Goal: Task Accomplishment & Management: Manage account settings

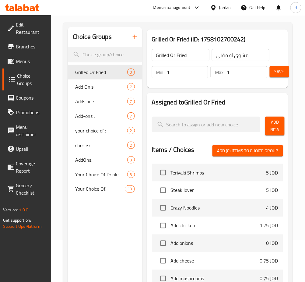
scroll to position [40, 0]
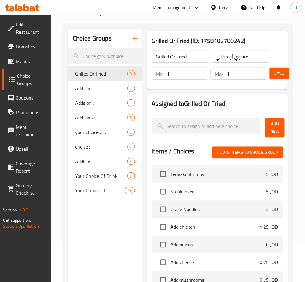
click at [273, 102] on h2 "Assigned to Grilled Or Fried" at bounding box center [217, 103] width 131 height 9
click at [277, 122] on span "Add New" at bounding box center [275, 127] width 10 height 15
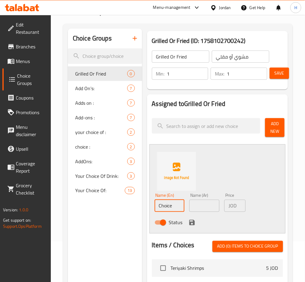
click at [183, 205] on input "Choice" at bounding box center [170, 206] width 30 height 12
type input "Grilled"
type input "مشوي"
click at [198, 65] on div "Min: 1 ​ Max: 1 ​ Save" at bounding box center [216, 73] width 136 height 19
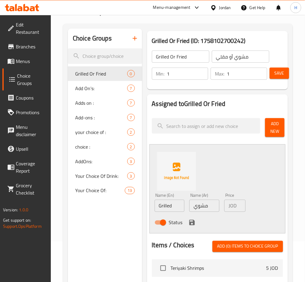
click at [200, 59] on input "Grilled Or Fried" at bounding box center [180, 56] width 57 height 12
type input "Grilled Or Fried Chicken"
click at [257, 57] on input "مشوي أو مقلي" at bounding box center [240, 56] width 57 height 12
click at [214, 59] on input "مشوي أو مقلي" at bounding box center [240, 56] width 57 height 12
type input "دجاج مشوي أو مقلي"
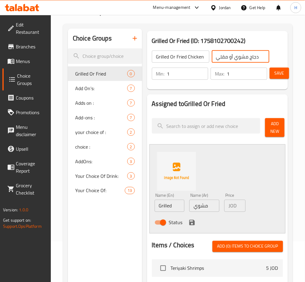
click at [194, 224] on icon "save" at bounding box center [191, 222] width 5 height 5
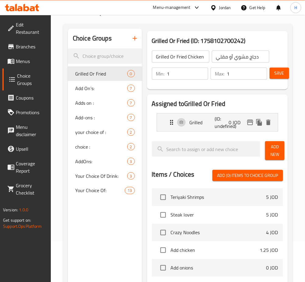
click at [281, 155] on button "Add New" at bounding box center [274, 150] width 19 height 19
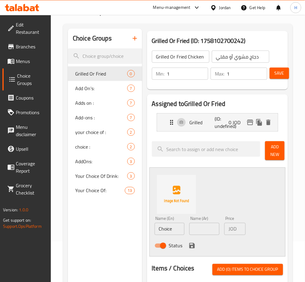
click at [181, 229] on input "Choice" at bounding box center [170, 229] width 30 height 12
type input "Fried"
type input "مقلي"
click at [191, 248] on icon "save" at bounding box center [191, 245] width 5 height 5
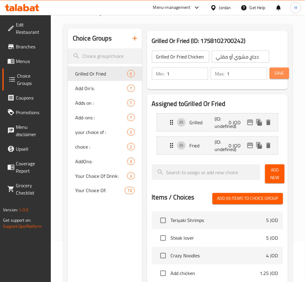
click at [280, 70] on span "Save" at bounding box center [279, 73] width 10 height 8
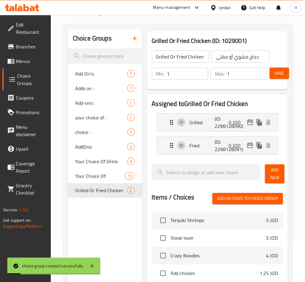
click at [13, 61] on icon at bounding box center [10, 60] width 7 height 7
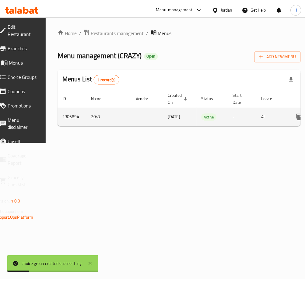
scroll to position [0, 67]
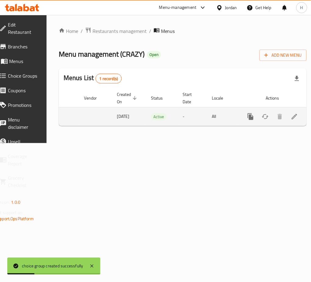
click at [291, 117] on icon "enhanced table" at bounding box center [294, 116] width 7 height 7
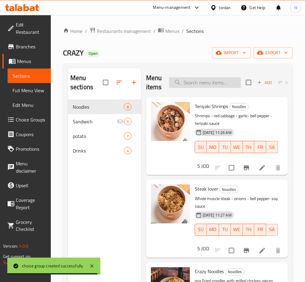
click at [219, 85] on input "search" at bounding box center [205, 82] width 72 height 11
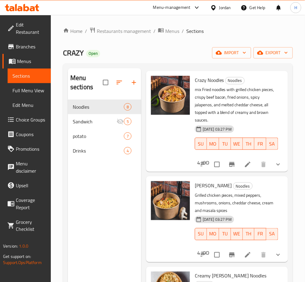
scroll to position [81, 0]
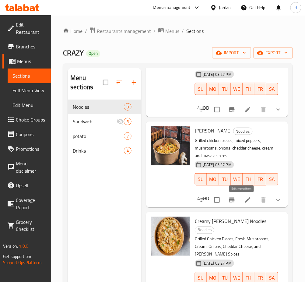
drag, startPoint x: 241, startPoint y: 199, endPoint x: 247, endPoint y: 208, distance: 10.6
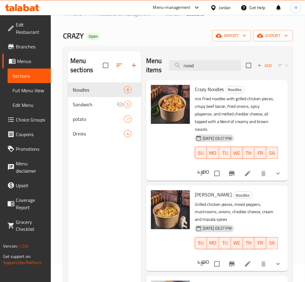
scroll to position [0, 0]
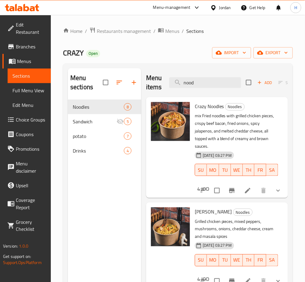
click at [198, 76] on div "Menu items nood Add Sort Manage items" at bounding box center [217, 82] width 142 height 29
click at [197, 81] on input "nood" at bounding box center [205, 82] width 72 height 11
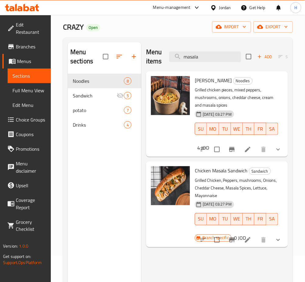
scroll to position [40, 0]
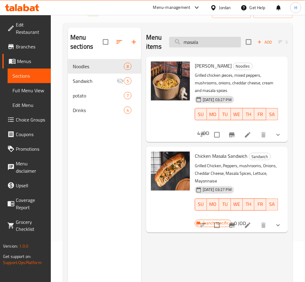
click at [206, 47] on input "masala" at bounding box center [205, 42] width 72 height 11
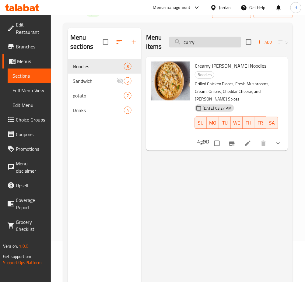
click at [201, 44] on input "curry" at bounding box center [205, 42] width 72 height 11
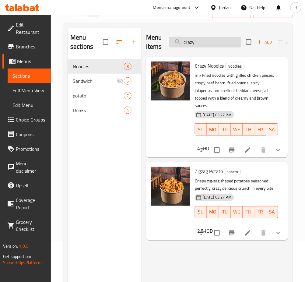
click at [212, 45] on input "crazy" at bounding box center [205, 42] width 72 height 11
click at [212, 46] on input "crazy" at bounding box center [205, 42] width 72 height 11
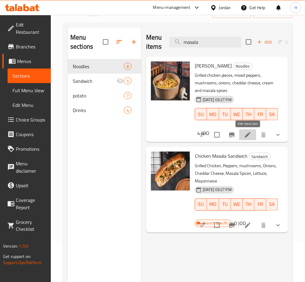
drag, startPoint x: 247, startPoint y: 135, endPoint x: 249, endPoint y: 175, distance: 39.9
click at [208, 44] on input "masala" at bounding box center [205, 42] width 72 height 11
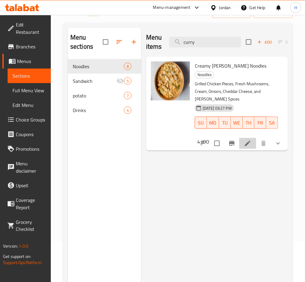
drag, startPoint x: 248, startPoint y: 139, endPoint x: 246, endPoint y: 130, distance: 9.3
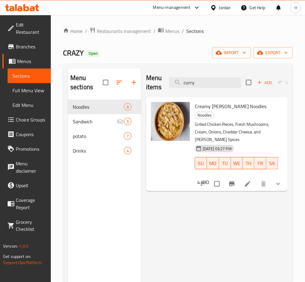
scroll to position [4, 0]
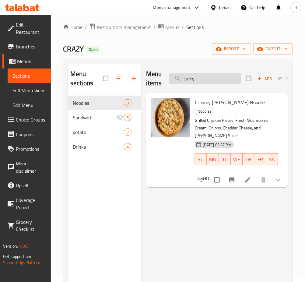
click at [213, 76] on input "curry" at bounding box center [205, 78] width 72 height 11
click at [213, 75] on input "curry" at bounding box center [205, 78] width 72 height 11
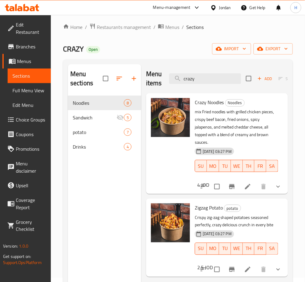
type input "crazy"
click at [39, 121] on span "Choice Groups" at bounding box center [31, 119] width 30 height 7
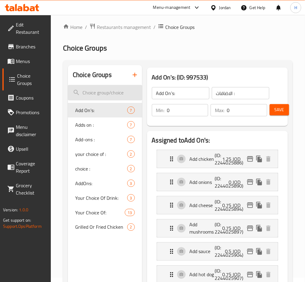
click at [124, 94] on input "search" at bounding box center [105, 93] width 74 height 16
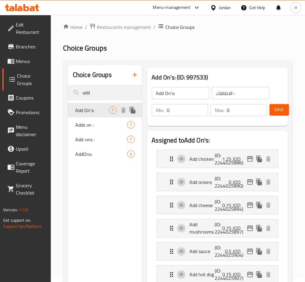
type input "add"
click at [96, 110] on span "Add On's:" at bounding box center [92, 109] width 34 height 7
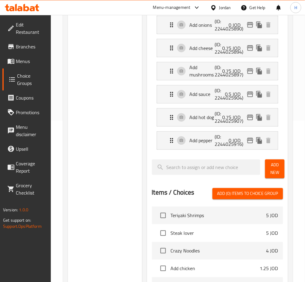
scroll to position [166, 0]
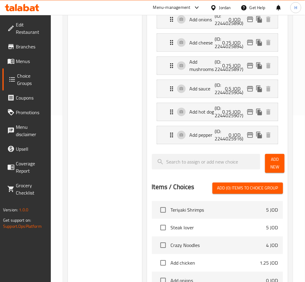
click at [273, 162] on span "Add New" at bounding box center [275, 163] width 10 height 15
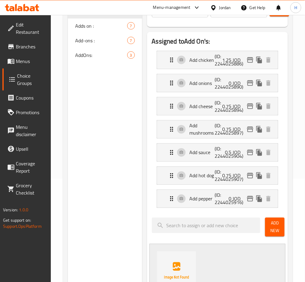
scroll to position [329, 0]
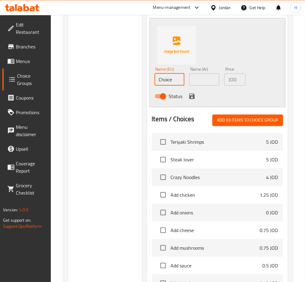
drag, startPoint x: 174, startPoint y: 82, endPoint x: 131, endPoint y: 90, distance: 44.3
click at [137, 87] on div "Choice Groups add Add On's: 7 Adds on : 7 Add-ons : 7 AddOns: 3 Add On's: (ID: …" at bounding box center [179, 45] width 222 height 609
type input "Chilli Pepper"
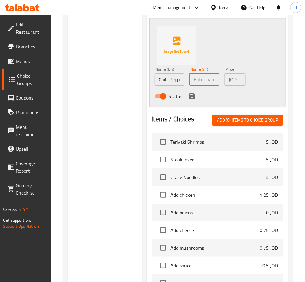
click at [178, 85] on input "Chilli Pepper" at bounding box center [170, 79] width 30 height 12
click at [206, 78] on input "text" at bounding box center [204, 79] width 30 height 12
type input "فلفل حار"
click at [189, 95] on icon "save" at bounding box center [191, 95] width 5 height 5
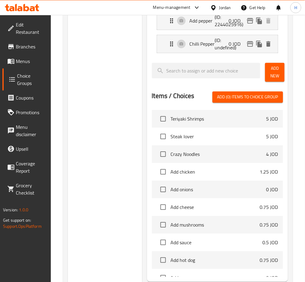
scroll to position [247, 0]
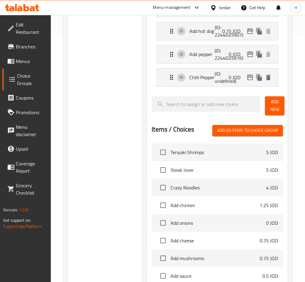
click at [272, 107] on span "Add New" at bounding box center [275, 105] width 10 height 15
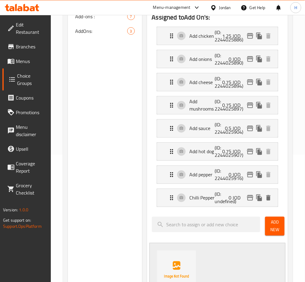
scroll to position [4, 0]
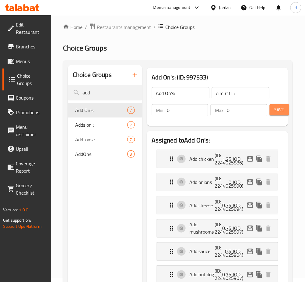
click at [282, 111] on span "Save" at bounding box center [279, 110] width 10 height 8
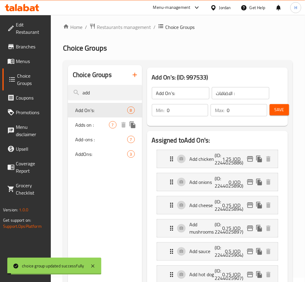
click at [85, 128] on span "Adds on :" at bounding box center [92, 124] width 34 height 7
type input "Adds on :"
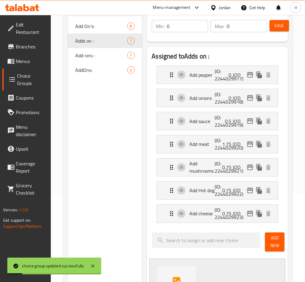
scroll to position [207, 0]
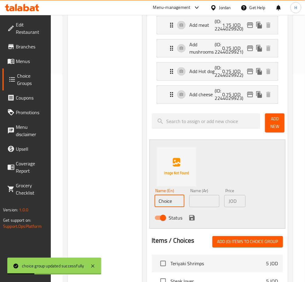
drag, startPoint x: 172, startPoint y: 201, endPoint x: 124, endPoint y: 200, distance: 47.5
click at [125, 201] on div "Choice Groups add Add On's: 8 Adds on : 7 Add-ons : 7 AddOns: 3 Adds on : (ID: …" at bounding box center [179, 166] width 222 height 609
type input "Chilli Pepper"
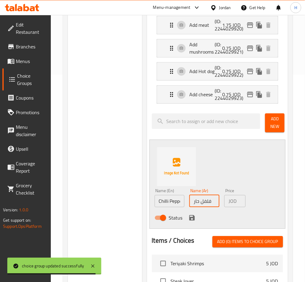
type input "فلفل حار"
click at [186, 217] on div "Status" at bounding box center [204, 218] width 105 height 16
click at [189, 218] on icon "save" at bounding box center [191, 217] width 5 height 5
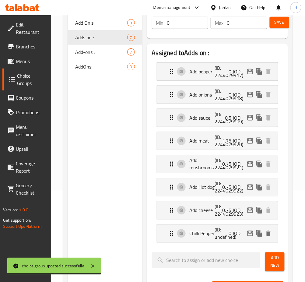
scroll to position [4, 0]
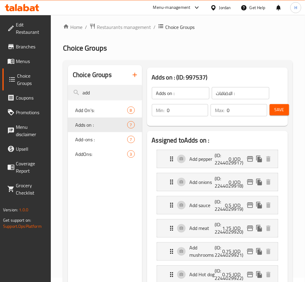
drag, startPoint x: 280, startPoint y: 107, endPoint x: 268, endPoint y: 117, distance: 15.8
click at [280, 107] on span "Save" at bounding box center [279, 110] width 10 height 8
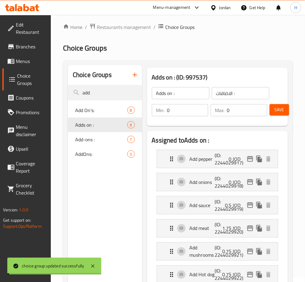
click at [97, 139] on span "Add-ons :" at bounding box center [101, 139] width 52 height 7
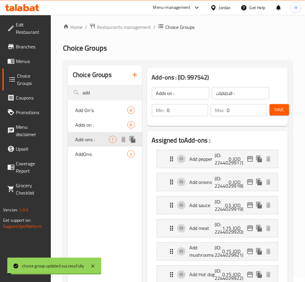
type input "Add-ons :"
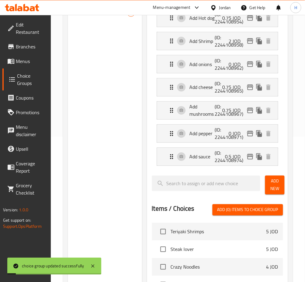
scroll to position [207, 0]
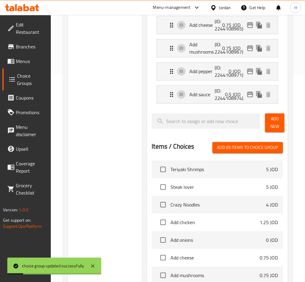
click at [276, 123] on span "Add New" at bounding box center [275, 122] width 10 height 15
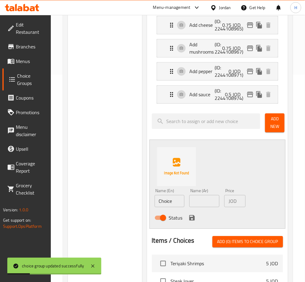
click at [178, 195] on input "Choice" at bounding box center [170, 201] width 30 height 12
type input "Chilli Pepper"
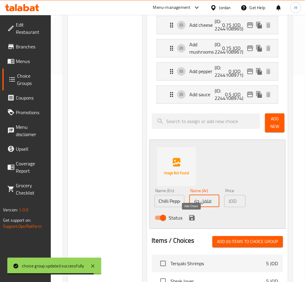
type input "فلفل حار"
click at [187, 210] on div "Status" at bounding box center [204, 218] width 105 height 16
click at [188, 217] on icon "save" at bounding box center [191, 217] width 7 height 7
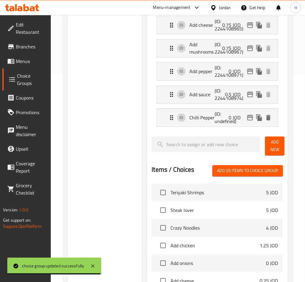
scroll to position [45, 0]
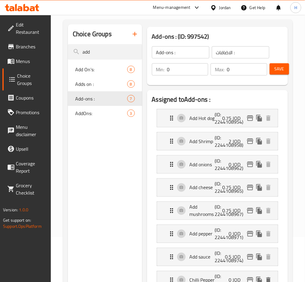
click at [279, 72] on span "Save" at bounding box center [279, 69] width 10 height 8
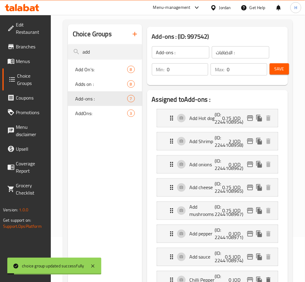
click at [103, 122] on nav "Add On's: 8 Adds on : 8 Add-ons : 7 AddOns: 3" at bounding box center [105, 91] width 74 height 63
click at [103, 118] on div "AddOns: 3" at bounding box center [105, 113] width 74 height 15
type input "AddOns:"
type input "اضافات:"
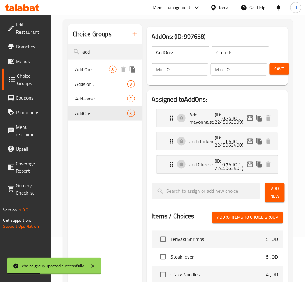
click at [86, 71] on span "Add On's:" at bounding box center [92, 69] width 34 height 7
type input "Add On's:"
type input "الاضافات :"
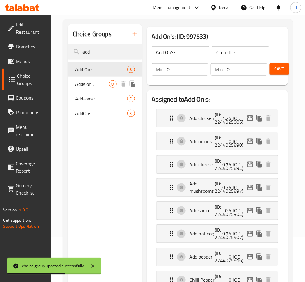
click at [99, 82] on span "Adds on :" at bounding box center [92, 83] width 34 height 7
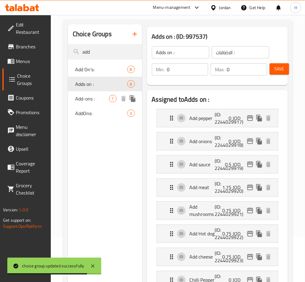
click at [89, 96] on span "Add-ons :" at bounding box center [92, 98] width 34 height 7
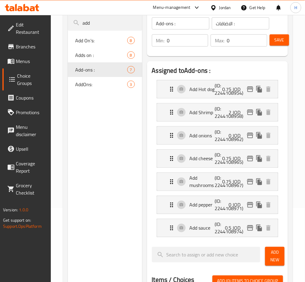
scroll to position [85, 0]
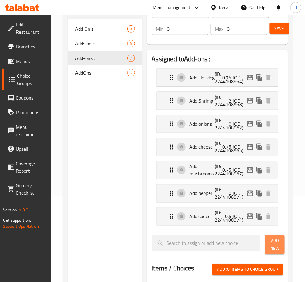
click at [268, 247] on button "Add New" at bounding box center [274, 244] width 19 height 19
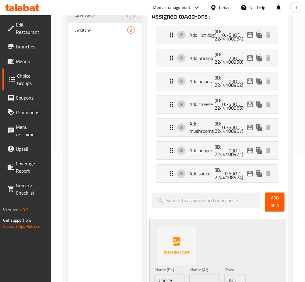
scroll to position [166, 0]
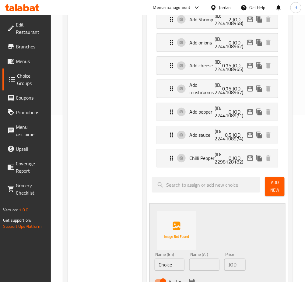
click at [174, 266] on input "Choice" at bounding box center [170, 265] width 30 height 12
click at [64, 160] on div "Choice Groups add Add On's: 8 Adds on : 8 Add-ons : 8 AddOns: 3 Add-ons : (ID: …" at bounding box center [178, 219] width 230 height 642
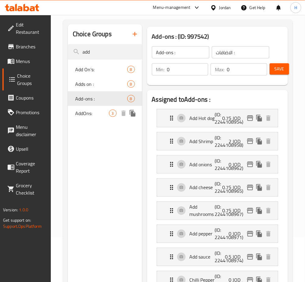
click at [95, 117] on div "AddOns: 3" at bounding box center [105, 113] width 74 height 15
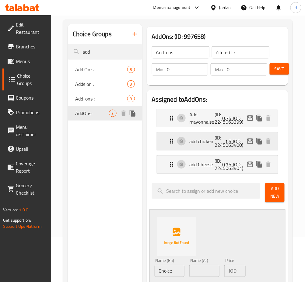
type input "AddOns:"
type input "اضافات:"
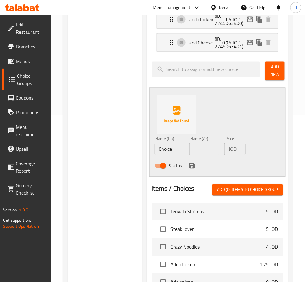
click at [185, 145] on div "Name (En) Choice Name (En)" at bounding box center [169, 145] width 35 height 23
click at [179, 148] on input "Choice" at bounding box center [170, 149] width 30 height 12
type input "Chilli Pepper"
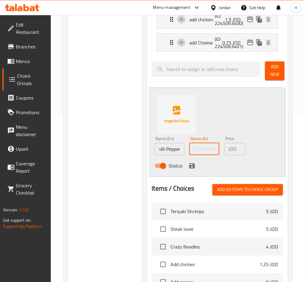
scroll to position [0, 0]
type input "فلفل حار"
click at [190, 169] on icon "save" at bounding box center [191, 165] width 5 height 5
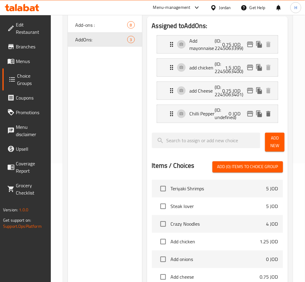
scroll to position [85, 0]
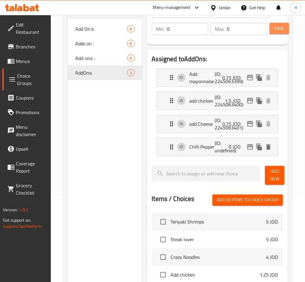
click at [276, 31] on span "Save" at bounding box center [279, 29] width 10 height 8
click at [12, 11] on div at bounding box center [22, 7] width 34 height 7
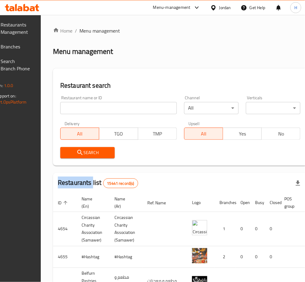
click at [32, 50] on div at bounding box center [152, 141] width 305 height 282
drag, startPoint x: 0, startPoint y: 0, endPoint x: 32, endPoint y: 50, distance: 59.1
click at [31, 50] on span "Branches" at bounding box center [16, 46] width 30 height 7
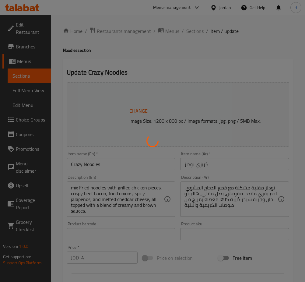
type input "الاضافات :"
type input "0"
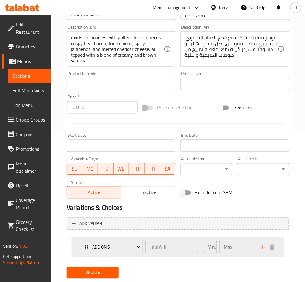
scroll to position [167, 0]
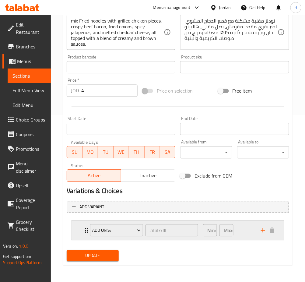
click at [78, 229] on div "Add On's: الاضافات : ​ Min: 0 ​ Max: 0 ​" at bounding box center [178, 230] width 212 height 19
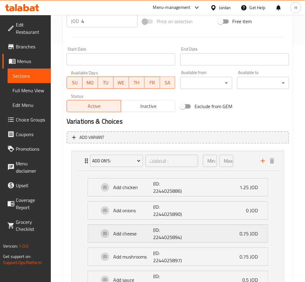
scroll to position [248, 0]
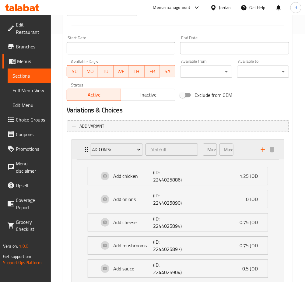
click at [83, 151] on icon "Expand" at bounding box center [86, 149] width 7 height 7
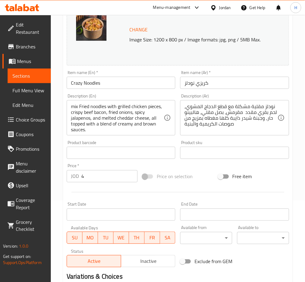
scroll to position [0, 0]
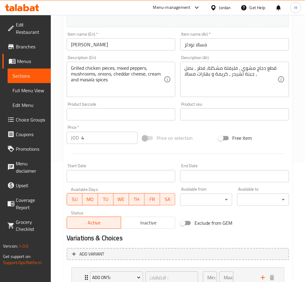
scroll to position [85, 0]
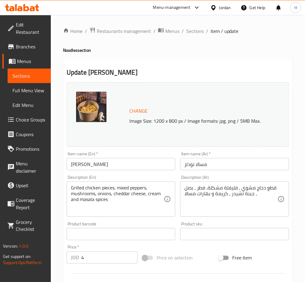
scroll to position [162, 0]
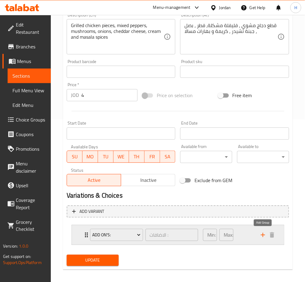
click at [261, 236] on icon "add" at bounding box center [262, 234] width 7 height 7
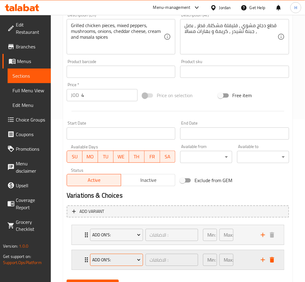
click at [127, 261] on span "Add On's:" at bounding box center [116, 260] width 48 height 8
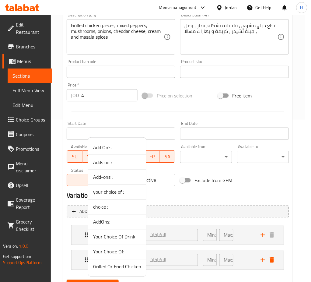
click at [125, 263] on span "Grilled Or Fried Chicken" at bounding box center [117, 266] width 48 height 7
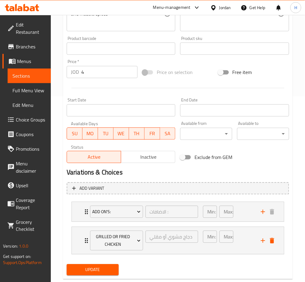
scroll to position [199, 0]
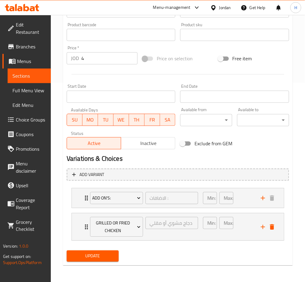
click at [103, 258] on span "Update" at bounding box center [92, 256] width 42 height 8
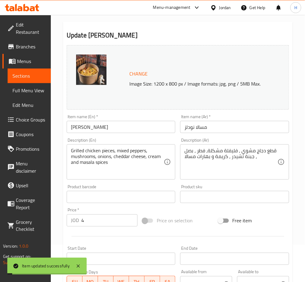
scroll to position [0, 0]
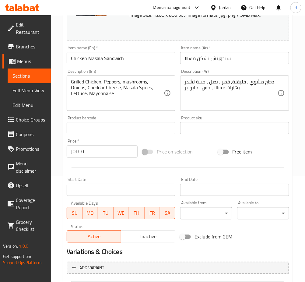
scroll to position [167, 0]
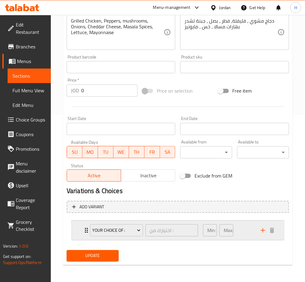
click at [84, 234] on div "your choice of : اختيارك من : ​ Min: 1 ​ Max: 1 ​" at bounding box center [180, 230] width 194 height 19
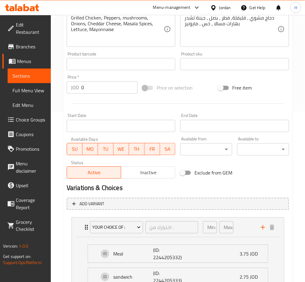
scroll to position [104, 0]
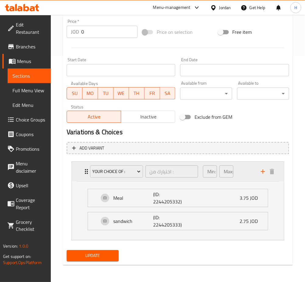
click at [244, 173] on div "Min: 1 ​ Max: 1 ​" at bounding box center [228, 171] width 58 height 19
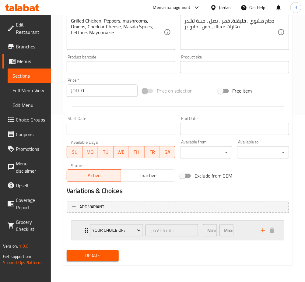
click at [262, 233] on icon "add" at bounding box center [262, 230] width 7 height 7
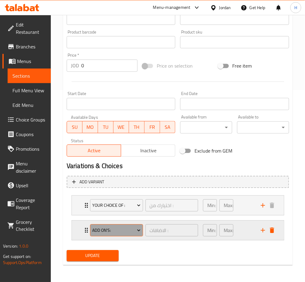
click at [114, 225] on button "Add On's:" at bounding box center [116, 230] width 53 height 12
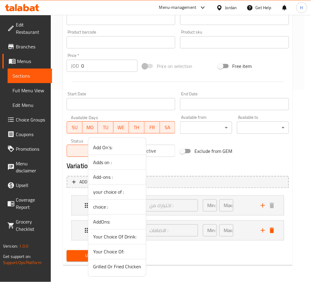
click at [120, 265] on span "Grilled Or Fried Chicken" at bounding box center [117, 266] width 48 height 7
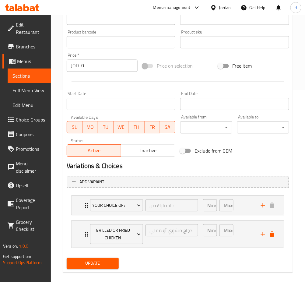
drag, startPoint x: 98, startPoint y: 259, endPoint x: 99, endPoint y: 245, distance: 14.4
click at [97, 259] on span "Update" at bounding box center [92, 263] width 42 height 8
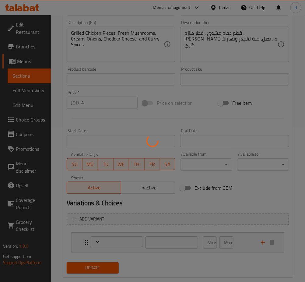
type input "الاضافات :"
type input "0"
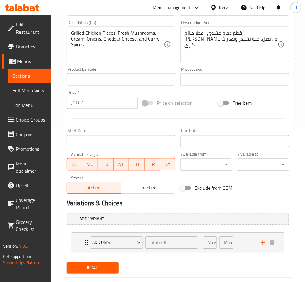
scroll to position [167, 0]
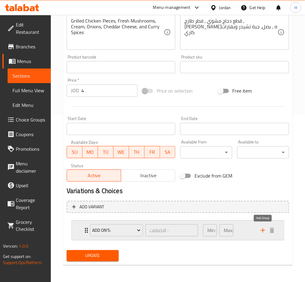
click at [260, 231] on icon "add" at bounding box center [262, 230] width 7 height 7
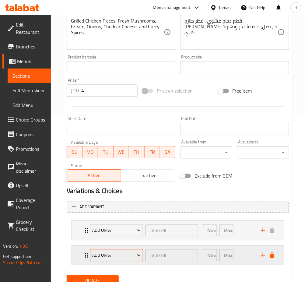
click at [99, 255] on span "Add On's:" at bounding box center [116, 256] width 48 height 8
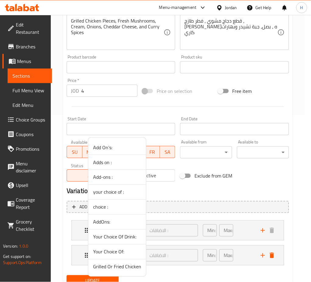
click at [118, 268] on span "Grilled Or Fried Chicken" at bounding box center [117, 266] width 48 height 7
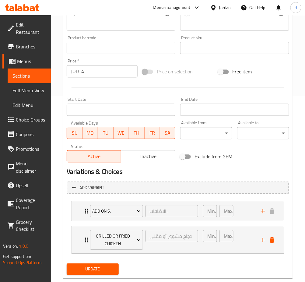
scroll to position [199, 0]
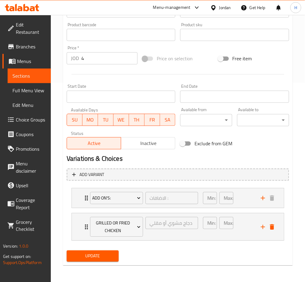
click at [96, 256] on span "Update" at bounding box center [92, 256] width 42 height 8
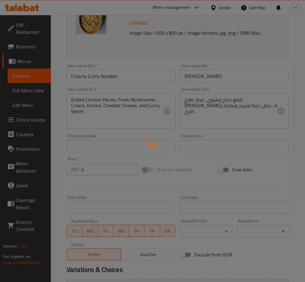
scroll to position [0, 0]
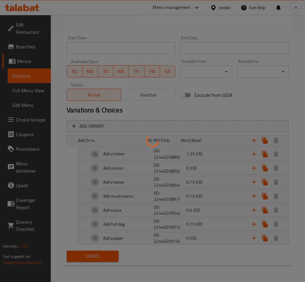
scroll to position [167, 0]
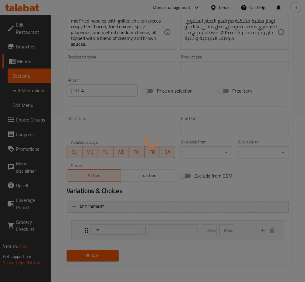
type input "الاضافات :"
type input "0"
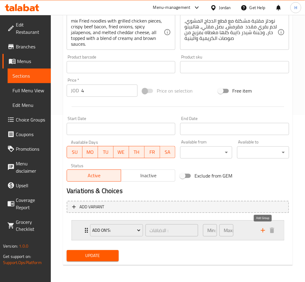
click at [264, 231] on icon "add" at bounding box center [262, 230] width 7 height 7
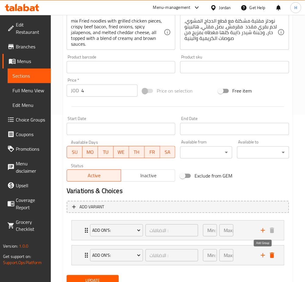
scroll to position [192, 0]
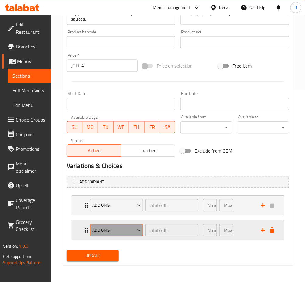
click at [120, 229] on span "Add On's:" at bounding box center [116, 231] width 48 height 8
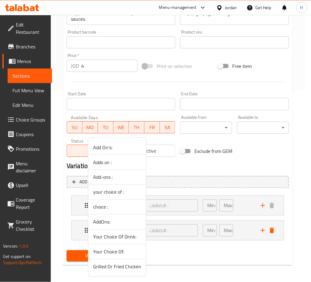
click at [119, 267] on span "Grilled Or Fried Chicken" at bounding box center [117, 266] width 48 height 7
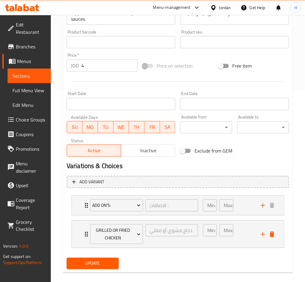
click at [107, 263] on span "Update" at bounding box center [92, 263] width 42 height 8
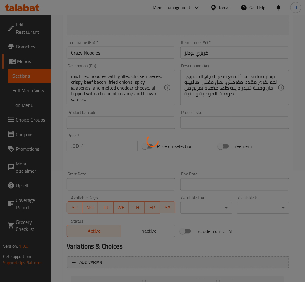
scroll to position [192, 0]
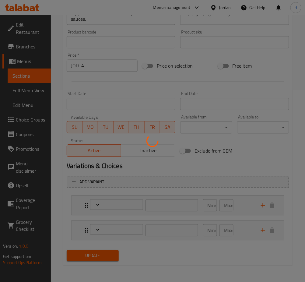
type input "الاضافات :"
type input "0"
type input "دجاج مشوي أو مقلي"
type input "1"
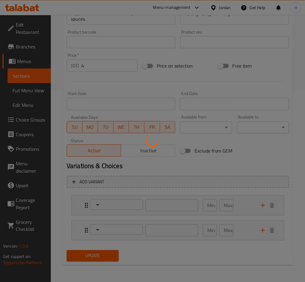
type input "1"
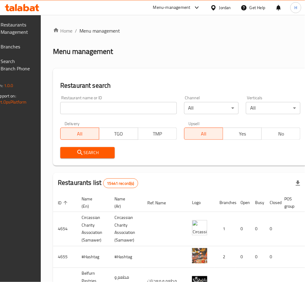
drag, startPoint x: 23, startPoint y: 42, endPoint x: 28, endPoint y: 42, distance: 4.9
click at [23, 43] on span "Branches" at bounding box center [16, 46] width 30 height 7
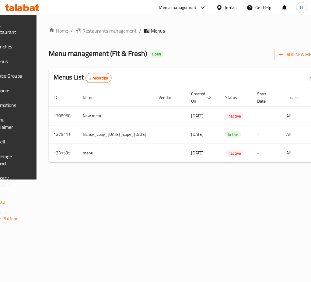
drag, startPoint x: 205, startPoint y: 169, endPoint x: 231, endPoint y: 169, distance: 26.2
click at [231, 167] on div "Home / Restaurants management / Menus Menu management ( Fit & Fresh ) Open Add …" at bounding box center [185, 97] width 273 height 140
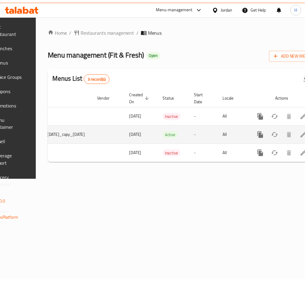
scroll to position [0, 118]
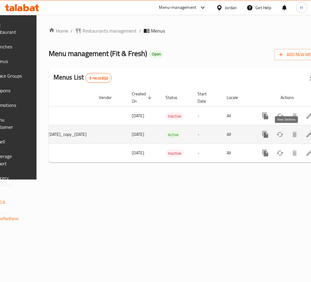
click at [307, 135] on icon "enhanced table" at bounding box center [309, 134] width 5 height 5
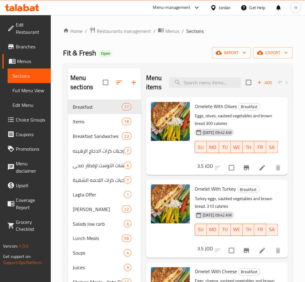
click at [18, 57] on span "Menus" at bounding box center [31, 60] width 29 height 7
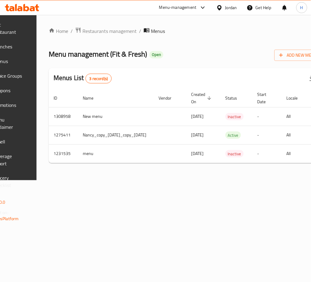
drag, startPoint x: 272, startPoint y: 170, endPoint x: 280, endPoint y: 148, distance: 23.3
click at [272, 168] on div "Home / Restaurants management / Menus Menu management ( Fit & Fresh ) Open Add …" at bounding box center [185, 97] width 273 height 141
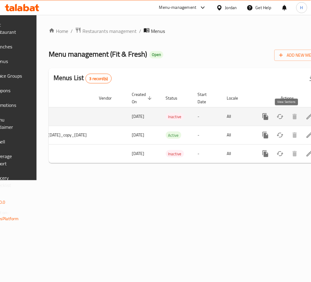
click at [306, 120] on icon "enhanced table" at bounding box center [309, 116] width 7 height 7
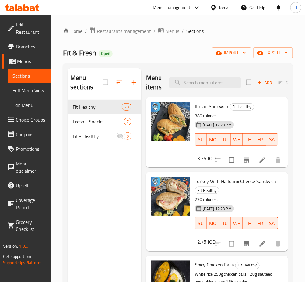
click at [100, 161] on div "Menu sections Fit Healthy 20 Fresh - Snacks 7 Fit - Healthy 0" at bounding box center [104, 209] width 73 height 282
drag, startPoint x: 28, startPoint y: 63, endPoint x: 49, endPoint y: 74, distance: 23.3
click at [28, 63] on span "Menus" at bounding box center [31, 60] width 29 height 7
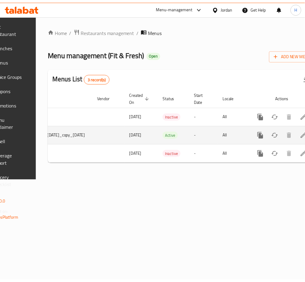
scroll to position [0, 118]
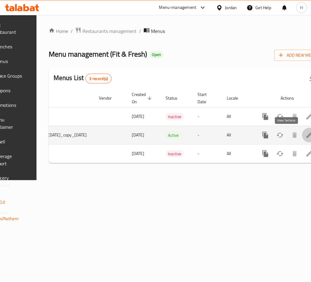
click at [302, 134] on link "enhanced table" at bounding box center [309, 135] width 15 height 15
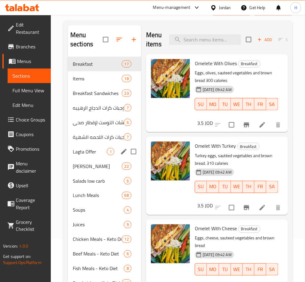
scroll to position [122, 0]
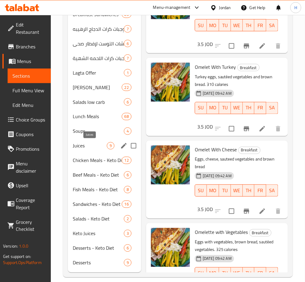
click at [96, 143] on span "Juices" at bounding box center [90, 145] width 34 height 7
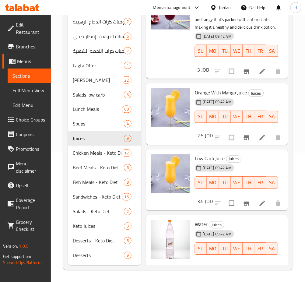
scroll to position [369, 0]
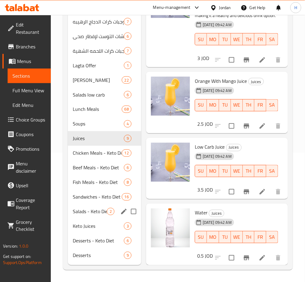
click at [103, 211] on span "Salads - Keto Diet" at bounding box center [90, 211] width 34 height 7
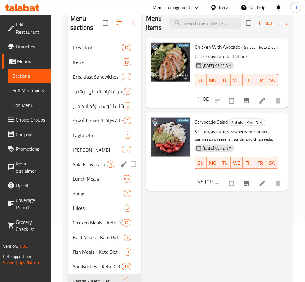
scroll to position [129, 0]
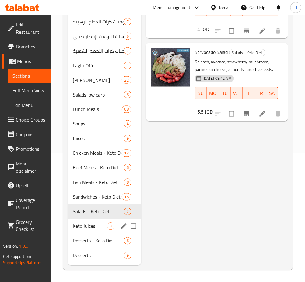
click at [95, 231] on div "Keto Juices 3" at bounding box center [104, 226] width 73 height 15
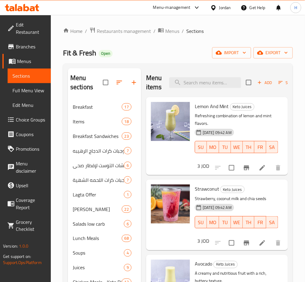
click at [35, 63] on span "Menus" at bounding box center [31, 60] width 29 height 7
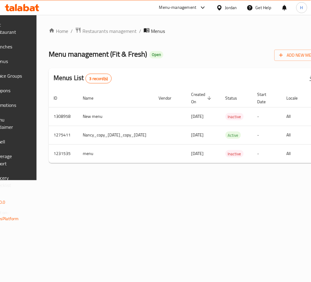
click at [262, 180] on div "Home / Restaurants management / Menus Menu management ( Fit & Fresh ) Open Add …" at bounding box center [185, 97] width 297 height 165
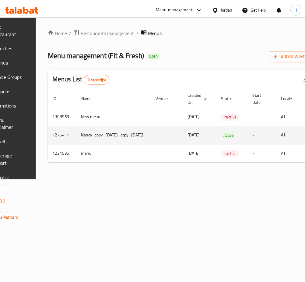
scroll to position [0, 118]
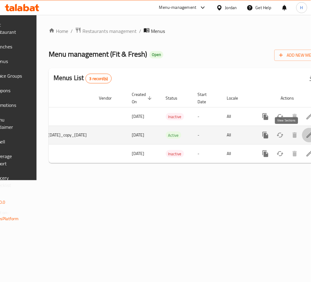
click at [306, 132] on icon "enhanced table" at bounding box center [309, 134] width 7 height 7
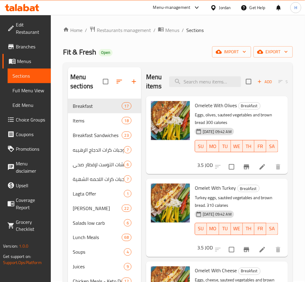
scroll to position [1, 0]
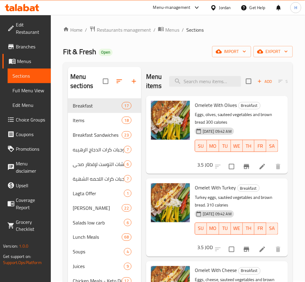
click at [75, 48] on span "Fit & Fresh" at bounding box center [79, 52] width 33 height 14
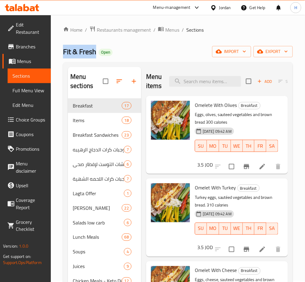
click at [75, 48] on span "Fit & Fresh" at bounding box center [79, 52] width 33 height 14
click at [18, 61] on span "Menus" at bounding box center [31, 60] width 29 height 7
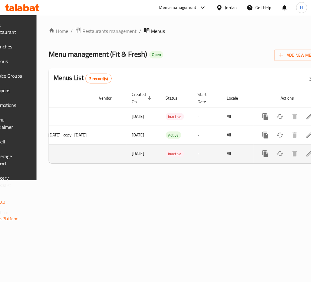
scroll to position [0, 118]
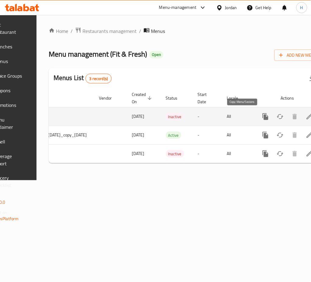
click at [262, 117] on icon "more" at bounding box center [265, 116] width 7 height 7
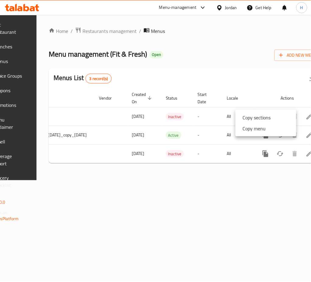
click at [107, 168] on div at bounding box center [155, 141] width 311 height 282
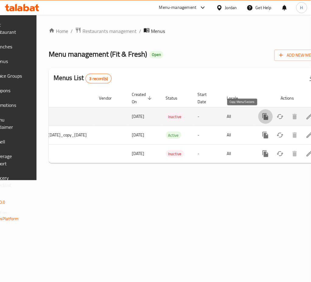
click at [258, 114] on button "more" at bounding box center [265, 116] width 15 height 15
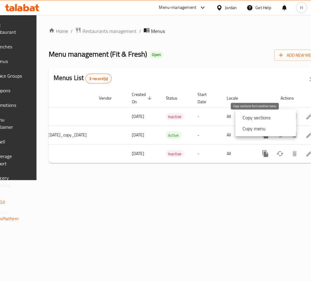
click at [241, 116] on div "Copy sections" at bounding box center [255, 117] width 30 height 7
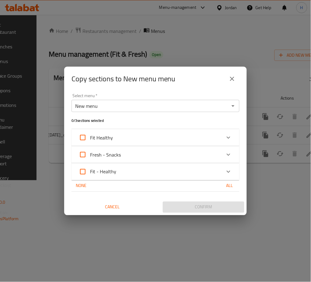
click at [140, 112] on div "New menu Select menu *" at bounding box center [155, 106] width 168 height 12
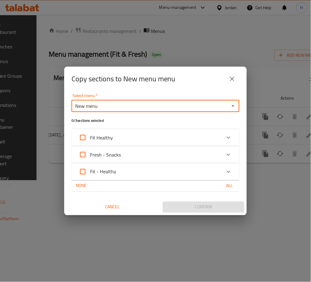
click at [230, 107] on icon "Open" at bounding box center [232, 105] width 7 height 7
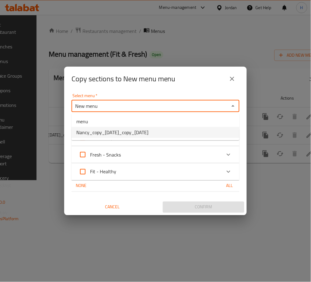
click at [140, 134] on span "Nancy_copy_04/02/2025_copy_10/02/2025" at bounding box center [112, 132] width 72 height 7
type input "Nancy_copy_04/02/2025_copy_10/02/2025"
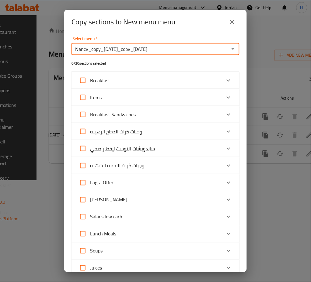
scroll to position [82, 0]
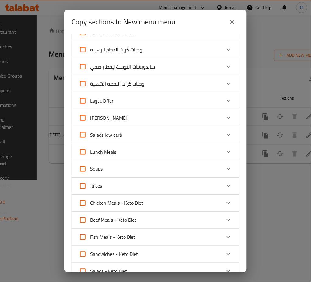
click at [84, 184] on input "Juices" at bounding box center [82, 186] width 15 height 15
checkbox input "true"
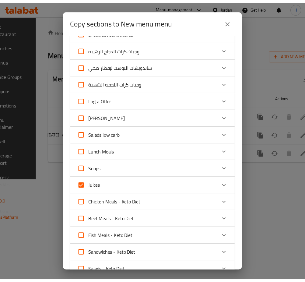
scroll to position [175, 0]
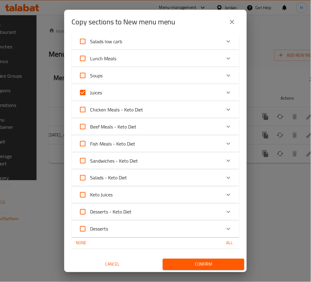
click at [83, 196] on input "Keto Juices" at bounding box center [82, 194] width 15 height 15
checkbox input "true"
drag, startPoint x: 202, startPoint y: 265, endPoint x: 200, endPoint y: 260, distance: 5.0
click at [202, 264] on span "Confirm" at bounding box center [204, 264] width 72 height 8
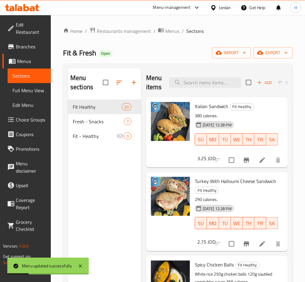
drag, startPoint x: 101, startPoint y: 177, endPoint x: 109, endPoint y: 178, distance: 8.3
click at [103, 177] on div "Menu sections Fit Healthy 20 Fresh - Snacks 7 Fit - Healthy 0" at bounding box center [104, 209] width 73 height 282
click at [98, 166] on div "Menu sections Fit Healthy 20 Fresh - Snacks 7 Fit - Healthy 0" at bounding box center [104, 209] width 73 height 282
click at [33, 58] on span "Menus" at bounding box center [31, 60] width 29 height 7
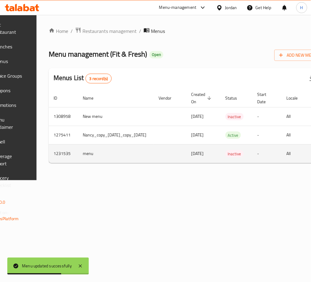
click at [252, 163] on td "Inactive" at bounding box center [237, 153] width 32 height 19
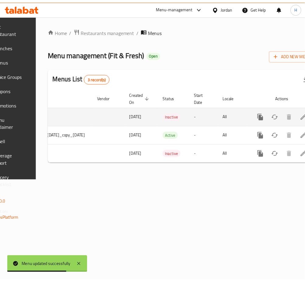
scroll to position [0, 118]
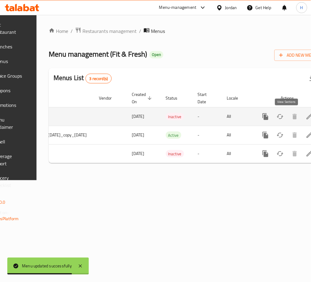
click at [306, 113] on icon "enhanced table" at bounding box center [309, 116] width 7 height 7
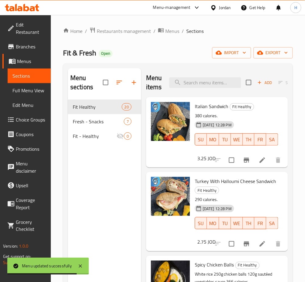
click at [120, 192] on div "Menu sections Fit Healthy 20 Fresh - Snacks 7 Fit - Healthy 0" at bounding box center [104, 209] width 73 height 282
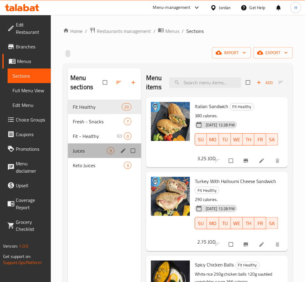
click at [88, 158] on div "Juices 9" at bounding box center [104, 150] width 73 height 15
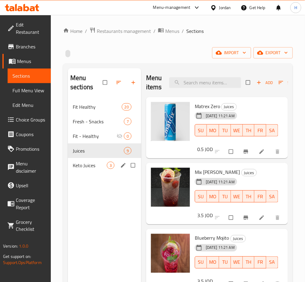
click at [90, 161] on div "Keto Juices 3" at bounding box center [104, 165] width 73 height 15
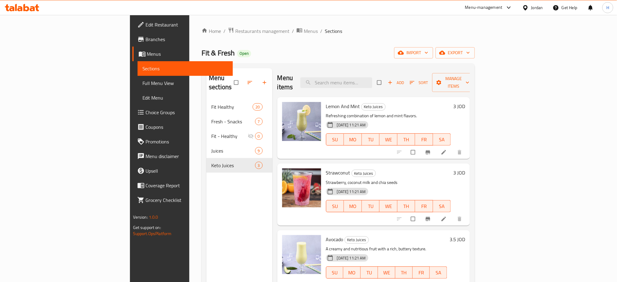
click at [37, 9] on icon at bounding box center [37, 7] width 4 height 7
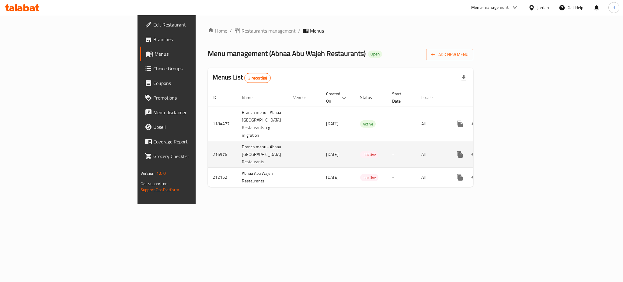
click at [506, 151] on icon "enhanced table" at bounding box center [503, 153] width 5 height 5
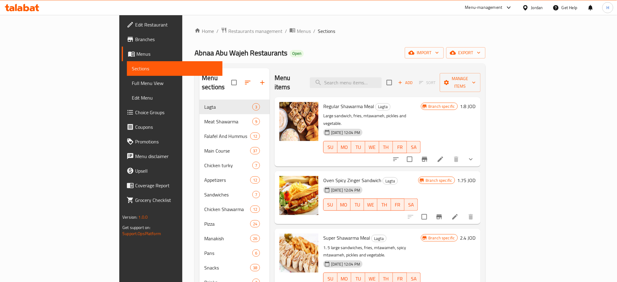
click at [136, 53] on span "Menus" at bounding box center [176, 53] width 81 height 7
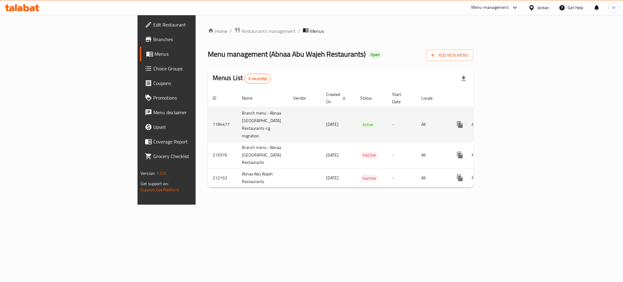
click at [507, 121] on icon "enhanced table" at bounding box center [503, 124] width 7 height 7
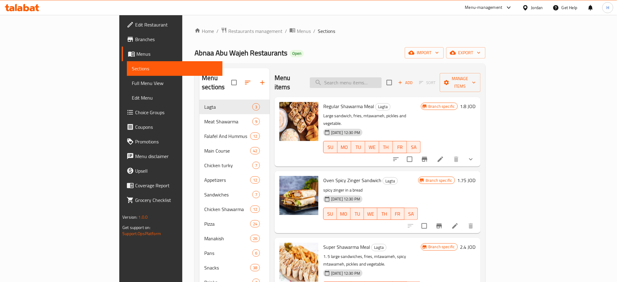
click at [381, 77] on input "search" at bounding box center [346, 82] width 72 height 11
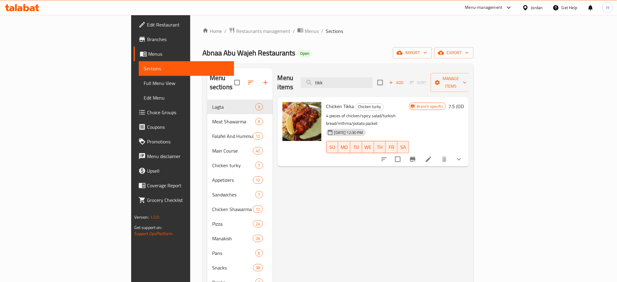
type input "tikk"
click at [420, 152] on button "Branch-specific-item" at bounding box center [412, 159] width 15 height 15
click at [376, 196] on div "Menu items tikk Add Sort Manage items Chicken Tikka Chicken turky 4 pieces of c…" at bounding box center [371, 209] width 196 height 282
drag, startPoint x: 381, startPoint y: 77, endPoint x: 291, endPoint y: 72, distance: 90.2
click at [292, 72] on div "Menu items tikk Add Sort Manage items" at bounding box center [372, 82] width 191 height 29
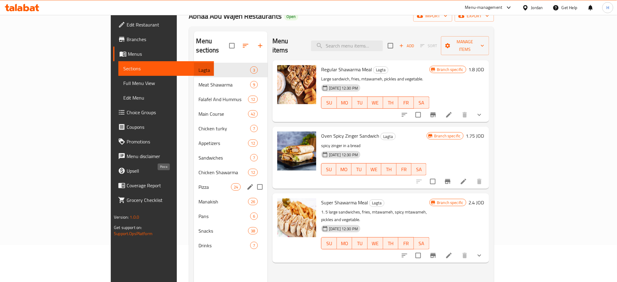
scroll to position [85, 0]
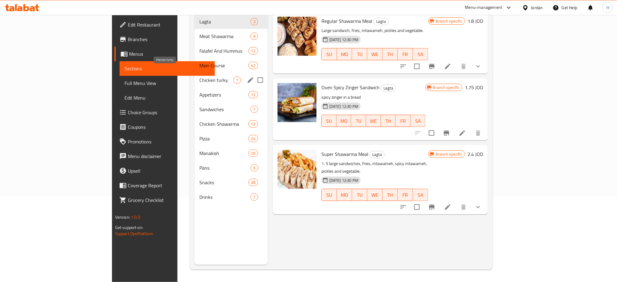
click at [194, 73] on div "Chicken turky 7" at bounding box center [230, 80] width 73 height 15
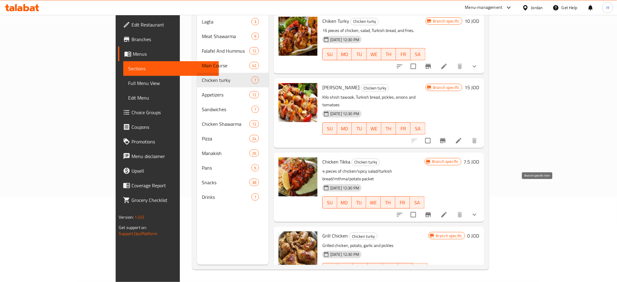
click at [432, 211] on icon "Branch-specific-item" at bounding box center [427, 214] width 7 height 7
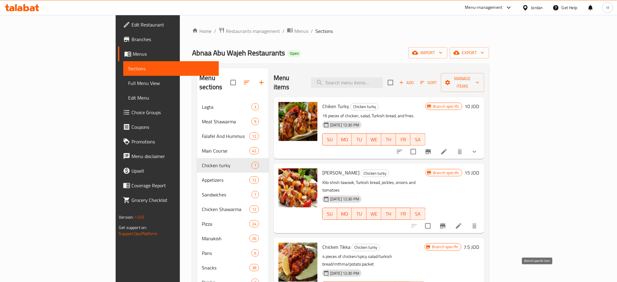
click at [416, 82] on button "Add" at bounding box center [406, 82] width 19 height 9
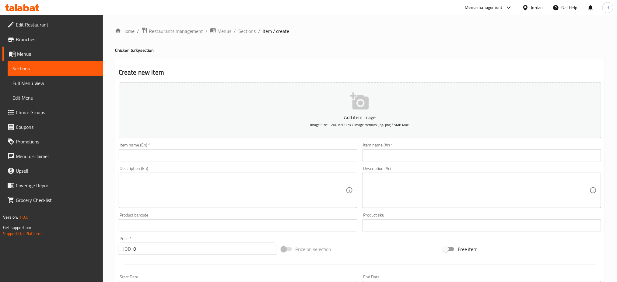
click at [245, 151] on input "text" at bounding box center [238, 155] width 239 height 12
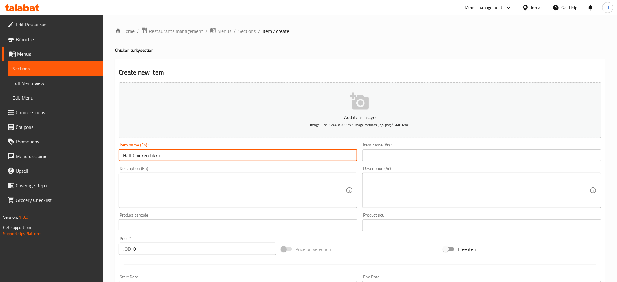
type input "Half Chicken tikka"
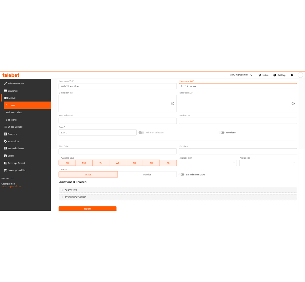
scroll to position [147, 0]
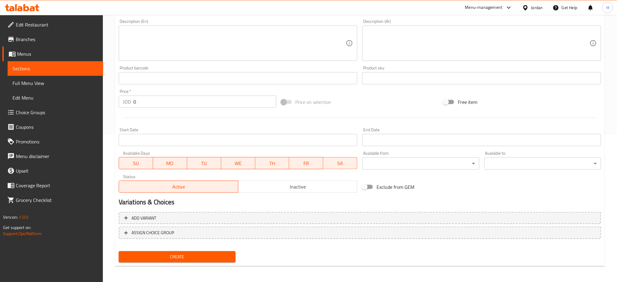
type input "نصف دجاجة تكا"
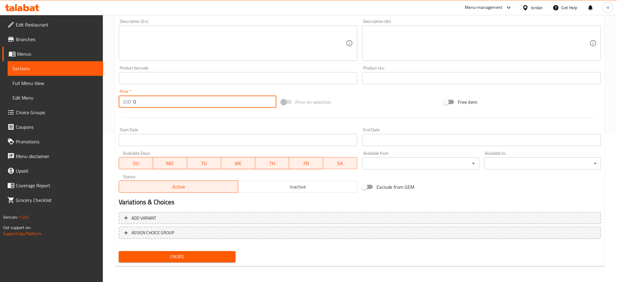
click at [168, 106] on input "0" at bounding box center [204, 102] width 143 height 12
type input "4"
click at [119, 251] on button "Create" at bounding box center [177, 256] width 117 height 11
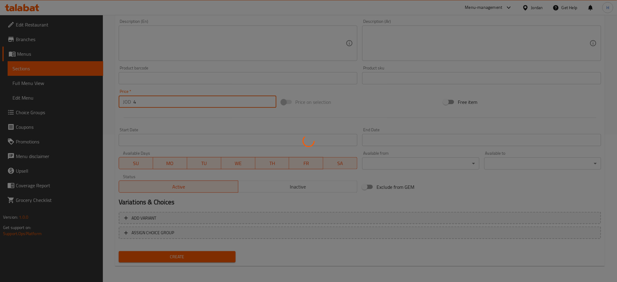
type input "0"
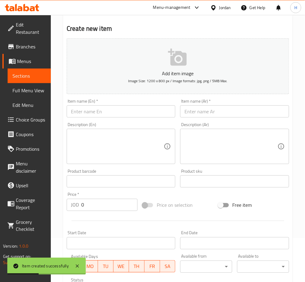
scroll to position [0, 0]
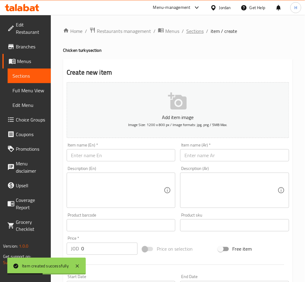
click at [188, 32] on span "Sections" at bounding box center [194, 30] width 17 height 7
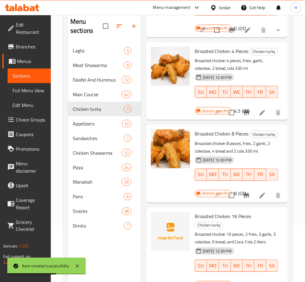
scroll to position [85, 0]
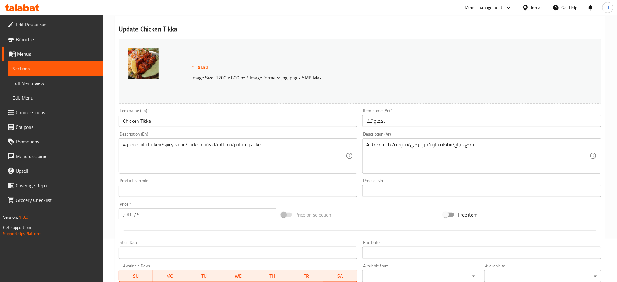
scroll to position [167, 0]
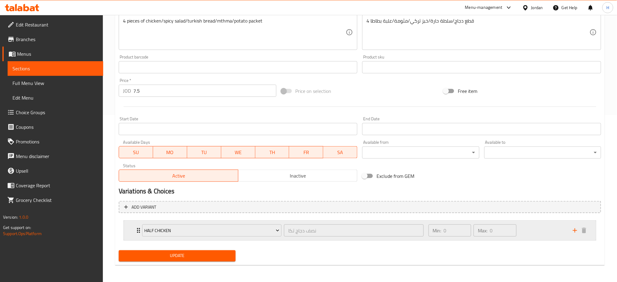
click at [134, 229] on div "Half Chicken نصف دجاج تكا ​ Min: 0 ​ Max: 0 ​" at bounding box center [360, 230] width 472 height 19
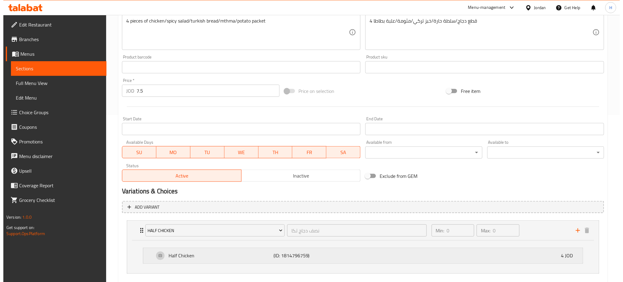
scroll to position [200, 0]
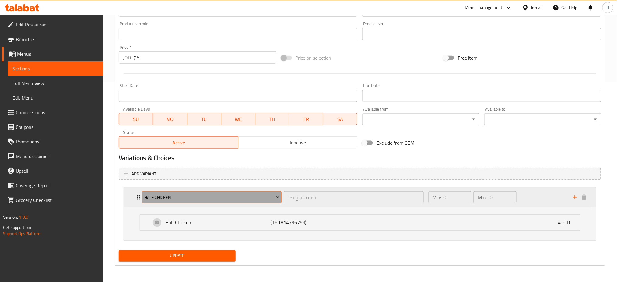
click at [201, 197] on span "Half Chicken" at bounding box center [211, 197] width 135 height 8
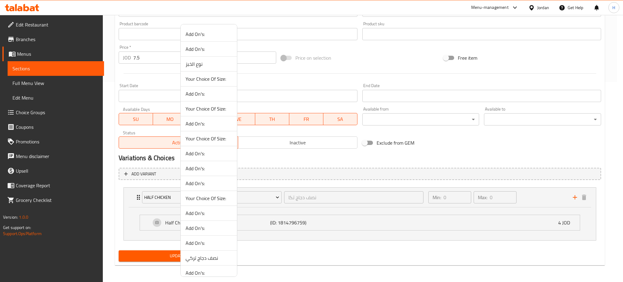
click at [260, 253] on div at bounding box center [311, 141] width 623 height 282
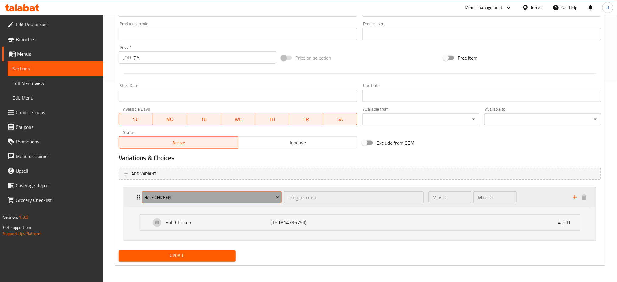
click at [234, 191] on button "Half Chicken" at bounding box center [211, 197] width 139 height 12
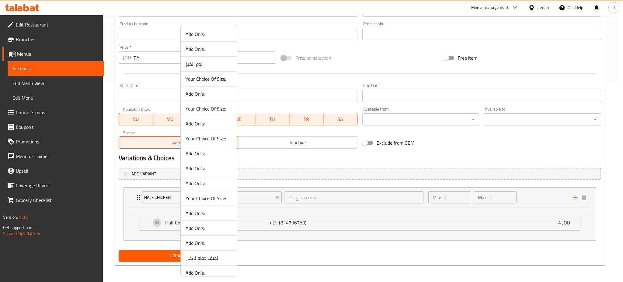
drag, startPoint x: 220, startPoint y: 222, endPoint x: 450, endPoint y: 228, distance: 230.6
click at [219, 220] on ul "Add On's: Add On's: نوع الخبز Your Choice Of Size: Add On's: Your Choice Of Siz…" at bounding box center [209, 250] width 56 height 447
click at [202, 212] on span "Add On's:" at bounding box center [209, 212] width 47 height 7
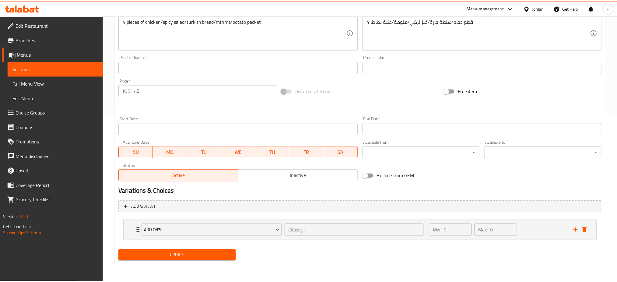
scroll to position [167, 0]
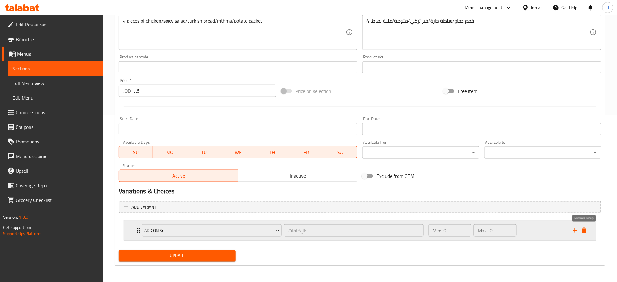
click at [586, 231] on icon "delete" at bounding box center [583, 230] width 7 height 7
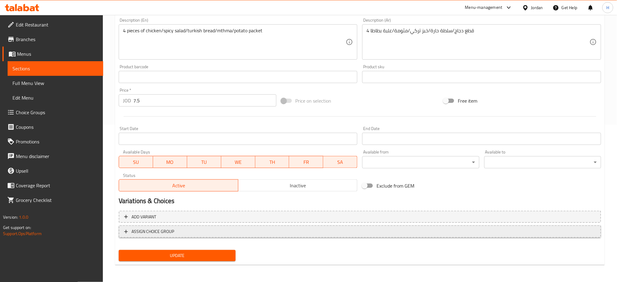
scroll to position [156, 0]
click at [150, 252] on span "Update" at bounding box center [176, 256] width 107 height 8
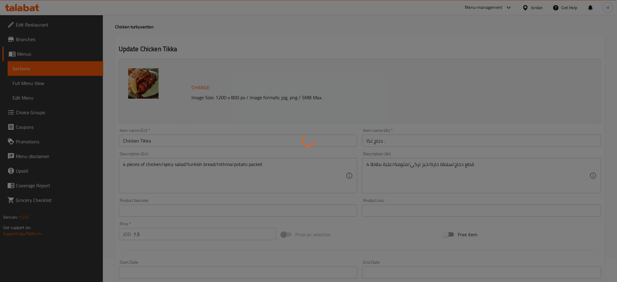
scroll to position [0, 0]
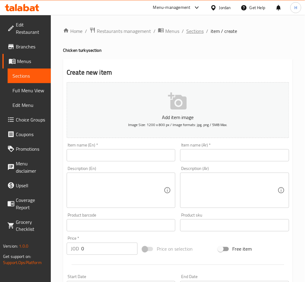
click at [195, 31] on span "Sections" at bounding box center [194, 30] width 17 height 7
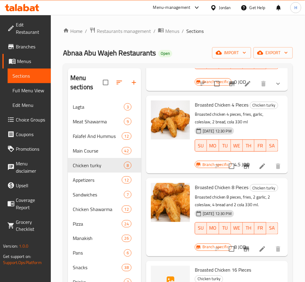
scroll to position [81, 0]
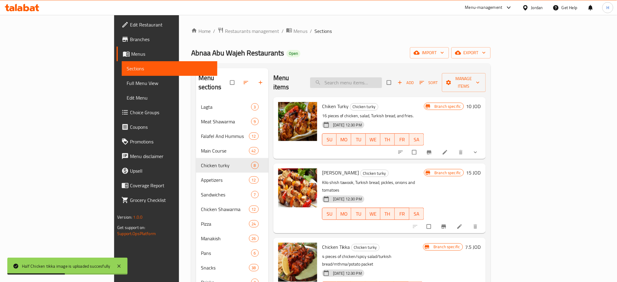
click at [311, 77] on input "search" at bounding box center [346, 82] width 72 height 11
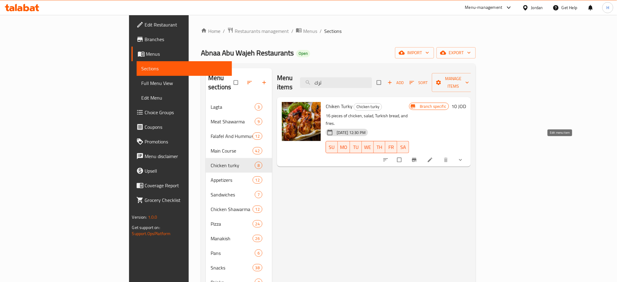
type input "ترك"
drag, startPoint x: 558, startPoint y: 143, endPoint x: 494, endPoint y: 107, distance: 74.2
click at [311, 158] on icon "Branch-specific-item" at bounding box center [414, 160] width 5 height 4
click at [311, 157] on icon "Branch-specific-item" at bounding box center [414, 160] width 6 height 6
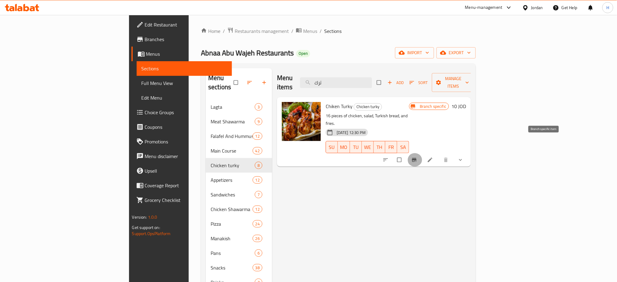
click at [311, 158] on icon "Branch-specific-item" at bounding box center [414, 160] width 5 height 4
drag, startPoint x: 375, startPoint y: 81, endPoint x: 212, endPoint y: 69, distance: 163.1
click at [217, 73] on div "Menu sections Lagta 3 Meat Shawarma 9 Falafel And Hummus 12 Main Course 42 Chic…" at bounding box center [338, 209] width 265 height 282
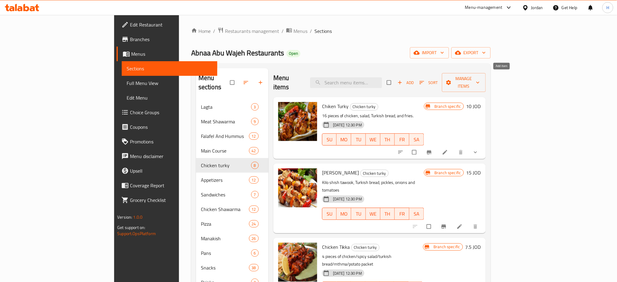
click at [311, 80] on icon "button" at bounding box center [400, 82] width 6 height 6
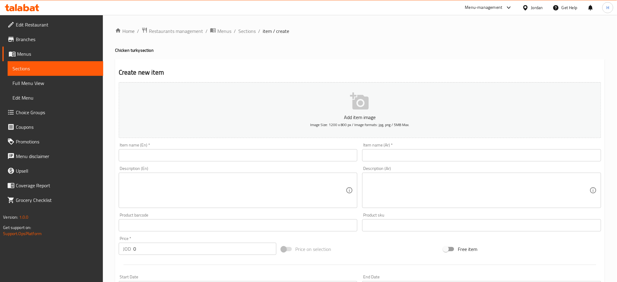
click at [304, 154] on input "text" at bounding box center [238, 155] width 239 height 12
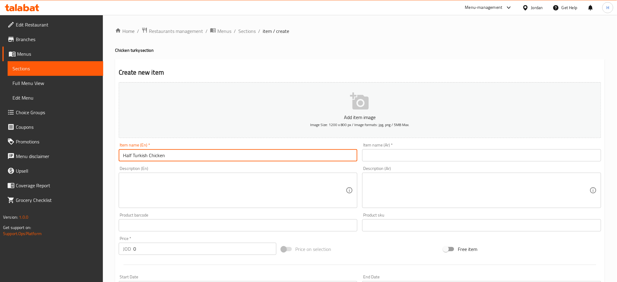
type input "Half Turkish Chicken"
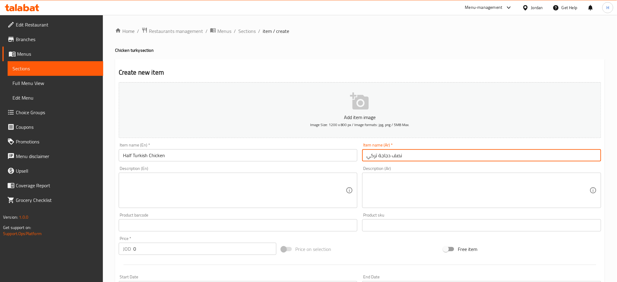
type input "نصف دجاجة تركي"
drag, startPoint x: 184, startPoint y: 245, endPoint x: 209, endPoint y: 224, distance: 31.9
click at [184, 245] on input "0" at bounding box center [204, 248] width 143 height 12
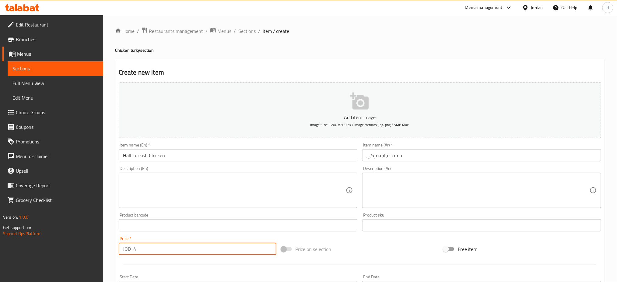
type input "4"
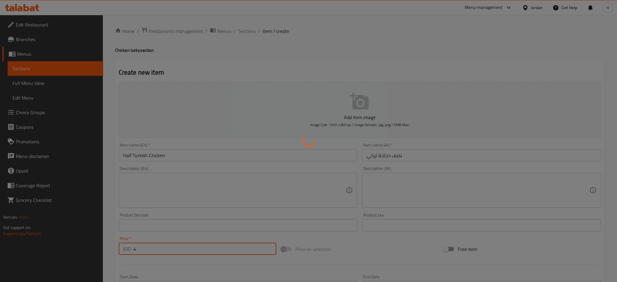
type input "0"
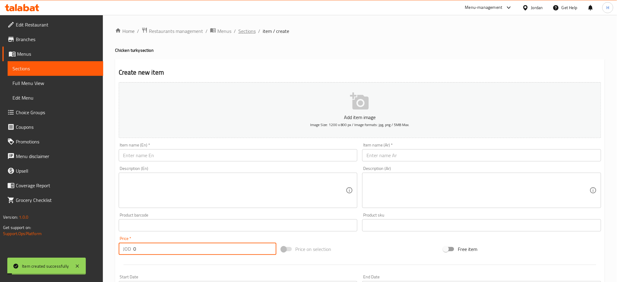
click at [248, 33] on span "Sections" at bounding box center [246, 30] width 17 height 7
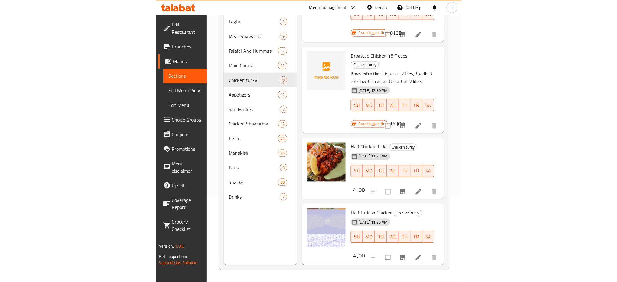
scroll to position [313, 0]
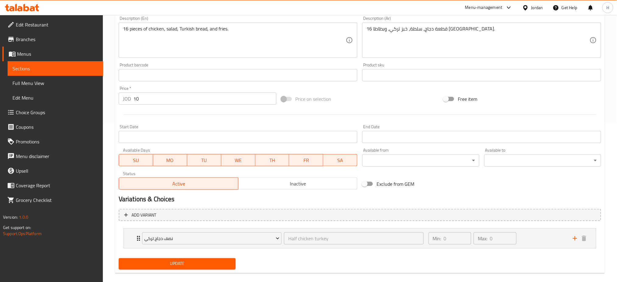
scroll to position [167, 0]
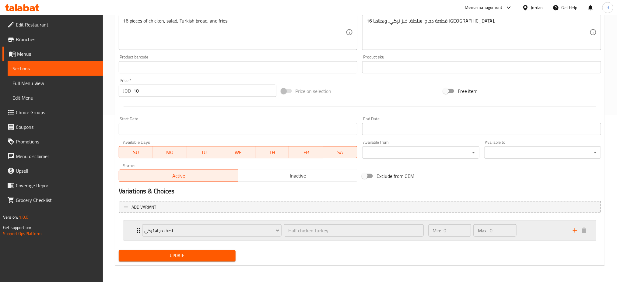
click at [136, 231] on icon "Expand" at bounding box center [138, 230] width 7 height 7
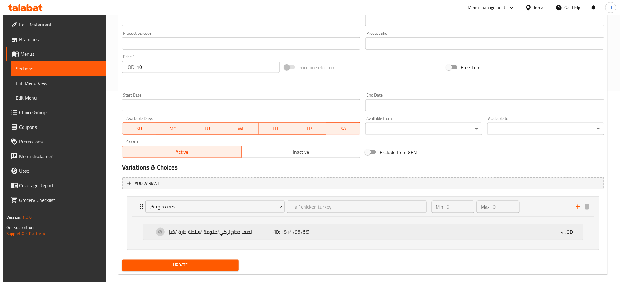
scroll to position [200, 0]
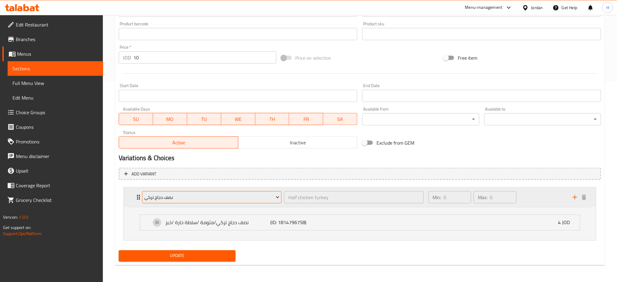
click at [227, 196] on span "نصف دجاج تركي" at bounding box center [211, 197] width 135 height 8
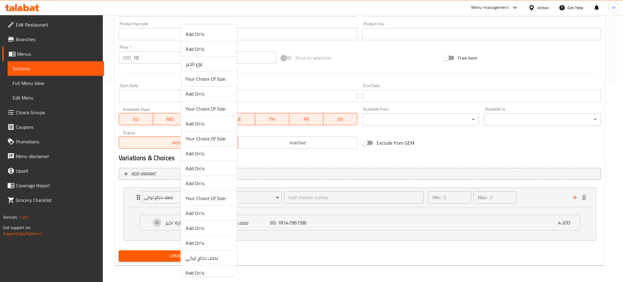
click at [219, 211] on span "Add On's:" at bounding box center [209, 212] width 47 height 7
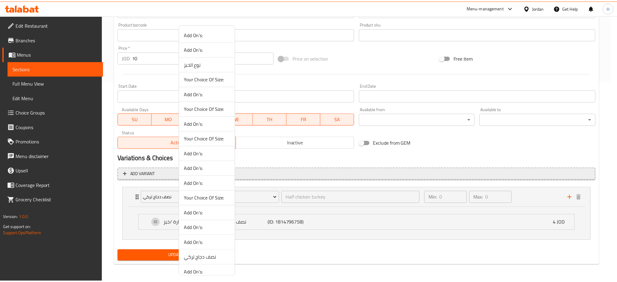
scroll to position [167, 0]
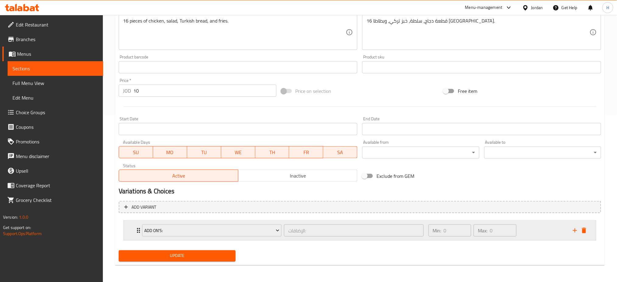
click at [582, 231] on icon "delete" at bounding box center [583, 230] width 7 height 7
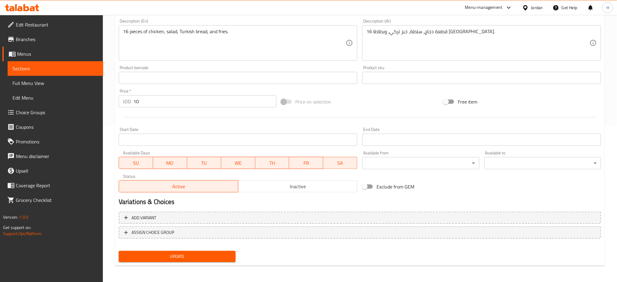
click at [154, 253] on span "Update" at bounding box center [176, 256] width 107 height 8
click at [167, 104] on input "10" at bounding box center [204, 101] width 143 height 12
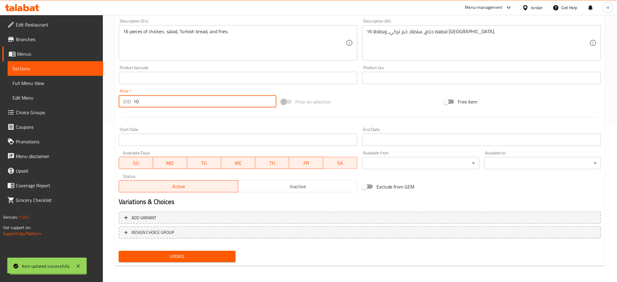
click at [167, 101] on input "10" at bounding box center [204, 101] width 143 height 12
type input "7.50"
click at [119, 251] on button "Update" at bounding box center [177, 256] width 117 height 11
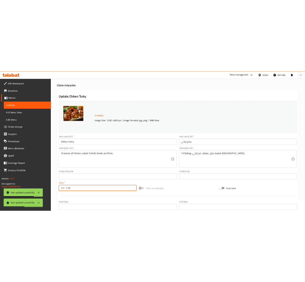
scroll to position [0, 0]
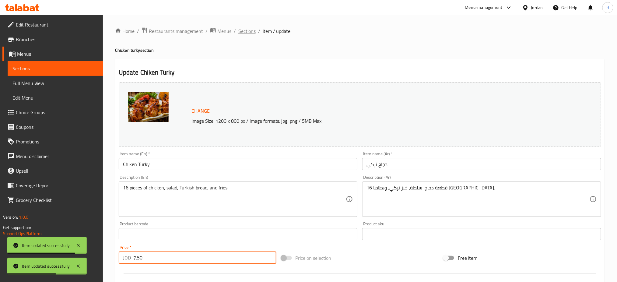
click at [250, 34] on span "Sections" at bounding box center [246, 30] width 17 height 7
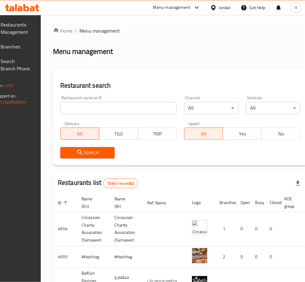
click at [136, 106] on input "search" at bounding box center [118, 108] width 116 height 12
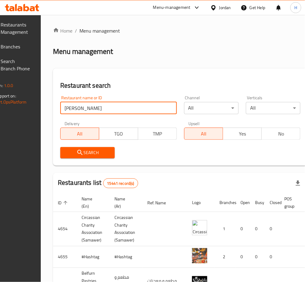
type input "[PERSON_NAME]"
click button "Search" at bounding box center [87, 152] width 54 height 11
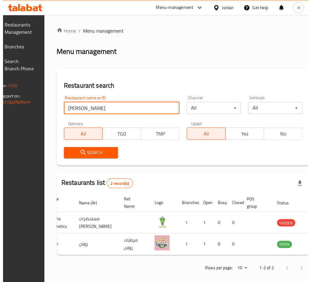
scroll to position [0, 66]
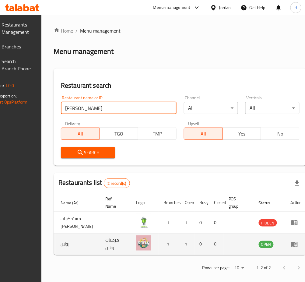
click at [291, 247] on icon "enhanced table" at bounding box center [294, 244] width 7 height 5
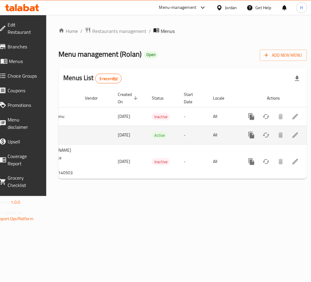
scroll to position [0, 67]
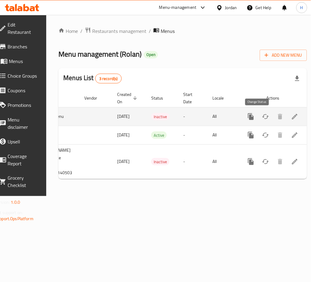
click at [262, 115] on icon "enhanced table" at bounding box center [265, 116] width 7 height 7
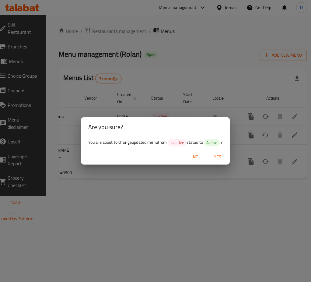
click at [215, 153] on span "Yes" at bounding box center [217, 157] width 15 height 8
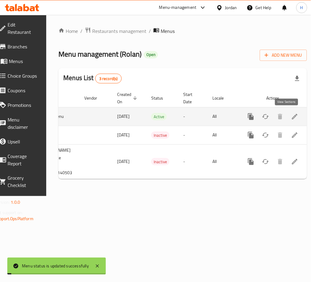
click at [292, 116] on icon "enhanced table" at bounding box center [294, 116] width 5 height 5
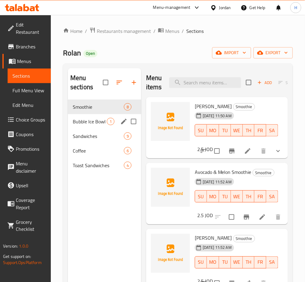
click at [93, 124] on span "Bubble Ice Bowl" at bounding box center [90, 121] width 34 height 7
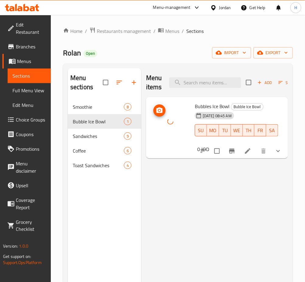
click at [248, 151] on icon at bounding box center [247, 150] width 5 height 5
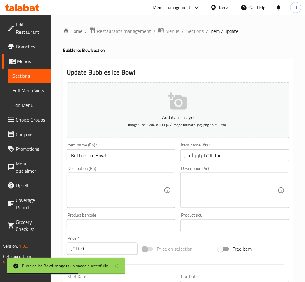
click at [192, 35] on span "Sections" at bounding box center [194, 30] width 17 height 7
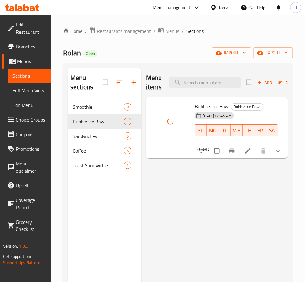
click at [181, 222] on div "Menu items Add Sort Manage items Bubbles Ice Bowl Bubble Ice Bowl 15-09-2025 08…" at bounding box center [214, 209] width 147 height 282
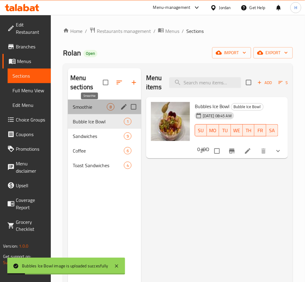
click at [99, 109] on span "Smoothie" at bounding box center [90, 106] width 34 height 7
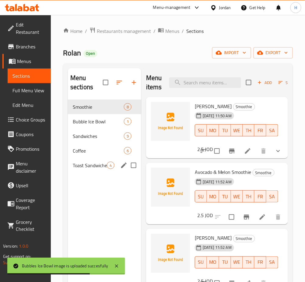
click at [94, 164] on span "Toast Sandwiches" at bounding box center [90, 165] width 34 height 7
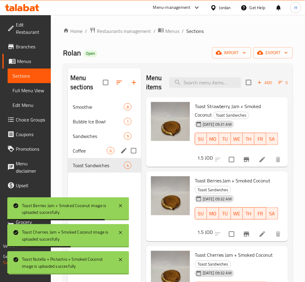
click at [92, 145] on div "Coffee 6" at bounding box center [104, 150] width 73 height 15
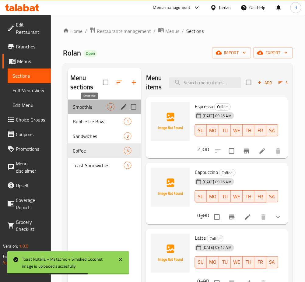
click at [92, 106] on span "Smoothie" at bounding box center [90, 106] width 34 height 7
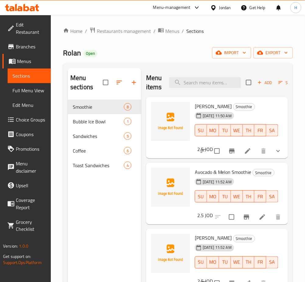
click at [30, 7] on icon at bounding box center [22, 7] width 34 height 7
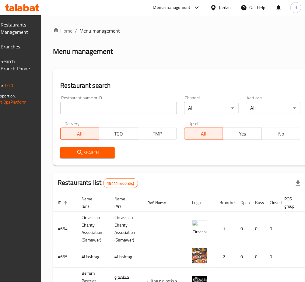
click at [22, 49] on span "Branches" at bounding box center [16, 46] width 30 height 7
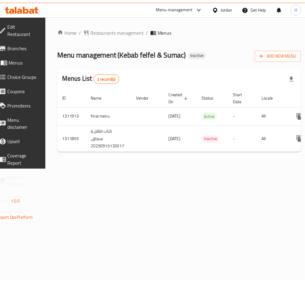
scroll to position [0, 67]
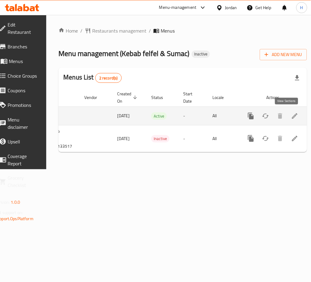
click at [292, 115] on link "enhanced table" at bounding box center [294, 116] width 15 height 15
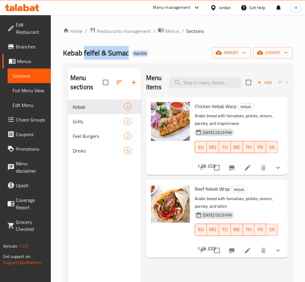
drag, startPoint x: 149, startPoint y: 62, endPoint x: 85, endPoint y: 52, distance: 64.6
click at [85, 52] on div "Kebab felfel & Sumac Inactive import export" at bounding box center [178, 52] width 230 height 11
click at [88, 51] on span "Kebab felfel & Sumac" at bounding box center [96, 53] width 66 height 14
click at [118, 51] on span "Kebab felfel & Sumac" at bounding box center [96, 53] width 66 height 14
click at [183, 49] on div "Kebab felfel & Sumac Inactive import export" at bounding box center [178, 52] width 230 height 11
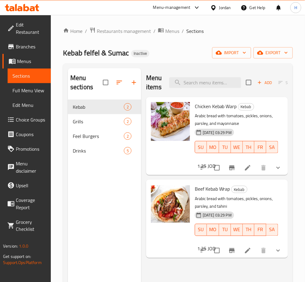
click at [22, 121] on span "Choice Groups" at bounding box center [31, 119] width 30 height 7
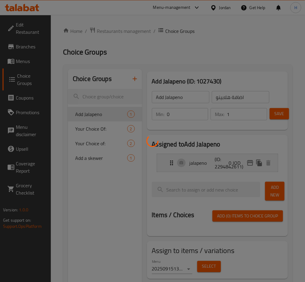
click at [109, 203] on div at bounding box center [152, 141] width 305 height 282
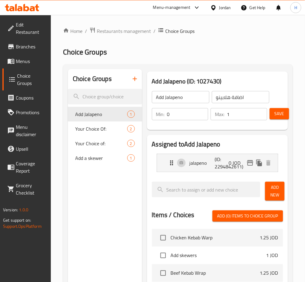
click at [134, 80] on icon "button" at bounding box center [135, 79] width 4 height 4
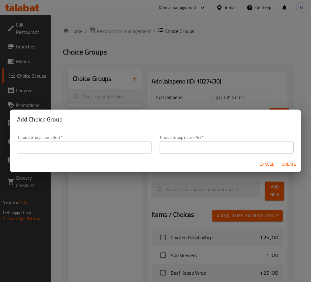
click at [134, 145] on input "text" at bounding box center [84, 147] width 135 height 12
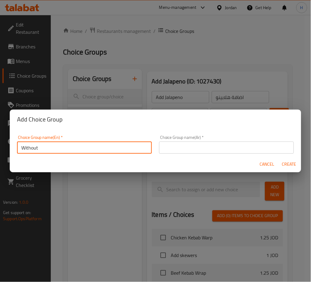
type input "Without"
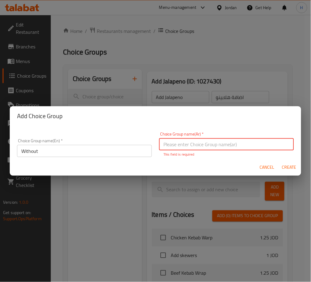
click at [121, 145] on input "Without" at bounding box center [84, 151] width 135 height 12
type input "ازالة"
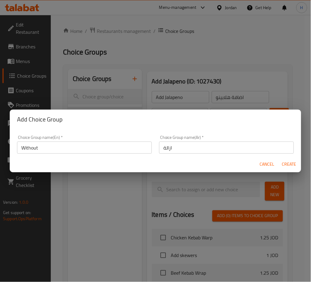
click at [118, 131] on div "Choice Group name(En)   * Without Choice Group name(En) * Choice Group name(Ar)…" at bounding box center [155, 144] width 284 height 26
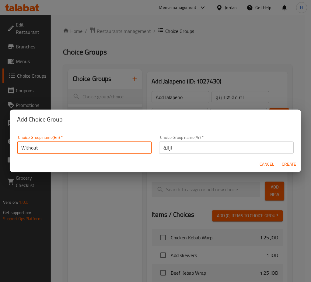
click at [122, 149] on input "Without" at bounding box center [84, 147] width 135 height 12
type input "Remove Ingredients"
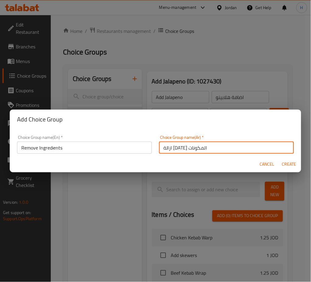
type input "ازالة أحد المكونات"
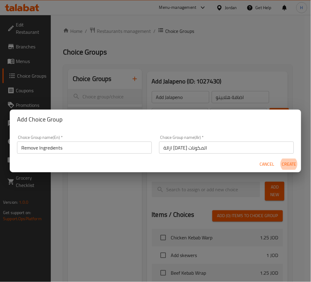
click at [184, 149] on input "ازالة أحد المكونات" at bounding box center [226, 147] width 135 height 12
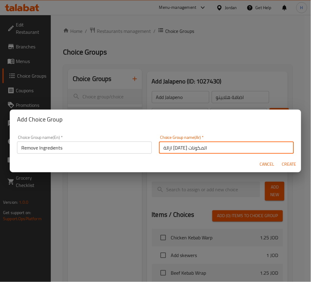
click at [184, 149] on input "ازالة أحد المكونات" at bounding box center [226, 147] width 135 height 12
click at [191, 148] on input "ازالة أحد المكونات" at bounding box center [226, 147] width 135 height 12
click at [191, 148] on input "اختيار ازالة" at bounding box center [226, 147] width 135 height 12
drag, startPoint x: 212, startPoint y: 146, endPoint x: 128, endPoint y: 140, distance: 84.5
click at [128, 140] on div "Choice Group name(En)   * Remove Ingredients Choice Group name(En) * Choice Gro…" at bounding box center [155, 144] width 284 height 26
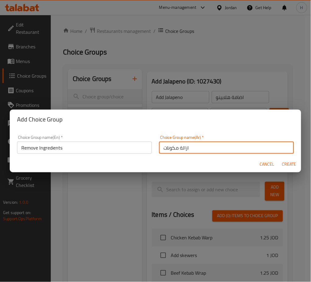
type input "ازالة مكونات"
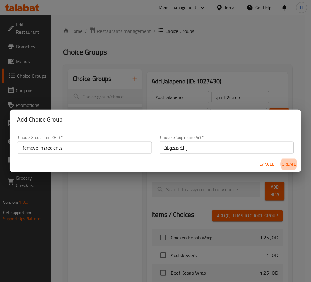
click at [279, 158] on button "Create" at bounding box center [288, 163] width 19 height 11
type input "Remove Ingredients"
type input "ازالة مكونات"
type input "0"
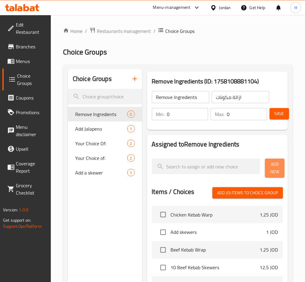
click at [272, 167] on span "Add New" at bounding box center [275, 167] width 10 height 15
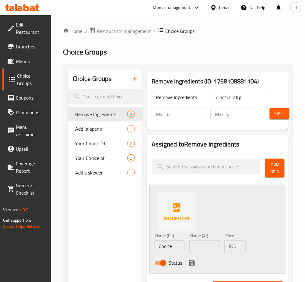
click at [174, 251] on input "Choice" at bounding box center [170, 246] width 30 height 12
type input "Tomato"
type input "بندورة"
click at [193, 261] on icon "save" at bounding box center [191, 262] width 5 height 5
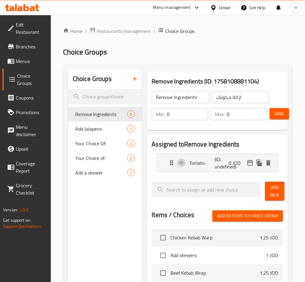
click at [273, 202] on div "Add New" at bounding box center [273, 191] width 23 height 24
click at [274, 197] on span "Add New" at bounding box center [275, 190] width 10 height 15
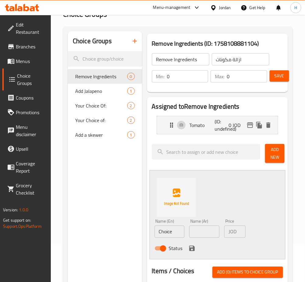
scroll to position [81, 0]
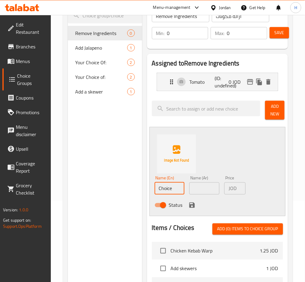
click at [179, 188] on input "Choice" at bounding box center [170, 188] width 30 height 12
type input "Pickles"
type input "مخلل"
click at [191, 202] on icon "save" at bounding box center [191, 204] width 7 height 7
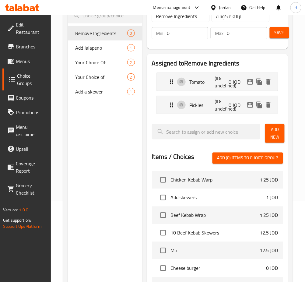
click at [272, 135] on span "Add New" at bounding box center [275, 133] width 10 height 15
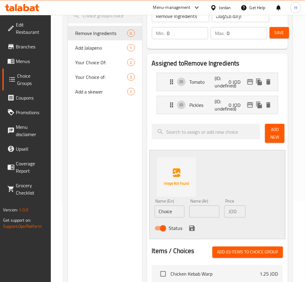
click at [177, 212] on input "Choice" at bounding box center [170, 211] width 30 height 12
type input "Onion"
type input "بصل"
click at [188, 224] on icon "save" at bounding box center [191, 227] width 7 height 7
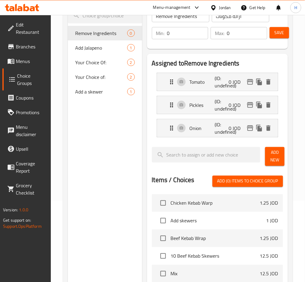
drag, startPoint x: 275, startPoint y: 156, endPoint x: 274, endPoint y: 159, distance: 3.1
click at [275, 156] on span "Add New" at bounding box center [275, 156] width 10 height 15
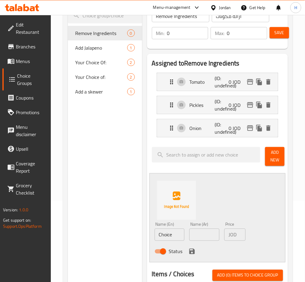
click at [177, 236] on input "Choice" at bounding box center [170, 234] width 30 height 12
paste input "parsley"
type input "parsley"
click at [205, 235] on input "text" at bounding box center [204, 234] width 30 height 12
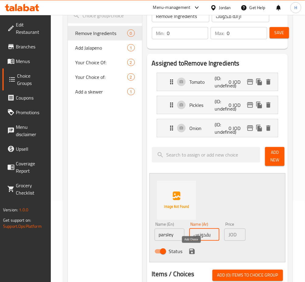
type input "بقدونس"
click at [191, 250] on icon "save" at bounding box center [191, 251] width 7 height 7
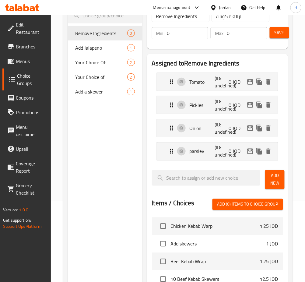
click at [275, 178] on span "Add New" at bounding box center [275, 179] width 10 height 15
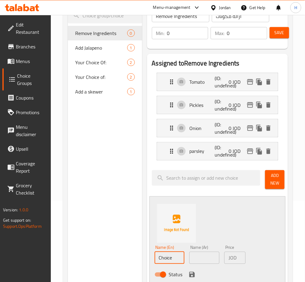
click at [168, 253] on input "Choice" at bounding box center [170, 258] width 30 height 12
type input "Tahini"
type input "طحينية"
click at [193, 270] on button "save" at bounding box center [191, 274] width 9 height 9
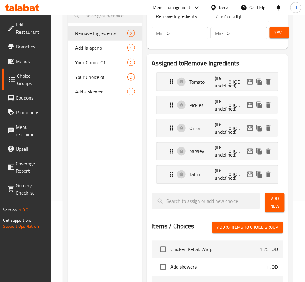
click at [281, 200] on button "Add New" at bounding box center [274, 202] width 19 height 19
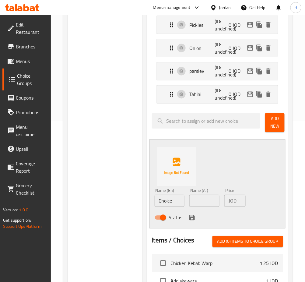
scroll to position [162, 0]
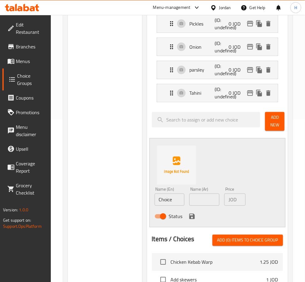
click at [176, 199] on input "Choice" at bounding box center [170, 199] width 30 height 12
type input "Bread"
type input "خبز"
click at [192, 216] on icon "save" at bounding box center [191, 216] width 5 height 5
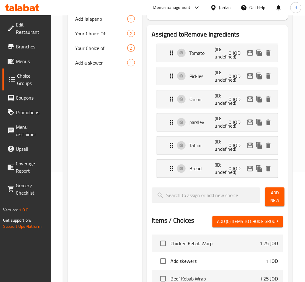
scroll to position [81, 0]
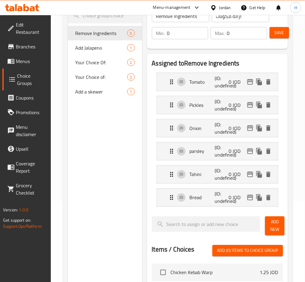
click at [276, 26] on div "Save" at bounding box center [273, 33] width 11 height 15
click at [279, 29] on span "Save" at bounding box center [279, 33] width 10 height 8
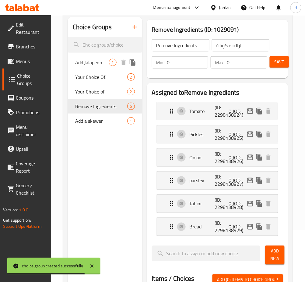
scroll to position [40, 0]
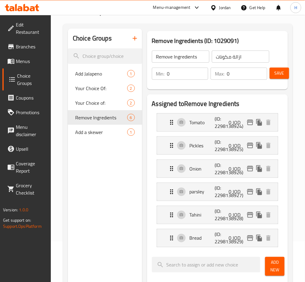
click at [202, 56] on input "Remove Ingredients" at bounding box center [180, 56] width 57 height 12
type input "Remove Ingredients From Meat Kebab"
click at [283, 75] on span "Save" at bounding box center [279, 73] width 10 height 8
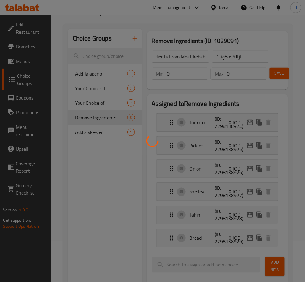
scroll to position [0, 0]
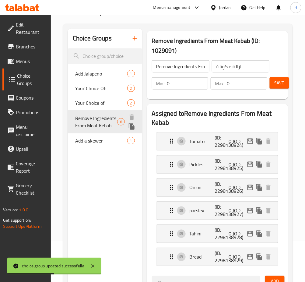
click at [131, 128] on icon "duplicate" at bounding box center [132, 126] width 6 height 7
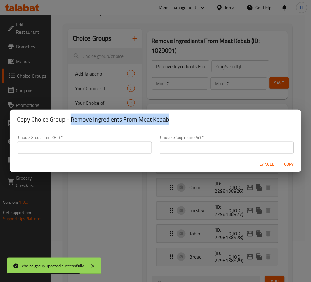
drag, startPoint x: 177, startPoint y: 118, endPoint x: 79, endPoint y: 138, distance: 99.7
click at [71, 126] on div "Copy Choice Group - Remove Ingredients From Meat Kebab" at bounding box center [155, 119] width 291 height 19
copy h2 "Remove Ingredients From Meat Kebab"
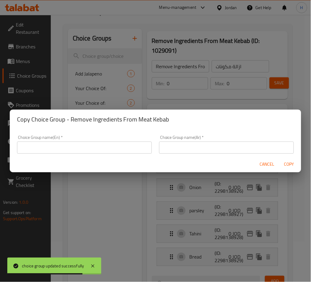
click at [82, 141] on div "Choice Group name(En)   * Choice Group name(En) *" at bounding box center [84, 144] width 135 height 19
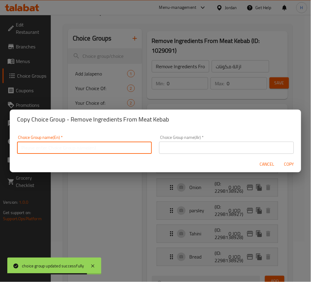
click at [85, 145] on input "text" at bounding box center [84, 147] width 135 height 12
paste input "Remove Ingredients From Meat Kebab"
click at [83, 149] on input "Remove Ingredients From Meat Kebab" at bounding box center [84, 147] width 135 height 12
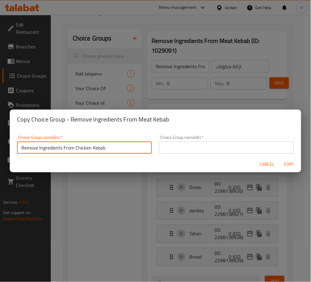
type input "Remove Ingredients From Chicken Kebab"
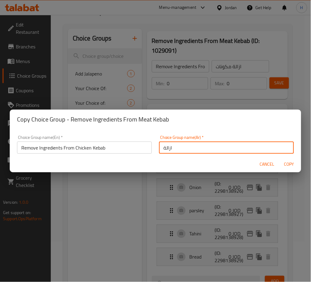
type input "ازالة مكونات"
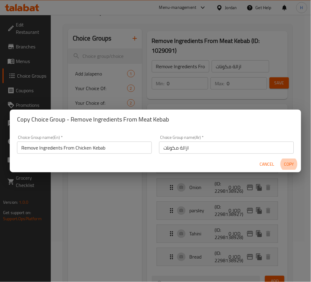
click at [279, 158] on button "Copy" at bounding box center [288, 163] width 19 height 11
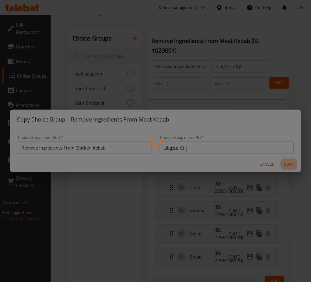
type input "Remove Ingredients From Chicken Kebab"
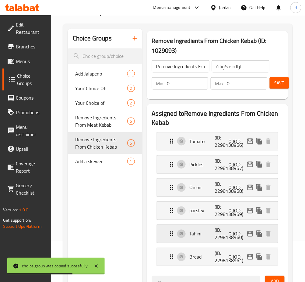
click at [219, 235] on p "(ID: 2298138960)" at bounding box center [223, 233] width 17 height 15
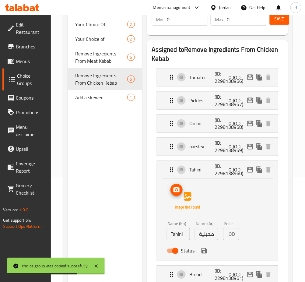
scroll to position [203, 0]
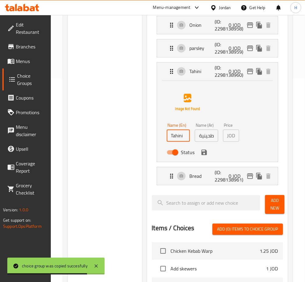
click at [187, 135] on input "Tahini" at bounding box center [178, 136] width 23 height 12
type input "Mayo"
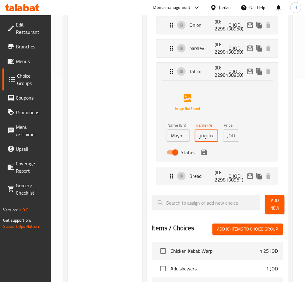
type input "مايونيز"
click at [132, 124] on div "Choice Groups Add Jalapeno 1 Your Choice Of: 2 Your Choice of: 2 Remove Ingredi…" at bounding box center [105, 162] width 74 height 592
click at [202, 155] on icon "save" at bounding box center [203, 152] width 7 height 7
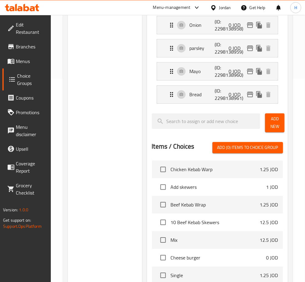
scroll to position [40, 0]
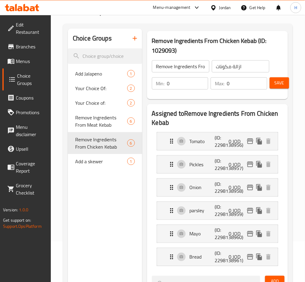
click at [273, 86] on button "Save" at bounding box center [278, 82] width 19 height 11
click at [278, 90] on div "Save" at bounding box center [273, 83] width 11 height 15
click at [279, 88] on button "Save" at bounding box center [278, 82] width 19 height 11
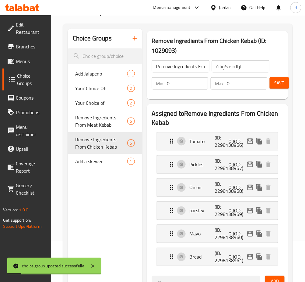
click at [113, 188] on div "Choice Groups Add Jalapeno 1 Your Choice Of: 2 Your Choice of: 2 Remove Ingredi…" at bounding box center [105, 284] width 74 height 511
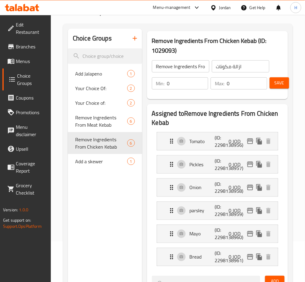
click at [122, 226] on div "Choice Groups Add Jalapeno 1 Your Choice Of: 2 Your Choice of: 2 Remove Ingredi…" at bounding box center [105, 284] width 74 height 511
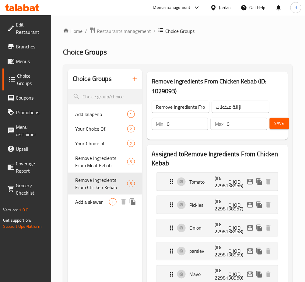
click at [103, 206] on div "Add a skewer 1" at bounding box center [105, 201] width 74 height 15
type input "Add a skewer"
type input "اضافة سيخ"
type input "1"
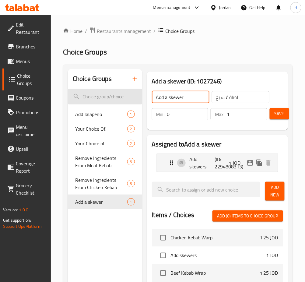
drag, startPoint x: 196, startPoint y: 96, endPoint x: 137, endPoint y: 96, distance: 59.3
click at [138, 96] on div "Choice Groups Add Jalapeno 1 Your Choice Of: 2 Your Choice of: 2 Remove Ingredi…" at bounding box center [179, 257] width 222 height 376
type input "Add Ons"
type input "اضافات"
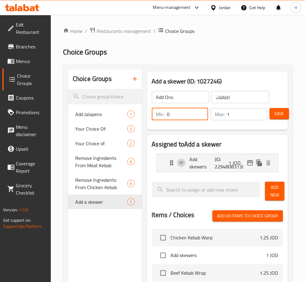
click at [281, 116] on span "Save" at bounding box center [279, 114] width 10 height 8
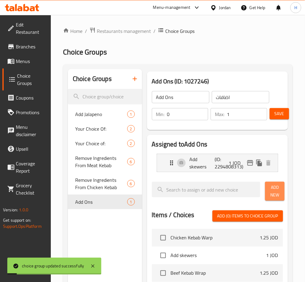
click at [283, 195] on button "Add New" at bounding box center [274, 191] width 19 height 19
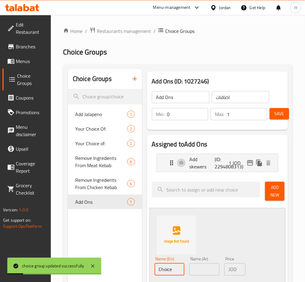
click at [171, 267] on input "Choice" at bounding box center [170, 269] width 30 height 12
click at [172, 267] on input "Choice" at bounding box center [170, 269] width 30 height 12
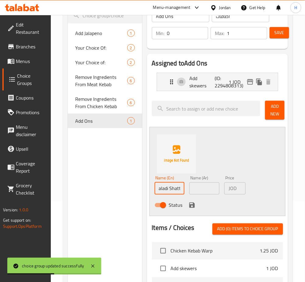
scroll to position [0, 5]
type input "Baladi Shatta"
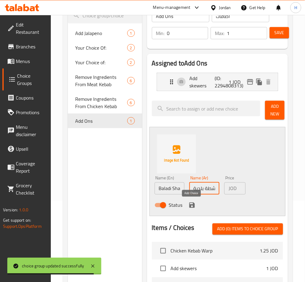
type input "شطة بلدية"
click at [191, 204] on icon "save" at bounding box center [191, 204] width 5 height 5
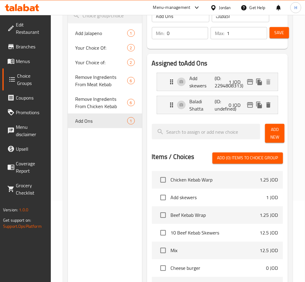
click at [271, 133] on span "Add New" at bounding box center [275, 133] width 10 height 15
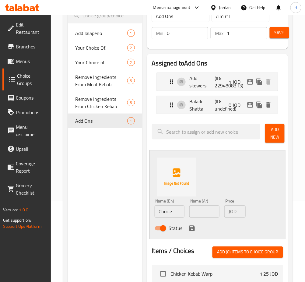
click at [167, 216] on input "Choice" at bounding box center [170, 211] width 30 height 12
type input "Less Bread"
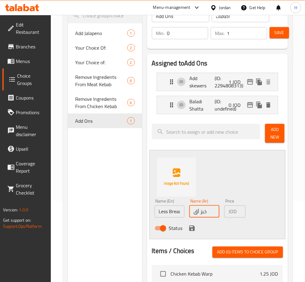
type input "خبز أقل"
click at [189, 226] on icon "save" at bounding box center [191, 227] width 7 height 7
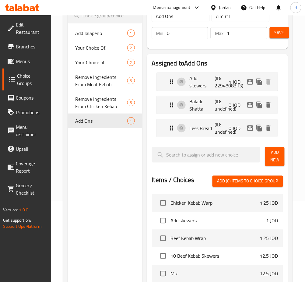
click at [264, 163] on div "Add New" at bounding box center [273, 156] width 23 height 24
click at [273, 155] on span "Add New" at bounding box center [275, 156] width 10 height 15
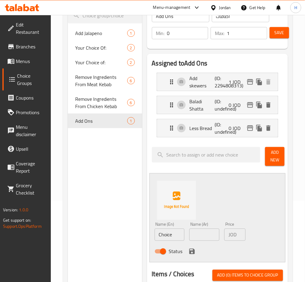
click at [179, 233] on input "Choice" at bounding box center [170, 234] width 30 height 12
type input "Without bread"
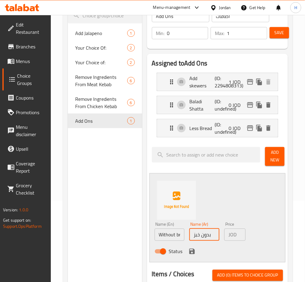
type input "بدون خبز"
click at [193, 252] on icon "save" at bounding box center [191, 251] width 5 height 5
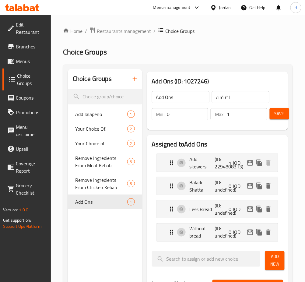
click at [161, 122] on div "Min: 0 ​ Max: 1 ​" at bounding box center [209, 114] width 120 height 17
type input "0"
click at [284, 112] on span "Save" at bounding box center [279, 114] width 10 height 8
click at [99, 166] on span "Remove Ingredients From Meat Kebab" at bounding box center [101, 161] width 52 height 15
type input "Remove Ingredients From Meat Kebab"
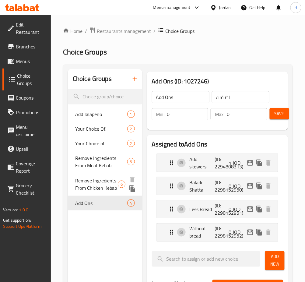
type input "ازالة مكونات"
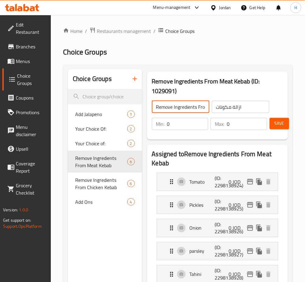
scroll to position [0, 29]
click at [228, 107] on div "Remove Ingredients From Meat Kebab ​ ازالة مكونات ​" at bounding box center [210, 106] width 125 height 19
click at [186, 110] on input "Remove Ingredients From Meat Kebab" at bounding box center [180, 107] width 57 height 12
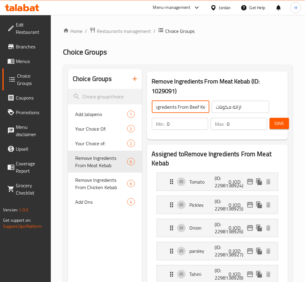
type input "Remove Ingredients From Beef Kebab"
click at [286, 123] on button "Save" at bounding box center [278, 123] width 19 height 11
click at [134, 80] on icon "button" at bounding box center [134, 78] width 7 height 7
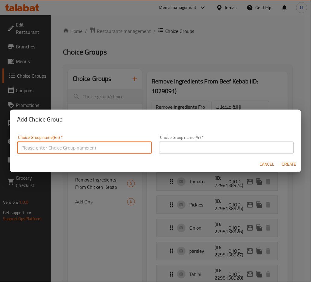
click at [121, 144] on input "text" at bounding box center [84, 147] width 135 height 12
type input "Your Choice Of Chicken Or Beef"
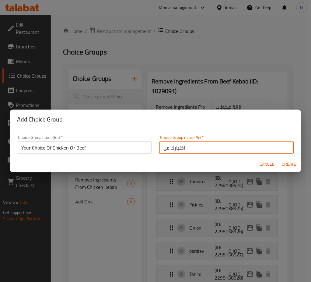
type input "اختيارك من"
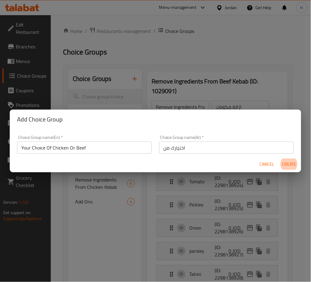
click at [279, 158] on button "Create" at bounding box center [288, 163] width 19 height 11
type input "Your Choice Of Chicken Or Beef"
type input "اختيارك من"
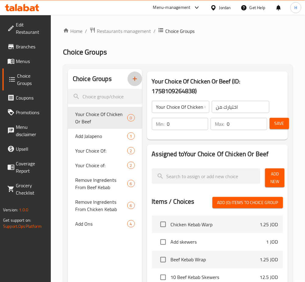
click at [190, 129] on input "0" at bounding box center [187, 124] width 41 height 12
type input "1"
click at [276, 181] on span "Add New" at bounding box center [275, 177] width 10 height 15
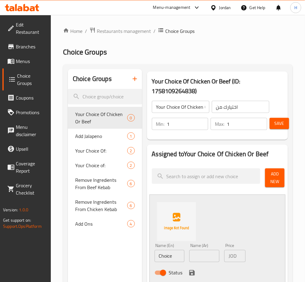
click at [178, 258] on input "Choice" at bounding box center [170, 256] width 30 height 12
type input "Beef"
type input "لحم"
click at [189, 270] on icon "save" at bounding box center [191, 272] width 5 height 5
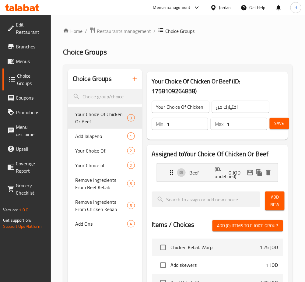
click at [280, 205] on button "Add New" at bounding box center [274, 200] width 19 height 19
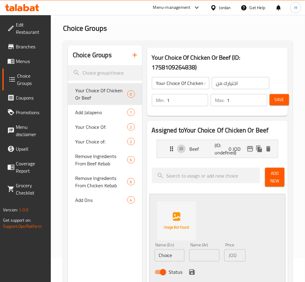
scroll to position [40, 0]
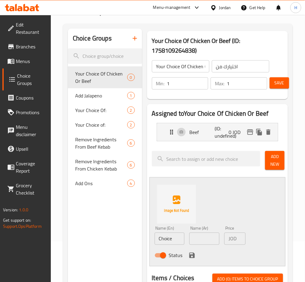
click at [174, 242] on input "Choice" at bounding box center [170, 238] width 30 height 12
type input "Chicken"
type input "دجاج"
click at [193, 252] on icon "save" at bounding box center [191, 255] width 7 height 7
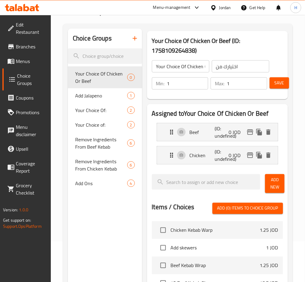
click at [273, 192] on button "Add New" at bounding box center [274, 183] width 19 height 19
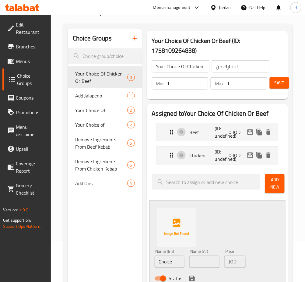
click at [180, 263] on input "Choice" at bounding box center [170, 262] width 30 height 12
type input "Mix"
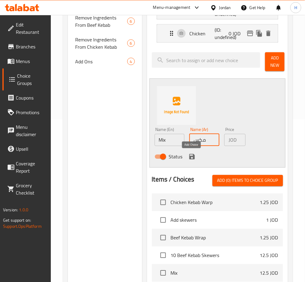
type input "مكس"
click at [189, 156] on icon "save" at bounding box center [191, 156] width 5 height 5
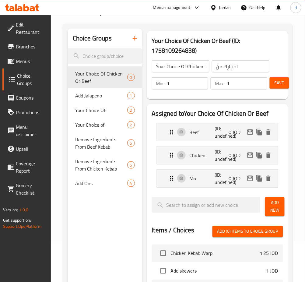
click at [279, 82] on span "Save" at bounding box center [279, 83] width 10 height 8
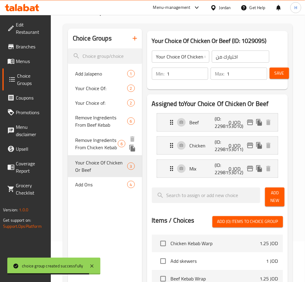
click at [90, 145] on span "Remove Ingredients From Chicken Kebab" at bounding box center [96, 143] width 43 height 15
type input "Remove Ingredients From Chicken Kebab"
type input "ازالة مكونات"
type input "0"
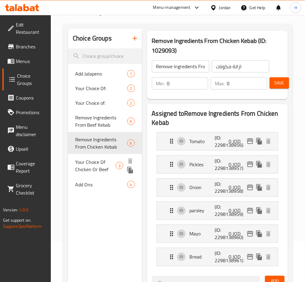
click at [94, 170] on span "Your Choice Of Chicken Or Beef" at bounding box center [95, 165] width 40 height 15
type input "Your Choice Of Chicken Or Beef"
type input "اختيارك من"
type input "1"
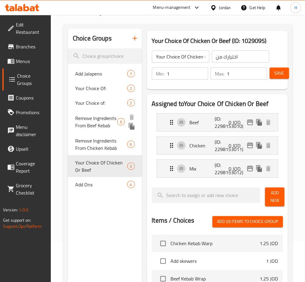
click at [88, 119] on span "Remove Ingredients From Beef Kebab" at bounding box center [96, 121] width 42 height 15
type input "Remove Ingredients From Beef Kebab"
type input "ازالة مكونات"
type input "0"
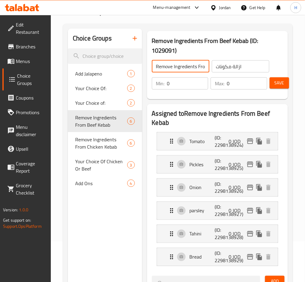
scroll to position [0, 28]
drag, startPoint x: 198, startPoint y: 64, endPoint x: 268, endPoint y: 40, distance: 73.8
click at [249, 57] on div "Remove Ingredients From Beef Kebab ​ ازالة مكونات ​" at bounding box center [210, 66] width 125 height 19
click at [278, 80] on span "Save" at bounding box center [279, 83] width 10 height 8
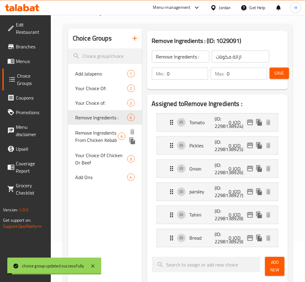
click at [101, 141] on span "Remove Ingredients From Chicken Kebab" at bounding box center [96, 136] width 43 height 15
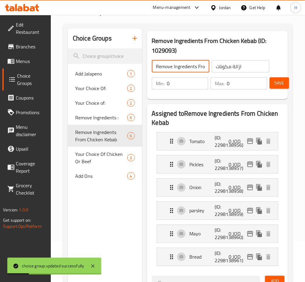
drag, startPoint x: 198, startPoint y: 66, endPoint x: 257, endPoint y: 65, distance: 59.6
click at [257, 65] on div "Remove Ingredients From Chicken Kebab ​ ازالة مكونات ​" at bounding box center [210, 66] width 125 height 19
type input "Remove Ingredients -"
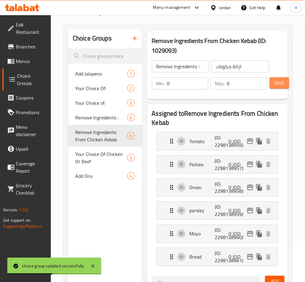
click at [278, 82] on span "Save" at bounding box center [279, 83] width 10 height 8
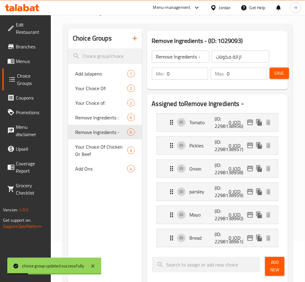
click at [25, 58] on span "Menus" at bounding box center [31, 60] width 30 height 7
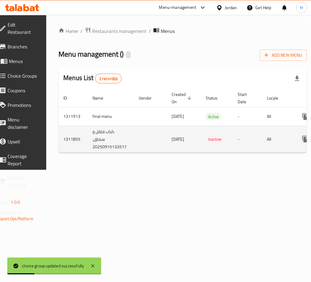
click at [269, 151] on td "All" at bounding box center [277, 139] width 31 height 27
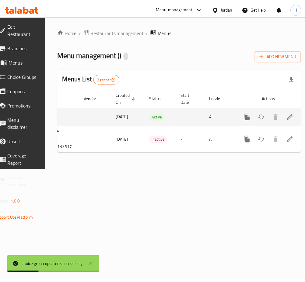
scroll to position [0, 67]
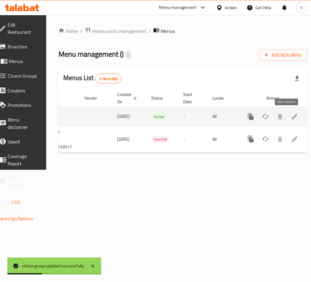
click at [291, 115] on icon "enhanced table" at bounding box center [294, 116] width 7 height 7
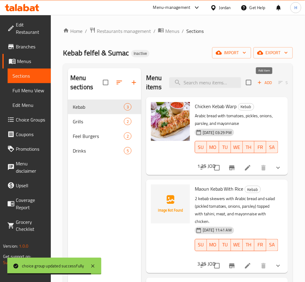
click at [266, 84] on span "Add" at bounding box center [264, 82] width 16 height 7
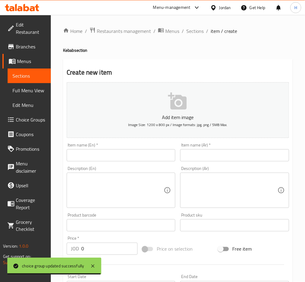
click at [123, 161] on input "text" at bounding box center [121, 155] width 109 height 12
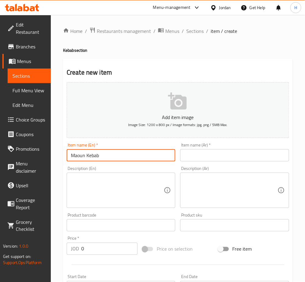
type input "Maoun Kebab"
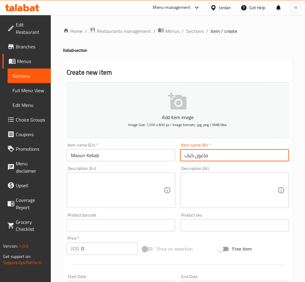
type input "ماعون كباب"
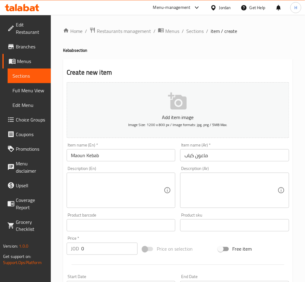
click at [135, 195] on textarea at bounding box center [117, 190] width 93 height 29
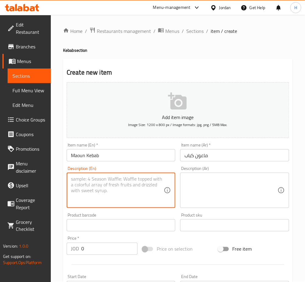
click at [219, 194] on textarea at bounding box center [230, 190] width 93 height 29
paste textarea "10أسياخ كباب مع ٨ خبز عربي و سلطة (بندورة مخلل بصل بقدونس ) علبة طحينة مع اللحم…"
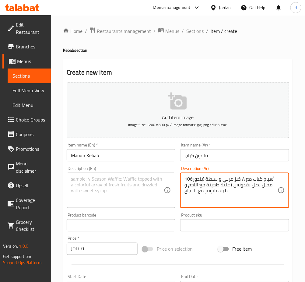
type textarea "10أسياخ كباب مع ٨ خبز عربي و سلطة (بندورة مخلل بصل بقدونس ) علبة طحينة مع اللحم…"
click at [138, 193] on textarea at bounding box center [117, 190] width 93 height 29
paste textarea "10 kebab skewers with 8 Arabic bread and salad (pickled tomatoes, onions, parsl…"
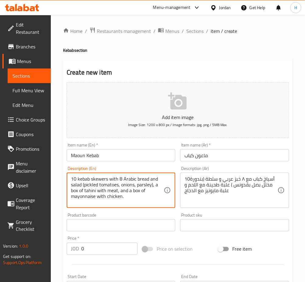
type textarea "10 kebab skewers with 8 Arabic bread and salad (pickled tomatoes, onions, parsl…"
click at [105, 247] on input "0" at bounding box center [109, 248] width 56 height 12
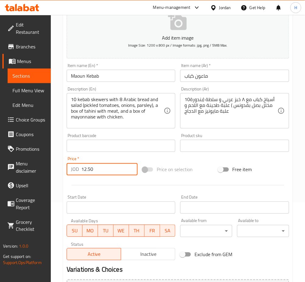
scroll to position [147, 0]
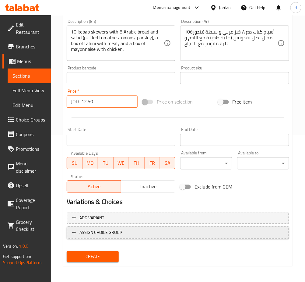
type input "12.50"
click at [102, 237] on button "ASSIGN CHOICE GROUP" at bounding box center [178, 232] width 222 height 12
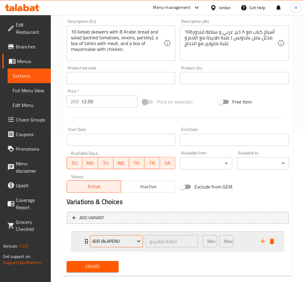
click at [107, 246] on button "Add Jalapeno" at bounding box center [116, 241] width 53 height 12
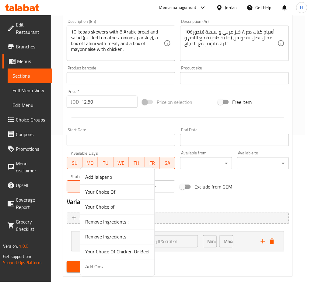
click at [126, 251] on span "Your Choice Of Chicken Or Beef" at bounding box center [117, 251] width 64 height 7
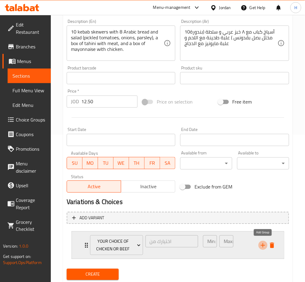
click at [264, 247] on icon "add" at bounding box center [262, 245] width 7 height 7
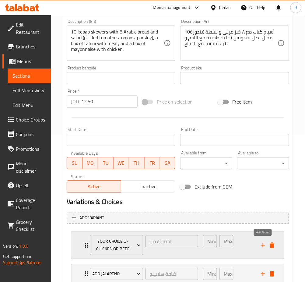
scroll to position [190, 0]
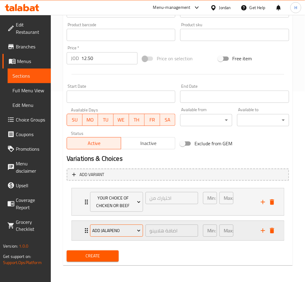
click at [103, 231] on span "Add Jalapeno" at bounding box center [116, 231] width 48 height 8
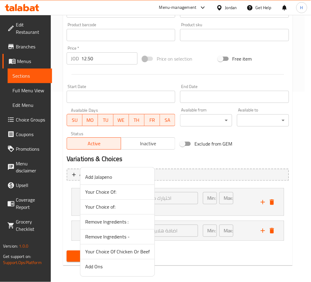
click at [125, 224] on span "Remove Ingredients :" at bounding box center [117, 221] width 64 height 7
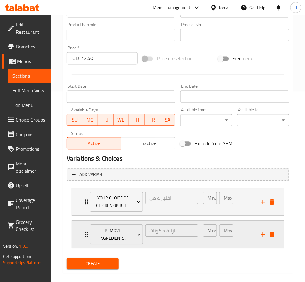
click at [83, 231] on icon "Expand" at bounding box center [86, 234] width 7 height 7
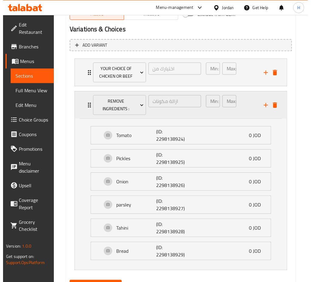
scroll to position [326, 0]
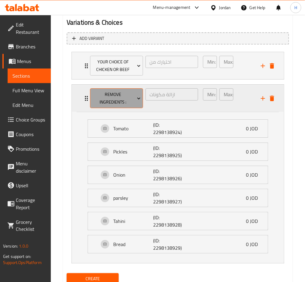
click at [124, 101] on span "Remove Ingredients :" at bounding box center [116, 98] width 48 height 15
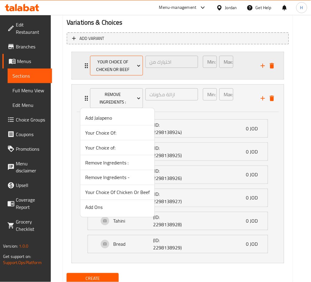
drag, startPoint x: 128, startPoint y: 175, endPoint x: 132, endPoint y: 199, distance: 24.3
click at [128, 175] on span "Remove Ingredients -" at bounding box center [117, 177] width 64 height 7
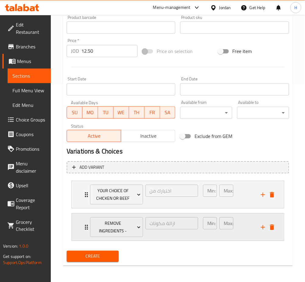
click at [83, 227] on icon "Expand" at bounding box center [86, 227] width 7 height 7
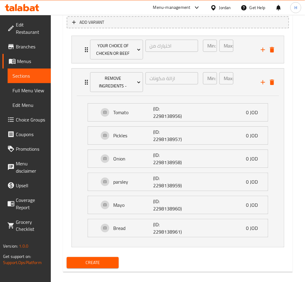
scroll to position [349, 0]
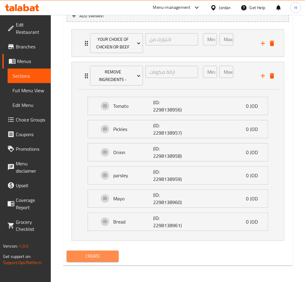
click at [109, 256] on span "Create" at bounding box center [92, 256] width 42 height 8
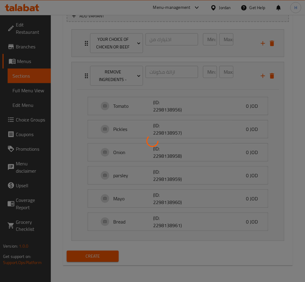
type input "0"
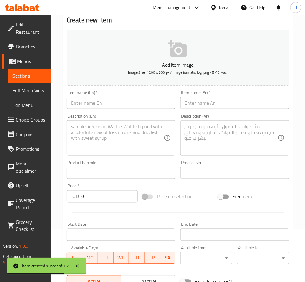
scroll to position [0, 0]
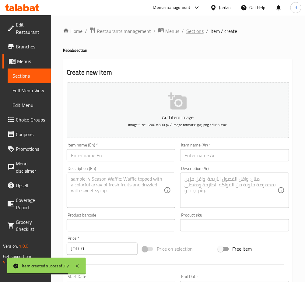
drag, startPoint x: 190, startPoint y: 31, endPoint x: 200, endPoint y: 40, distance: 14.0
click at [190, 30] on span "Sections" at bounding box center [194, 30] width 17 height 7
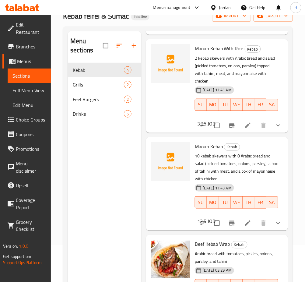
scroll to position [85, 0]
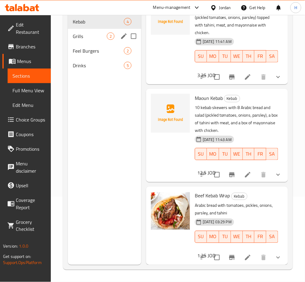
click at [96, 40] on div "Grills 2" at bounding box center [104, 36] width 73 height 15
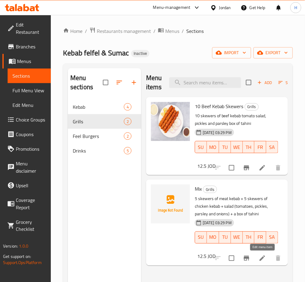
click at [263, 260] on icon at bounding box center [262, 257] width 7 height 7
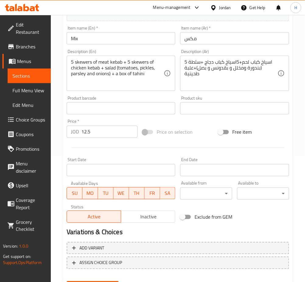
scroll to position [156, 0]
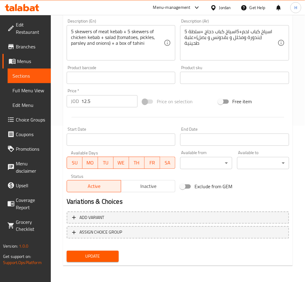
click at [145, 184] on span "Inactive" at bounding box center [147, 186] width 49 height 9
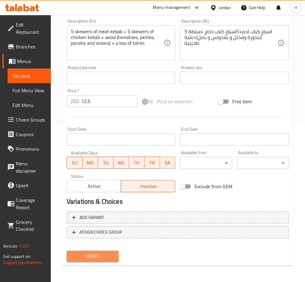
click at [93, 260] on button "Update" at bounding box center [93, 256] width 52 height 11
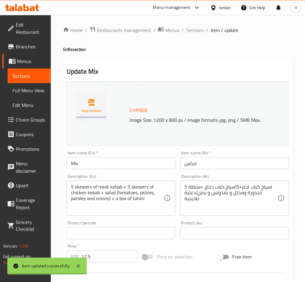
scroll to position [0, 0]
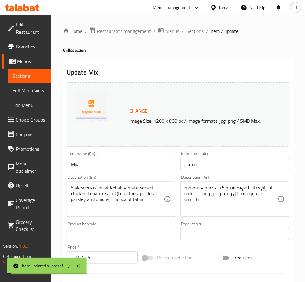
click at [198, 35] on span "Sections" at bounding box center [194, 30] width 17 height 7
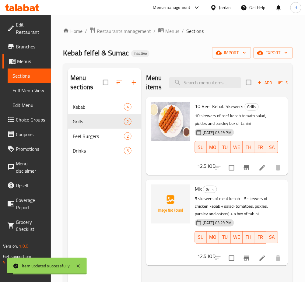
click at [199, 33] on span "Sections" at bounding box center [194, 30] width 17 height 7
click at [123, 121] on icon "edit" at bounding box center [123, 121] width 7 height 7
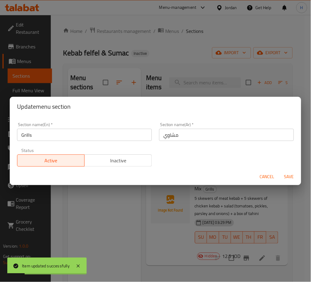
click at [130, 160] on span "Inactive" at bounding box center [118, 160] width 62 height 9
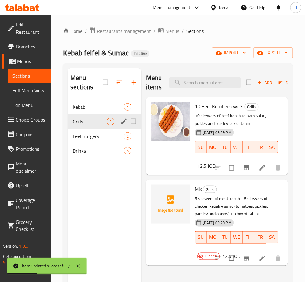
click at [126, 121] on icon "edit" at bounding box center [123, 121] width 7 height 7
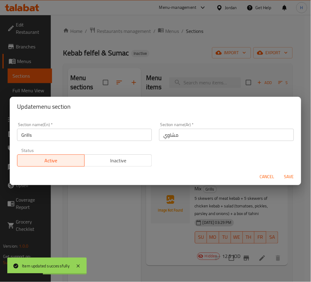
click at [130, 160] on span "Inactive" at bounding box center [118, 160] width 62 height 9
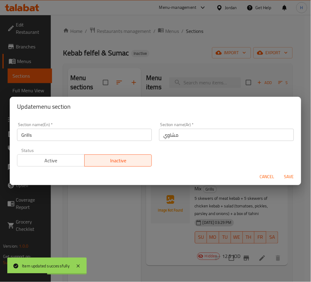
click at [288, 176] on span "Save" at bounding box center [289, 177] width 15 height 8
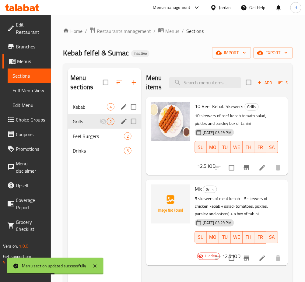
click at [87, 105] on span "Kebab" at bounding box center [90, 106] width 34 height 7
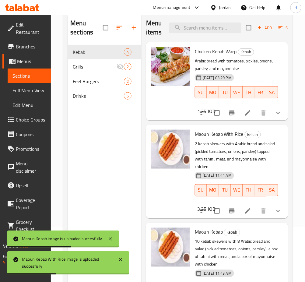
scroll to position [4, 0]
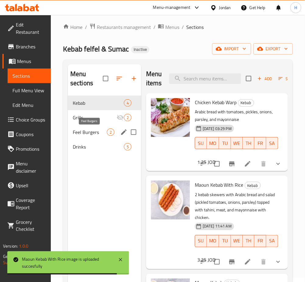
click at [99, 135] on span "Feel Burgers" at bounding box center [90, 131] width 34 height 7
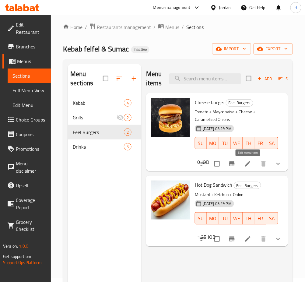
click at [246, 162] on icon at bounding box center [247, 163] width 7 height 7
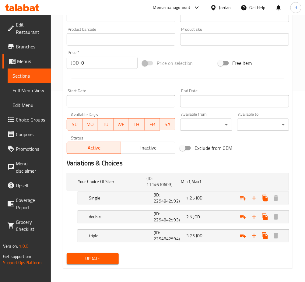
scroll to position [194, 0]
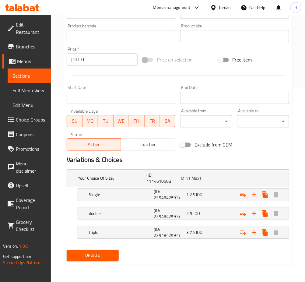
click at [12, 121] on icon at bounding box center [11, 119] width 6 height 5
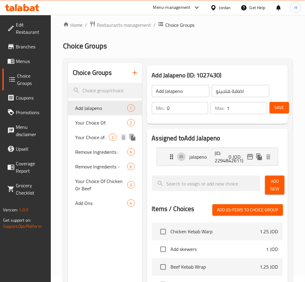
scroll to position [5, 0]
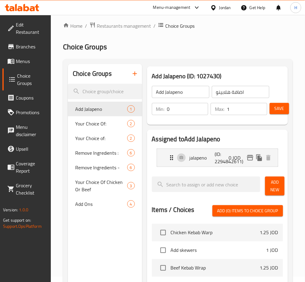
click at [139, 76] on button "button" at bounding box center [134, 73] width 15 height 15
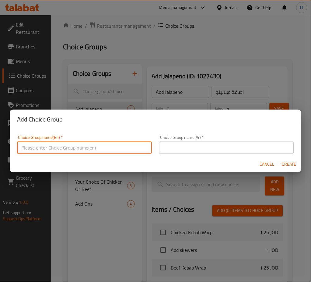
click at [133, 149] on input "text" at bounding box center [84, 147] width 135 height 12
type input "Remove Ingredients"
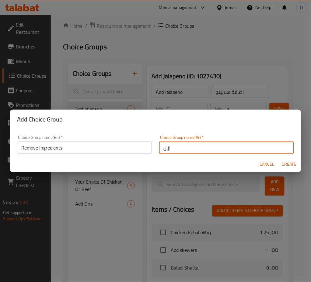
type input "ازالة مكونات"
drag, startPoint x: 287, startPoint y: 163, endPoint x: 284, endPoint y: 164, distance: 3.5
click at [287, 163] on span "Create" at bounding box center [289, 164] width 15 height 8
type input "Remove Ingredients"
type input "ازالة مكونات"
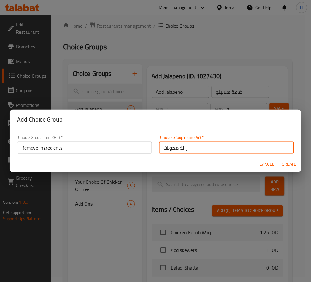
type input "0"
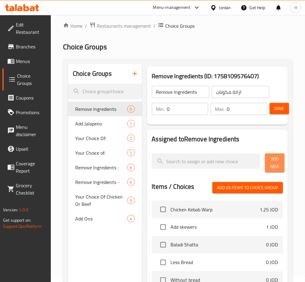
click at [277, 162] on span "Add New" at bounding box center [275, 162] width 10 height 15
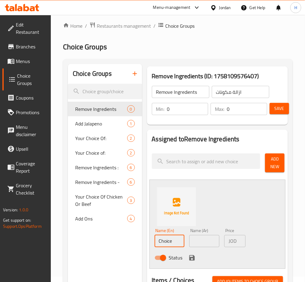
click at [181, 242] on input "Choice" at bounding box center [170, 241] width 30 height 12
type input "Tomato"
type input "بندورة"
drag, startPoint x: 191, startPoint y: 260, endPoint x: 219, endPoint y: 238, distance: 36.2
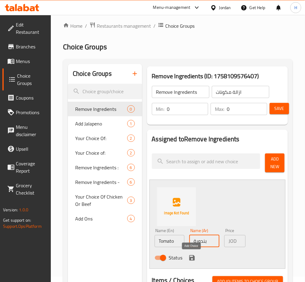
click at [191, 260] on icon "save" at bounding box center [191, 257] width 5 height 5
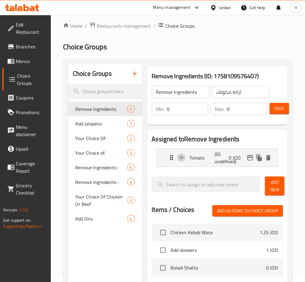
drag, startPoint x: 281, startPoint y: 191, endPoint x: 265, endPoint y: 201, distance: 19.2
click at [281, 192] on button "Add New" at bounding box center [274, 185] width 19 height 19
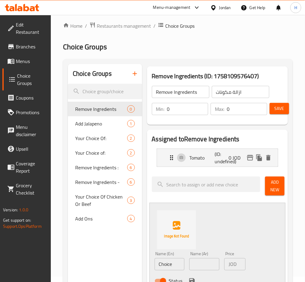
click at [181, 263] on input "Choice" at bounding box center [170, 264] width 30 height 12
type input "Mayo"
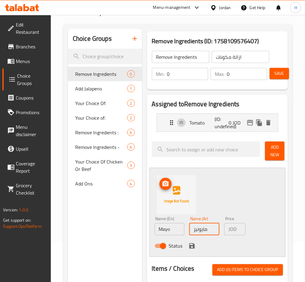
scroll to position [86, 0]
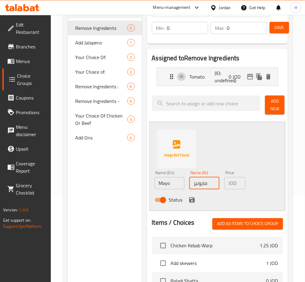
type input "مايونيز"
click at [193, 200] on icon "save" at bounding box center [191, 199] width 5 height 5
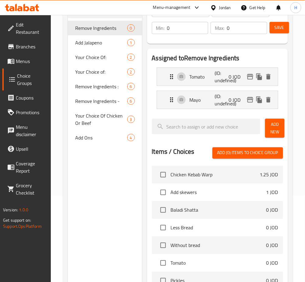
click at [272, 130] on span "Add New" at bounding box center [275, 127] width 10 height 15
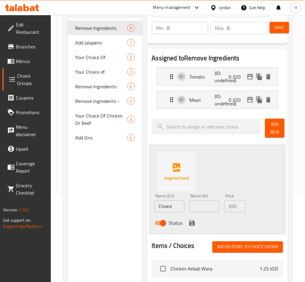
click at [178, 204] on input "Choice" at bounding box center [170, 206] width 30 height 12
type input "Cheese"
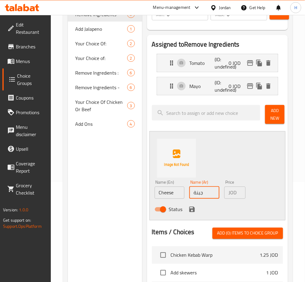
scroll to position [127, 0]
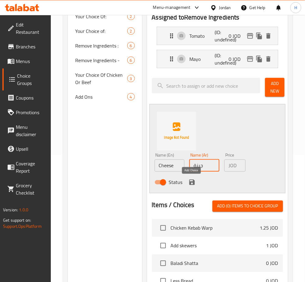
type input "جبنة"
click at [192, 183] on icon "save" at bounding box center [191, 182] width 7 height 7
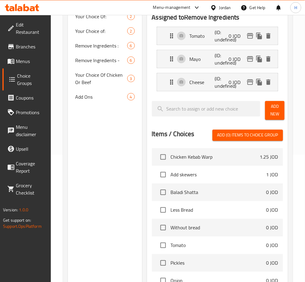
click at [281, 110] on button "Add New" at bounding box center [274, 110] width 19 height 19
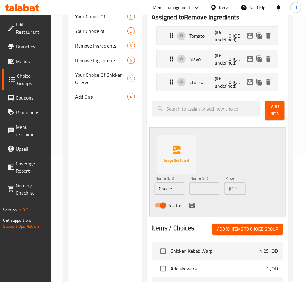
click at [170, 193] on input "Choice" at bounding box center [170, 189] width 30 height 12
type input "Carmalized Onions"
type input "بصل مكرمل"
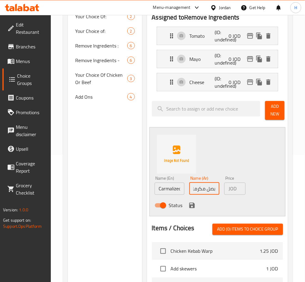
click at [190, 204] on icon "save" at bounding box center [191, 205] width 7 height 7
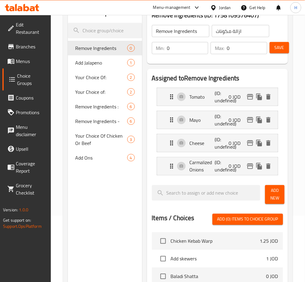
scroll to position [0, 0]
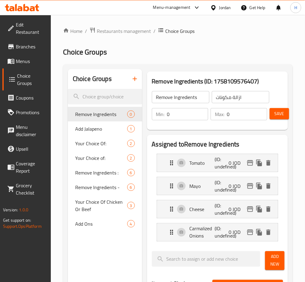
click at [280, 112] on span "Save" at bounding box center [279, 114] width 10 height 8
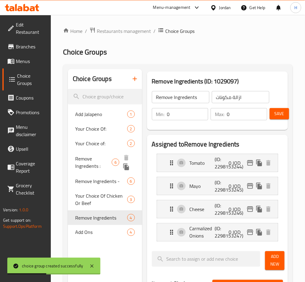
click at [100, 166] on span "Remove Ingredients :" at bounding box center [93, 162] width 37 height 15
type input "Remove Ingredients :"
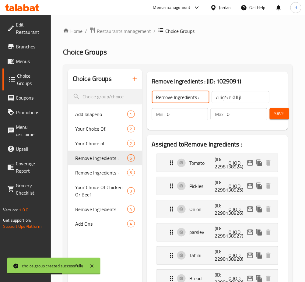
drag, startPoint x: 172, startPoint y: 99, endPoint x: 139, endPoint y: 106, distance: 33.3
click at [199, 163] on p "Tomato" at bounding box center [201, 162] width 25 height 7
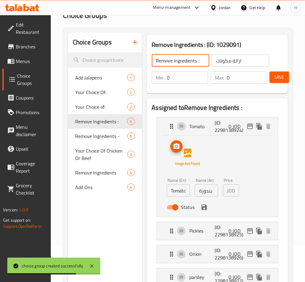
scroll to position [81, 0]
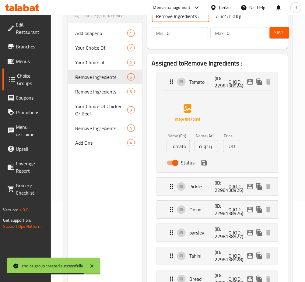
click at [169, 148] on input "Tomato" at bounding box center [178, 146] width 23 height 12
paste input "Remove"
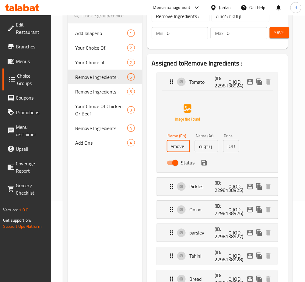
scroll to position [0, 18]
drag, startPoint x: 192, startPoint y: 145, endPoint x: 203, endPoint y: 144, distance: 11.1
click at [203, 144] on div "Name (En) Remove Tomato Name (En) Name (Ar) بندورة Name (Ar) Price JOD 0 Price …" at bounding box center [206, 151] width 85 height 40
type input "Remove Tomato"
click at [211, 151] on input "بندورة" at bounding box center [206, 146] width 23 height 12
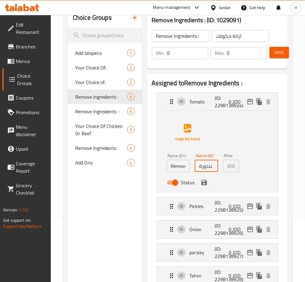
scroll to position [40, 0]
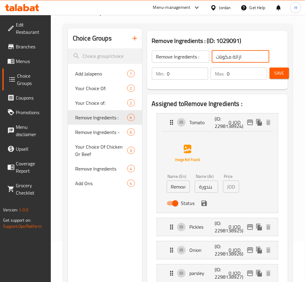
click at [238, 60] on input "ازالة مكونات" at bounding box center [240, 56] width 57 height 12
click at [237, 53] on input "ازالة مكونات" at bounding box center [240, 56] width 57 height 12
drag, startPoint x: 198, startPoint y: 189, endPoint x: 201, endPoint y: 191, distance: 3.9
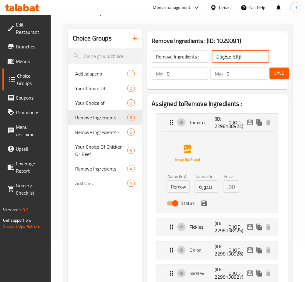
click at [198, 189] on input "بندورة" at bounding box center [206, 186] width 23 height 12
paste input "ازالة"
click at [202, 202] on icon "save" at bounding box center [203, 203] width 7 height 7
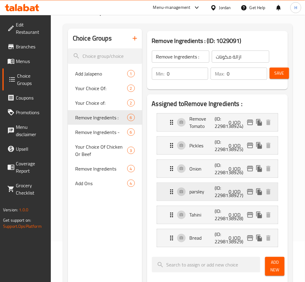
type input "ازالة بندورة"
click at [210, 145] on p "Pickles" at bounding box center [201, 145] width 25 height 7
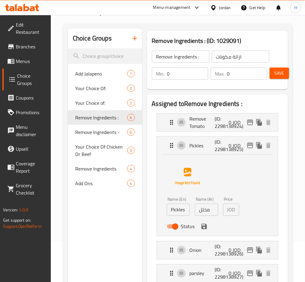
click at [171, 209] on input "Pickles" at bounding box center [178, 209] width 23 height 12
type input "Remove Pickles"
click at [197, 213] on input "مخلل" at bounding box center [206, 209] width 23 height 12
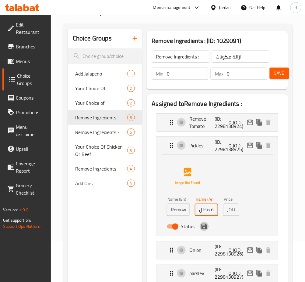
click at [203, 229] on icon "save" at bounding box center [203, 226] width 5 height 5
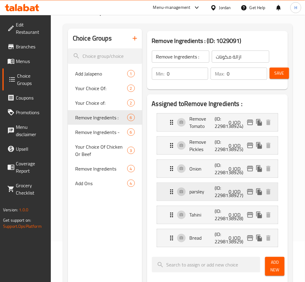
type input "ازالة مخلل"
click at [202, 175] on div "Onion (ID: 2298138926) 0 JOD" at bounding box center [219, 169] width 103 height 18
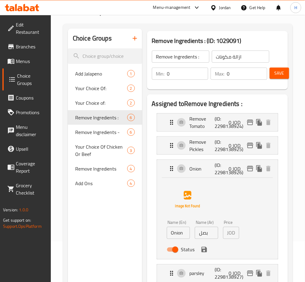
drag, startPoint x: 169, startPoint y: 233, endPoint x: 173, endPoint y: 240, distance: 7.8
click at [170, 234] on input "Onion" at bounding box center [178, 233] width 23 height 12
type input "Remove Onion"
click at [199, 234] on input "بصل" at bounding box center [206, 233] width 23 height 12
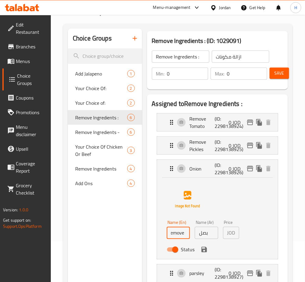
scroll to position [0, 0]
click at [207, 250] on icon "save" at bounding box center [203, 249] width 7 height 7
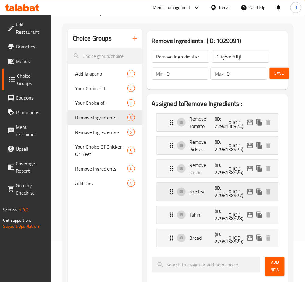
type input "ازالة بصل"
click at [217, 189] on p "(ID: 2298138927)" at bounding box center [223, 191] width 17 height 15
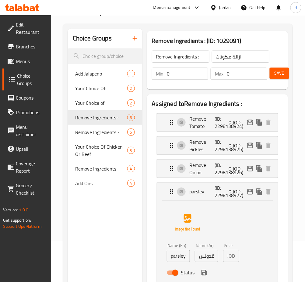
click at [171, 259] on input "parsley" at bounding box center [178, 256] width 23 height 12
type input "Remove parsley"
click at [198, 257] on input "بقدونس" at bounding box center [206, 256] width 23 height 12
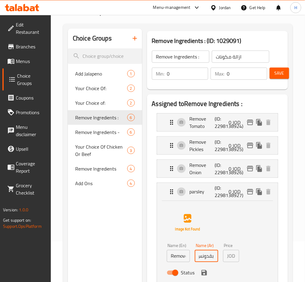
click at [205, 274] on icon "save" at bounding box center [203, 272] width 5 height 5
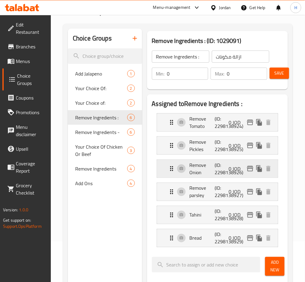
type input "ازالة بقدونس"
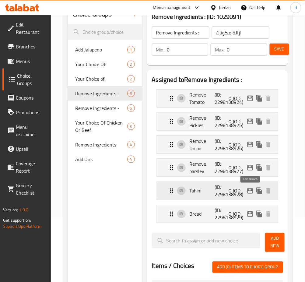
scroll to position [81, 0]
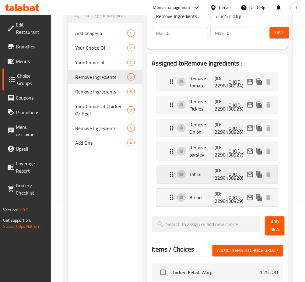
click at [218, 175] on p "(ID: 2298138928)" at bounding box center [223, 174] width 17 height 15
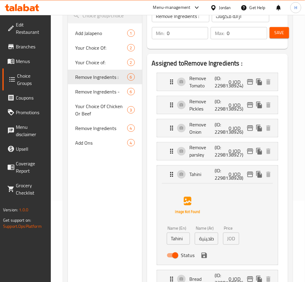
drag, startPoint x: 167, startPoint y: 242, endPoint x: 169, endPoint y: 246, distance: 4.1
click at [168, 242] on input "Tahini" at bounding box center [178, 238] width 23 height 12
type input "Remove Tahini"
click at [197, 242] on input "طحينية" at bounding box center [206, 238] width 23 height 12
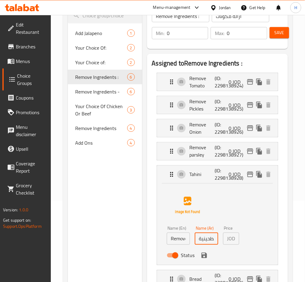
scroll to position [0, 1]
click at [206, 258] on icon "save" at bounding box center [203, 254] width 5 height 5
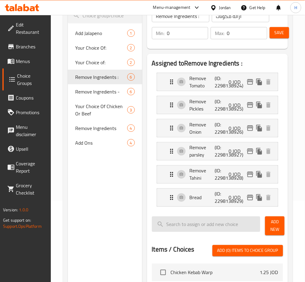
type input "ازالة طحينية"
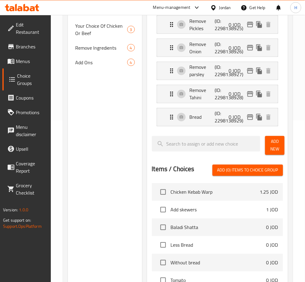
scroll to position [162, 0]
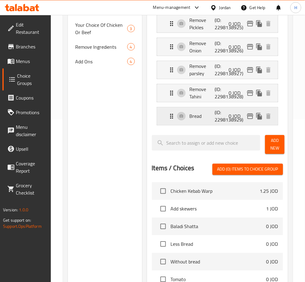
click at [211, 112] on div "Bread (ID: 2298138929) 0 JOD" at bounding box center [219, 116] width 103 height 18
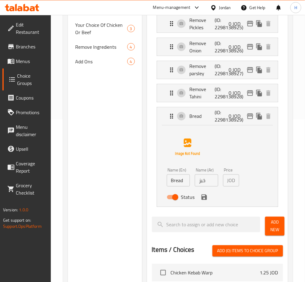
click at [171, 183] on input "Bread" at bounding box center [178, 180] width 23 height 12
type input "Remove Bread"
click at [196, 183] on input "خبز" at bounding box center [206, 180] width 23 height 12
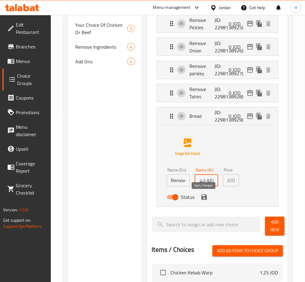
click at [203, 198] on icon "save" at bounding box center [203, 196] width 7 height 7
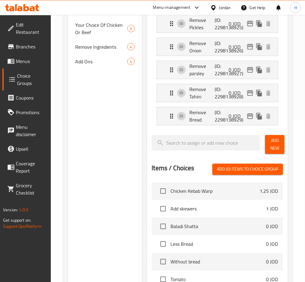
type input "ازالة خبز"
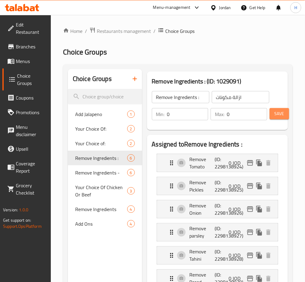
click at [280, 116] on span "Save" at bounding box center [279, 114] width 10 height 8
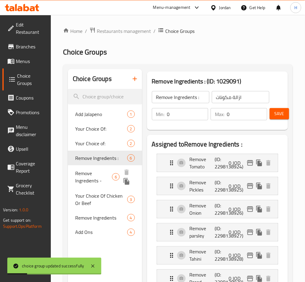
click at [83, 179] on span "Remove Ingredients -" at bounding box center [93, 176] width 37 height 15
type input "Remove Ingredients -"
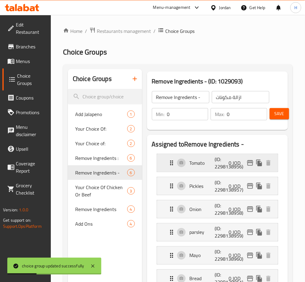
click at [191, 166] on p "Tomato" at bounding box center [201, 162] width 25 height 7
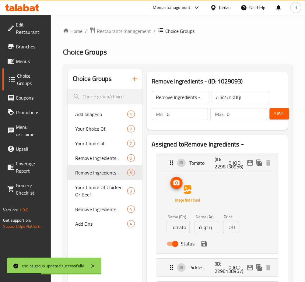
scroll to position [162, 0]
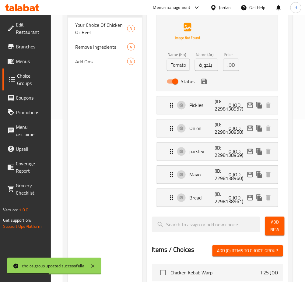
drag, startPoint x: 168, startPoint y: 66, endPoint x: 171, endPoint y: 70, distance: 5.0
click at [168, 66] on input "Tomato" at bounding box center [178, 65] width 23 height 12
type input "Remove Tomato"
click at [200, 66] on input "بندورة" at bounding box center [206, 65] width 23 height 12
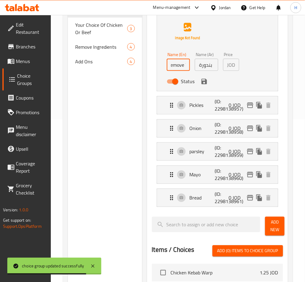
scroll to position [0, 0]
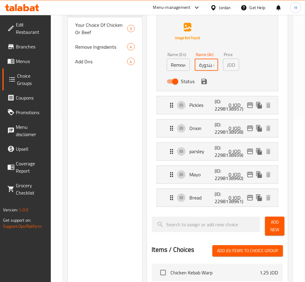
click at [203, 83] on icon "save" at bounding box center [203, 81] width 7 height 7
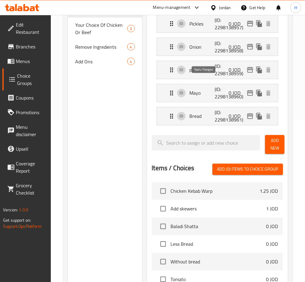
type input "ازالة بندورة"
click at [207, 25] on p "Pickles" at bounding box center [201, 23] width 25 height 7
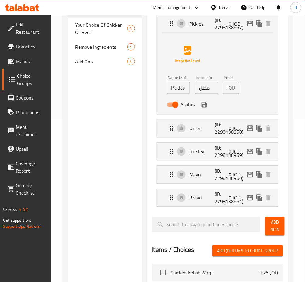
click at [170, 88] on input "Pickles" at bounding box center [178, 88] width 23 height 12
type input "Remove Pickles"
drag, startPoint x: 200, startPoint y: 88, endPoint x: 204, endPoint y: 94, distance: 7.3
click at [200, 88] on input "مخلل" at bounding box center [206, 88] width 23 height 12
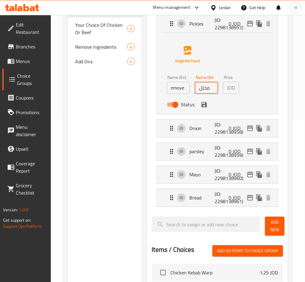
scroll to position [0, 0]
click at [204, 106] on icon "save" at bounding box center [203, 104] width 7 height 7
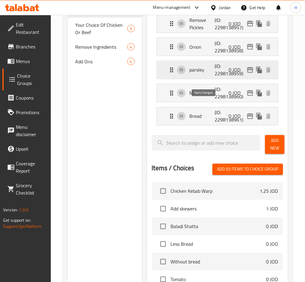
type input "ازالة مخلل"
click at [190, 53] on div "Onion (ID: 2298138958) 0 JOD" at bounding box center [219, 47] width 103 height 18
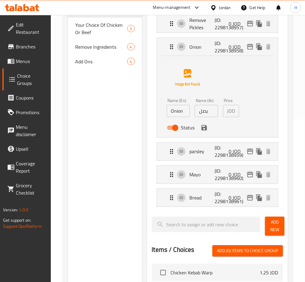
click at [170, 115] on input "Onion" at bounding box center [178, 111] width 23 height 12
type input "Remove Onion"
click at [195, 112] on input "بصل" at bounding box center [206, 111] width 23 height 12
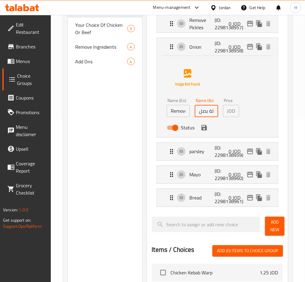
click at [208, 129] on div "Status" at bounding box center [206, 128] width 85 height 16
type input "ازالة بصل"
click at [203, 132] on button "save" at bounding box center [204, 127] width 9 height 9
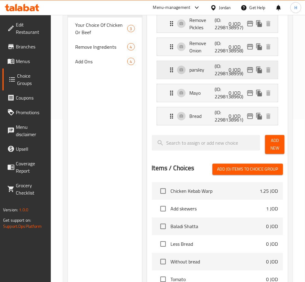
click at [205, 74] on div "parsley (ID: 2298138959) 0 JOD" at bounding box center [219, 70] width 103 height 18
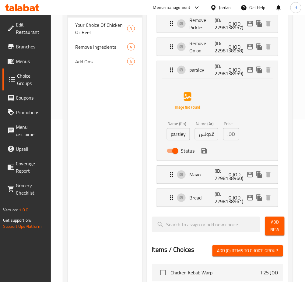
click at [171, 136] on input "parsley" at bounding box center [178, 134] width 23 height 12
type input "Remove parsley"
click at [198, 137] on input "بقدونس" at bounding box center [206, 134] width 23 height 12
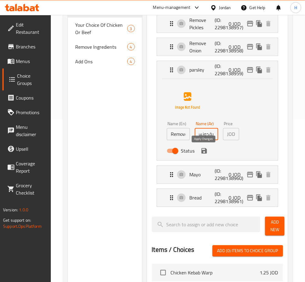
click at [203, 154] on icon "save" at bounding box center [203, 150] width 7 height 7
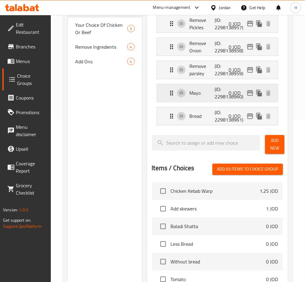
type input "ازالة بقدونس"
click at [197, 92] on p "Mayo" at bounding box center [201, 92] width 25 height 7
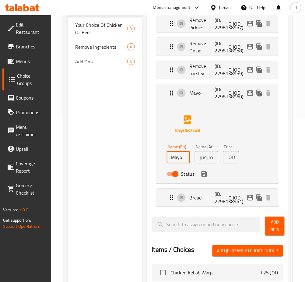
click at [171, 158] on input "Mayo" at bounding box center [178, 157] width 23 height 12
type input "Remove Mayo"
click at [196, 157] on input "مايونيز" at bounding box center [206, 157] width 23 height 12
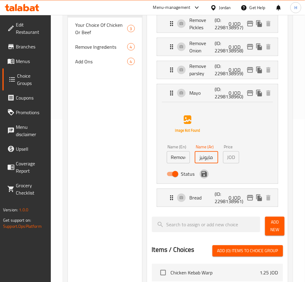
click at [203, 177] on icon "save" at bounding box center [203, 173] width 7 height 7
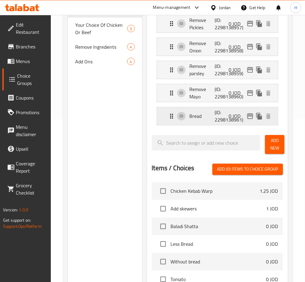
type input "ازالة مايونيز"
click at [208, 105] on li "Bread (ID: 2298138961) 0 JOD Name (En) Bread Name (En) Name (Ar) خبز Name (Ar) …" at bounding box center [217, 116] width 131 height 23
click at [204, 116] on p "Bread" at bounding box center [201, 116] width 25 height 7
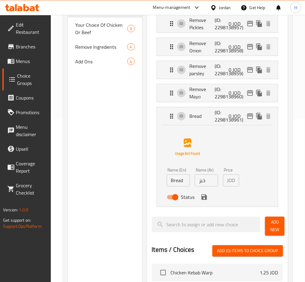
click at [169, 179] on input "Bread" at bounding box center [178, 180] width 23 height 12
type input "Remove Bread"
click at [197, 184] on input "خبز" at bounding box center [206, 180] width 23 height 12
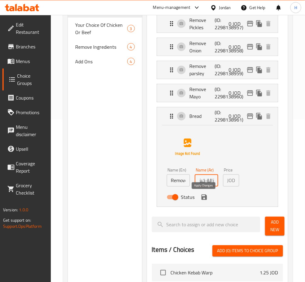
click at [203, 199] on icon "save" at bounding box center [203, 196] width 7 height 7
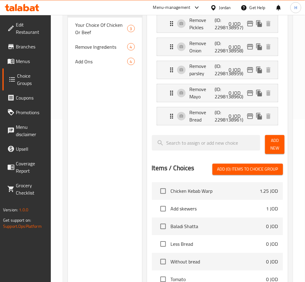
type input "ازالة خبز"
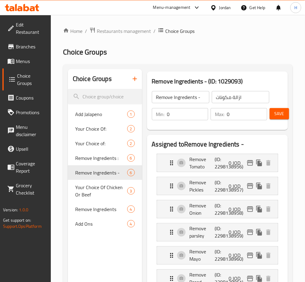
click at [283, 115] on span "Save" at bounding box center [279, 114] width 10 height 8
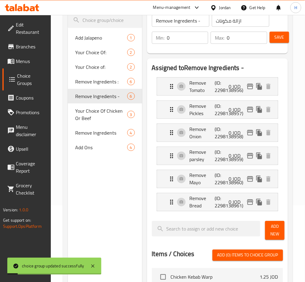
scroll to position [81, 0]
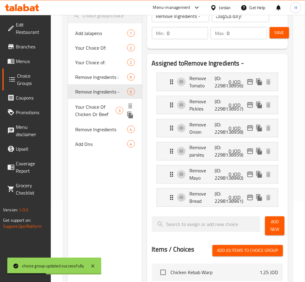
click at [99, 109] on span "Your Choice Of Chicken Or Beef" at bounding box center [95, 110] width 40 height 15
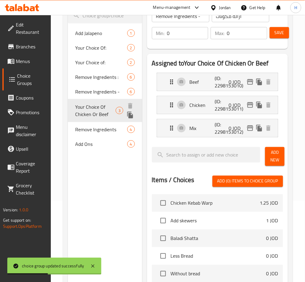
type input "Your Choice Of Chicken Or Beef"
type input "اختيارك من"
type input "1"
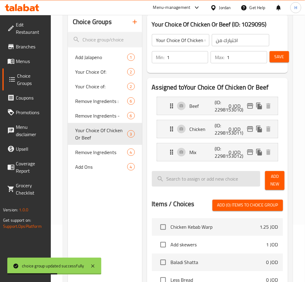
scroll to position [40, 0]
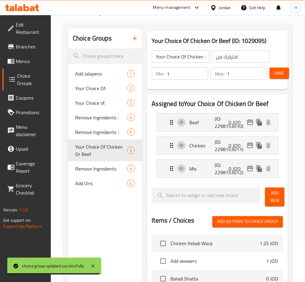
click at [111, 224] on div "Choice Groups Add Jalapeno 1 Your Choice Of: 2 Your Choice of: 2 Remove Ingredi…" at bounding box center [105, 240] width 74 height 422
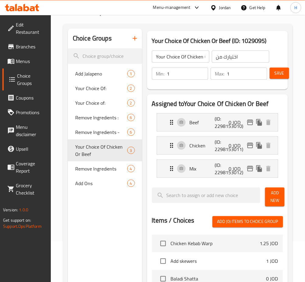
click at [67, 163] on div "Choice Groups Add Jalapeno 1 Your Choice Of: 2 Your Choice of: 2 Remove Ingredi…" at bounding box center [178, 240] width 230 height 432
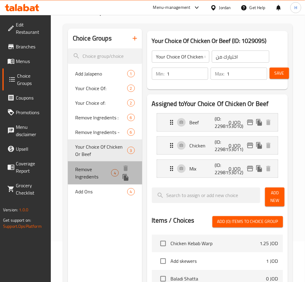
click at [90, 171] on span "Remove Ingredients" at bounding box center [93, 172] width 36 height 15
type input "Remove Ingredients"
type input "ازالة مكونات"
type input "0"
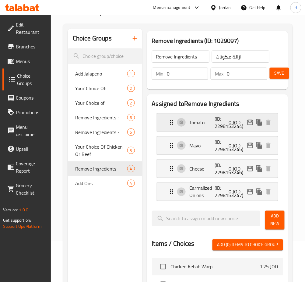
click at [204, 125] on p "Tomato" at bounding box center [201, 122] width 25 height 7
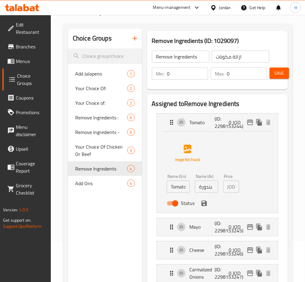
click at [170, 188] on input "Tomato" at bounding box center [178, 186] width 23 height 12
type input "Remove Tomato"
click at [200, 187] on input "بندورة" at bounding box center [206, 186] width 23 height 12
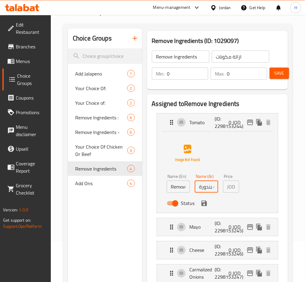
click at [202, 206] on icon "save" at bounding box center [203, 202] width 5 height 5
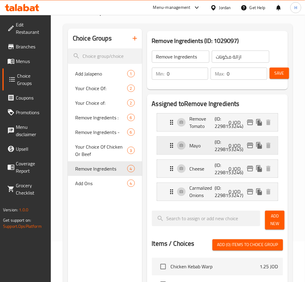
type input "ازالة بندورة"
click at [196, 151] on div "Mayo (ID: 2298153245) 0 JOD" at bounding box center [219, 146] width 103 height 18
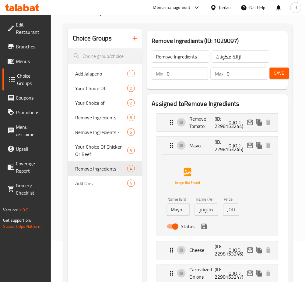
click at [172, 211] on input "Mayo" at bounding box center [178, 209] width 23 height 12
type input "Remove Mayo"
click at [199, 210] on input "مايونيز" at bounding box center [206, 209] width 23 height 12
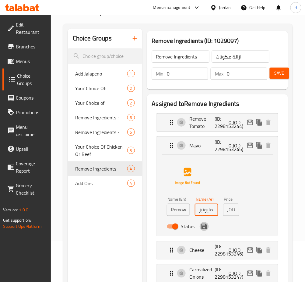
click at [205, 228] on icon "save" at bounding box center [203, 226] width 5 height 5
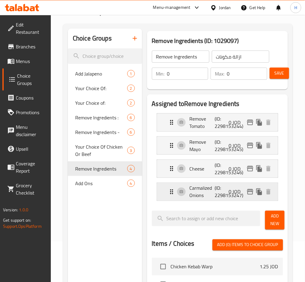
type input "ازالة مايونيز"
click at [210, 170] on p "Cheese" at bounding box center [201, 168] width 25 height 7
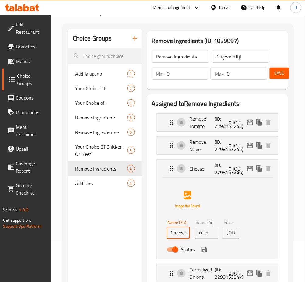
click at [168, 237] on input "Cheese" at bounding box center [178, 233] width 23 height 12
type input "Remove Cheese"
click at [199, 235] on input "جبنة" at bounding box center [206, 233] width 23 height 12
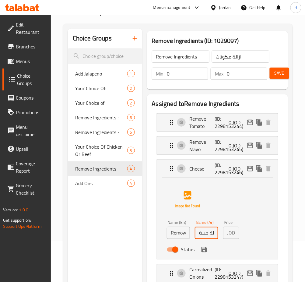
click at [206, 248] on icon "save" at bounding box center [203, 249] width 5 height 5
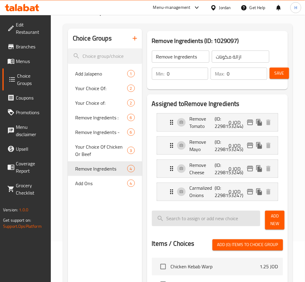
type input "ازالة جبنة"
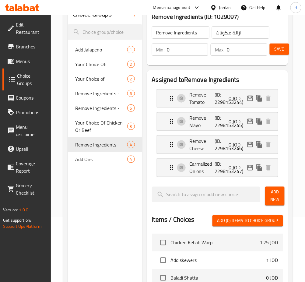
scroll to position [81, 0]
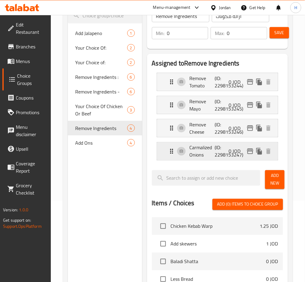
click at [208, 151] on p "Carmalized Onions" at bounding box center [201, 151] width 25 height 15
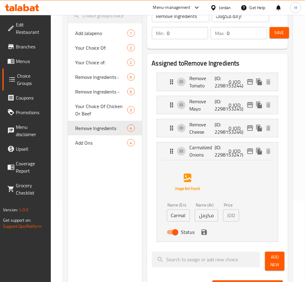
click at [172, 219] on input "Carmalized Onions" at bounding box center [178, 215] width 23 height 12
type input "Remove Carmalized Onions"
click at [200, 217] on input "بصل مكرمل" at bounding box center [206, 215] width 23 height 12
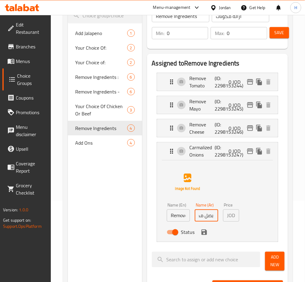
click at [202, 234] on icon "save" at bounding box center [203, 231] width 5 height 5
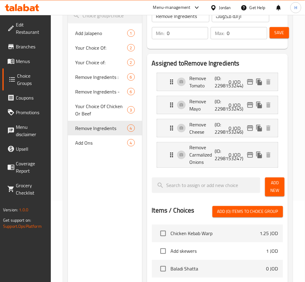
type input "ازالة بصل مكرمل"
click at [280, 38] on button "Save" at bounding box center [278, 32] width 19 height 11
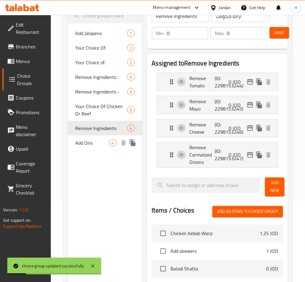
click at [89, 146] on span "Add Ons" at bounding box center [92, 142] width 34 height 7
type input "Add Ons"
type input "اضافات"
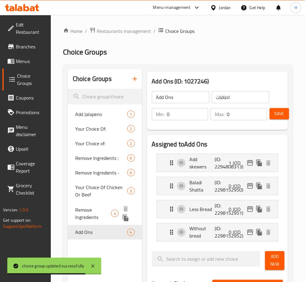
click at [109, 213] on span "Remove Ingredients" at bounding box center [93, 213] width 36 height 15
type input "Remove Ingredients"
type input "ازالة مكونات"
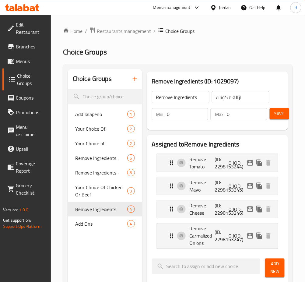
drag, startPoint x: 199, startPoint y: 96, endPoint x: 201, endPoint y: 92, distance: 4.5
click at [200, 96] on input "Remove Ingredients" at bounding box center [180, 97] width 57 height 12
type input "Remove Ingredients From Burger"
click at [284, 119] on button "Save" at bounding box center [278, 113] width 19 height 11
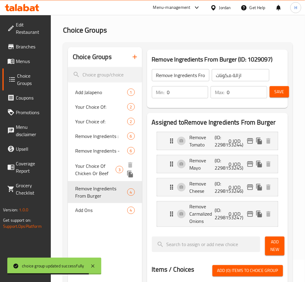
scroll to position [0, 0]
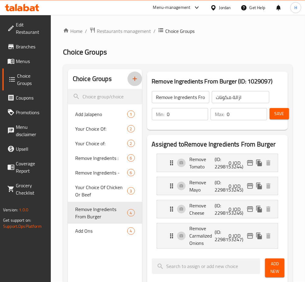
click at [135, 77] on icon "button" at bounding box center [134, 78] width 7 height 7
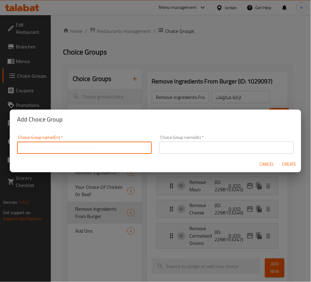
drag, startPoint x: 129, startPoint y: 148, endPoint x: 123, endPoint y: 146, distance: 6.7
click at [129, 147] on input "text" at bounding box center [84, 147] width 135 height 12
type input "Burger Add Ons"
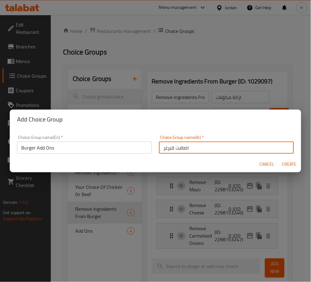
type input "اضافت للبرغر"
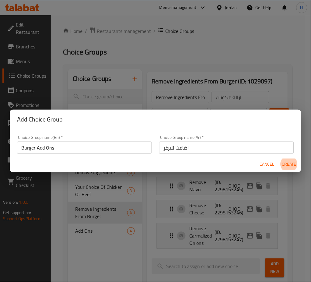
click at [279, 158] on button "Create" at bounding box center [288, 163] width 19 height 11
type input "Burger Add Ons"
type input "اضافت للبرغر"
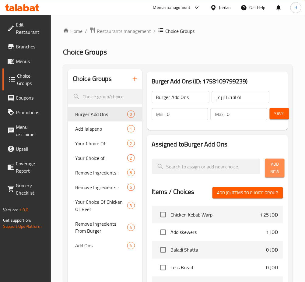
click at [271, 169] on span "Add New" at bounding box center [275, 167] width 10 height 15
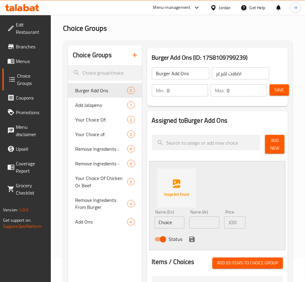
scroll to position [40, 0]
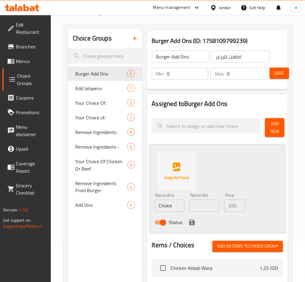
click at [185, 206] on div "Name (En) Choice Name (En)" at bounding box center [169, 202] width 35 height 23
click at [185, 205] on div "Name (En) Choice Name (En)" at bounding box center [169, 202] width 35 height 23
click at [176, 205] on input "Choice" at bounding box center [170, 206] width 30 height 12
type input "Onion"
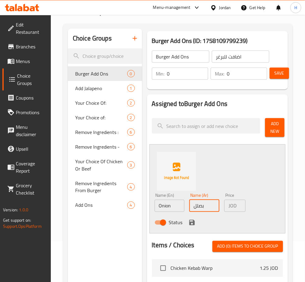
type input "بصل"
click at [191, 220] on icon "save" at bounding box center [191, 222] width 5 height 5
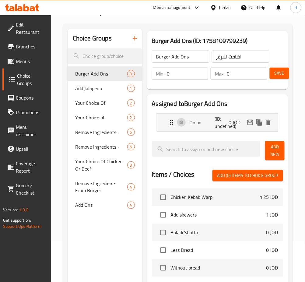
click at [271, 152] on span "Add New" at bounding box center [275, 150] width 10 height 15
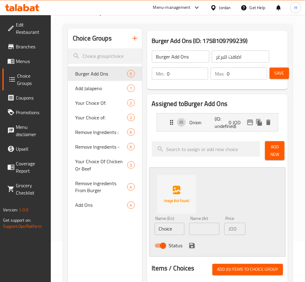
click at [179, 228] on input "Choice" at bounding box center [170, 229] width 30 height 12
type input "Cheese"
type input "جبنة"
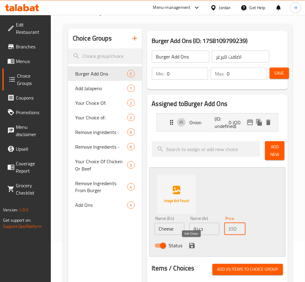
type input "0.35"
click at [190, 247] on icon "save" at bounding box center [191, 245] width 5 height 5
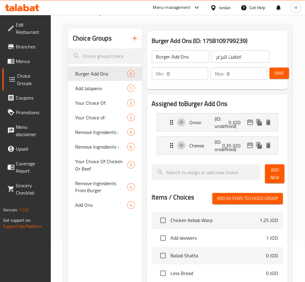
click at [156, 57] on input "Burger Add Ons" at bounding box center [180, 56] width 57 height 12
type input "Single Burger Add Ons"
click at [285, 73] on button "Save" at bounding box center [278, 73] width 19 height 11
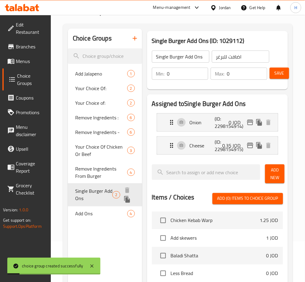
click at [126, 201] on icon "duplicate" at bounding box center [127, 199] width 6 height 7
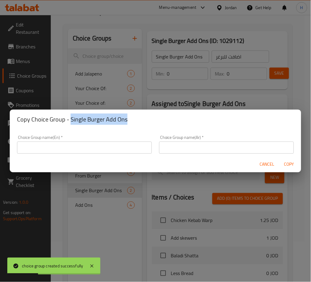
drag, startPoint x: 131, startPoint y: 118, endPoint x: 70, endPoint y: 121, distance: 61.2
click at [70, 121] on h2 "Copy Choice Group - Single Burger Add Ons" at bounding box center [155, 119] width 277 height 10
copy h2 "Single Burger Add Ons"
drag, startPoint x: 67, startPoint y: 151, endPoint x: 62, endPoint y: 154, distance: 5.2
click at [67, 151] on input "text" at bounding box center [84, 147] width 135 height 12
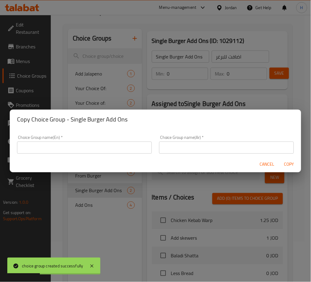
paste input "Single Burger Add Ons"
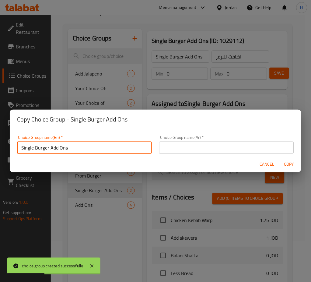
click at [28, 148] on input "Single Burger Add Ons" at bounding box center [84, 147] width 135 height 12
type input "Double Burger Add Ons"
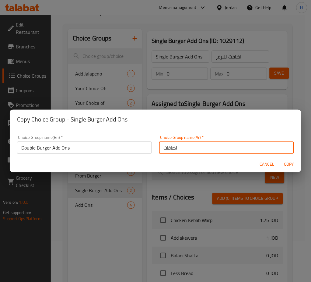
type input "اضافات"
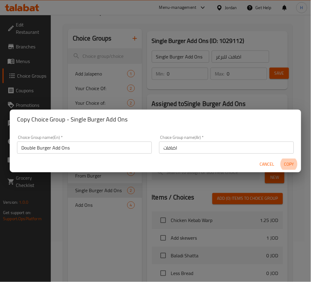
click at [279, 158] on button "Copy" at bounding box center [288, 163] width 19 height 11
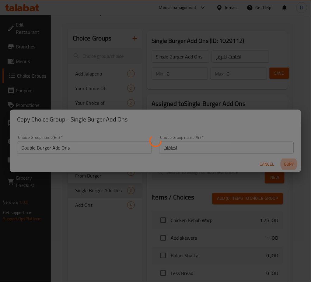
type input "Double Burger Add Ons"
type input "اضافات"
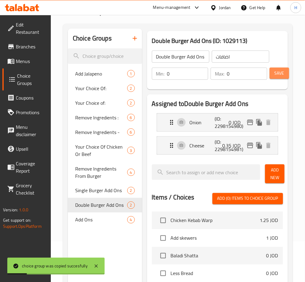
click at [280, 73] on span "Save" at bounding box center [279, 73] width 10 height 8
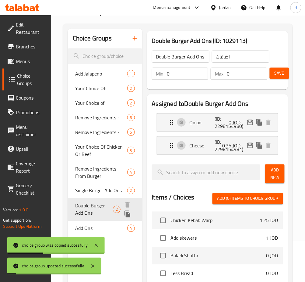
click at [127, 214] on icon "duplicate" at bounding box center [127, 213] width 6 height 7
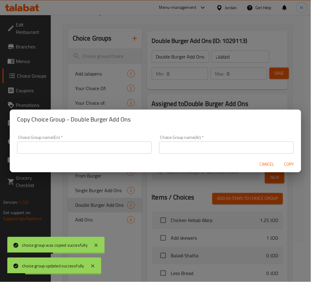
click at [85, 145] on input "text" at bounding box center [84, 147] width 135 height 12
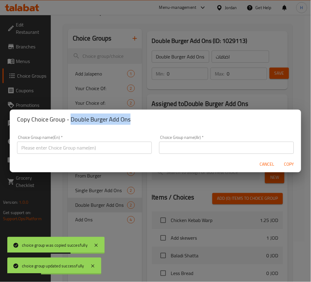
drag, startPoint x: 135, startPoint y: 117, endPoint x: 65, endPoint y: 134, distance: 71.6
click at [70, 124] on h2 "Copy Choice Group - Double Burger Add Ons" at bounding box center [155, 119] width 277 height 10
copy h2 "Double Burger Add Ons"
click at [59, 156] on div "Choice Group name(En)   * Choice Group name(En) *" at bounding box center [84, 144] width 142 height 26
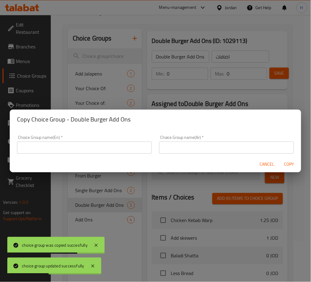
click at [59, 149] on input "text" at bounding box center [84, 147] width 135 height 12
paste input "Double Burger Add Ons"
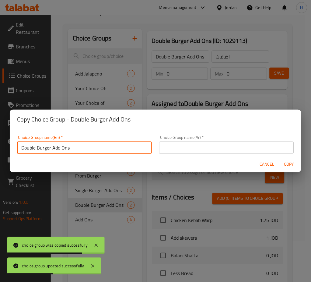
click at [30, 149] on input "Double Burger Add Ons" at bounding box center [84, 147] width 135 height 12
type input "Triple Burger Add Ons"
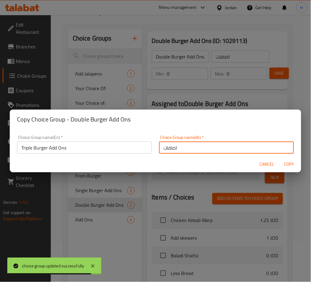
type input "اضافات"
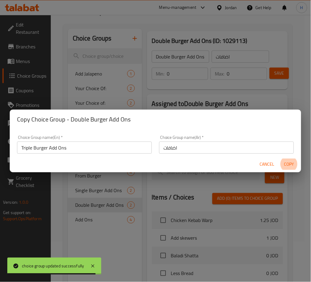
click at [279, 158] on button "Copy" at bounding box center [288, 163] width 19 height 11
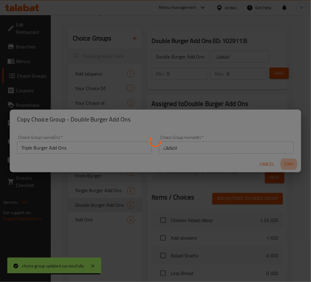
type input "Triple Burger Add Ons"
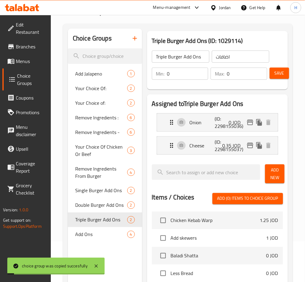
click at [276, 79] on div "Save" at bounding box center [273, 73] width 11 height 15
click at [280, 73] on span "Save" at bounding box center [279, 73] width 10 height 8
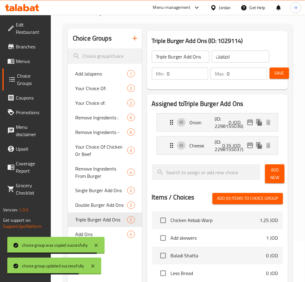
click at [30, 58] on span "Menus" at bounding box center [31, 60] width 30 height 7
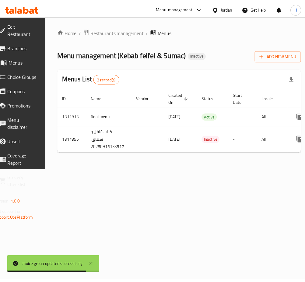
scroll to position [0, 67]
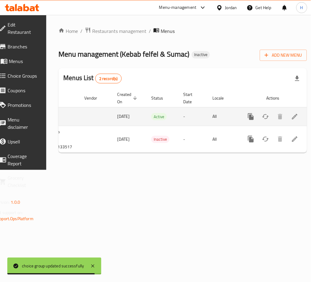
click at [287, 121] on link "enhanced table" at bounding box center [294, 116] width 15 height 15
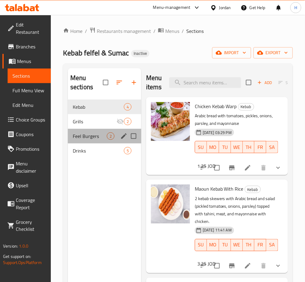
click at [86, 141] on div "Feel Burgers 2" at bounding box center [104, 136] width 73 height 15
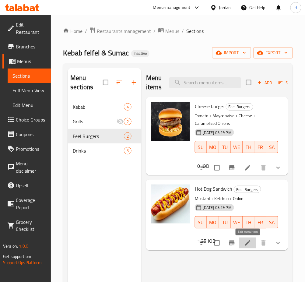
drag, startPoint x: 246, startPoint y: 241, endPoint x: 212, endPoint y: 69, distance: 175.2
click at [24, 116] on span "Choice Groups" at bounding box center [31, 119] width 30 height 7
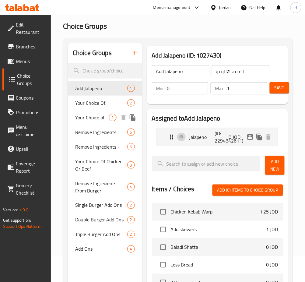
scroll to position [162, 0]
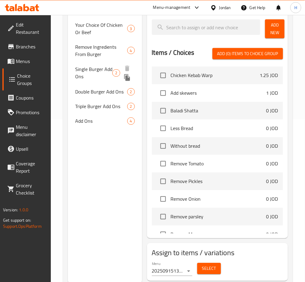
click at [99, 71] on span "Single Burger Add Ons" at bounding box center [93, 73] width 37 height 15
type input "Single Burger Add Ons"
type input "اضافت للبرغر"
type input "0"
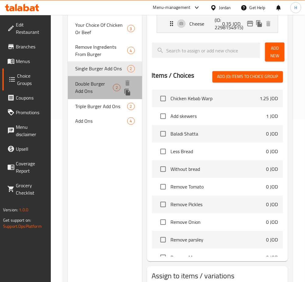
click at [93, 88] on span "Double Burger Add Ons" at bounding box center [94, 87] width 38 height 15
type input "Double Burger Add Ons"
type input "اضافات"
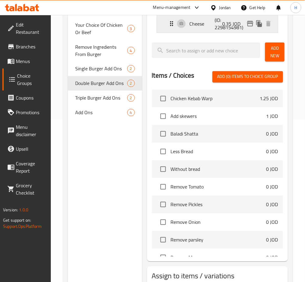
scroll to position [40, 0]
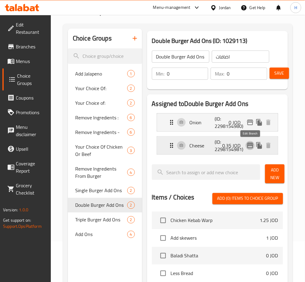
click at [249, 147] on icon "edit" at bounding box center [249, 145] width 7 height 7
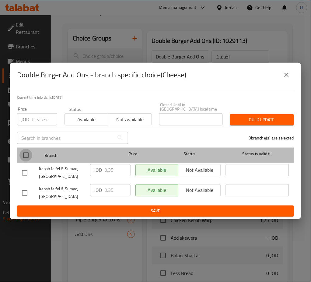
click at [21, 152] on input "checkbox" at bounding box center [25, 155] width 13 height 13
checkbox input "true"
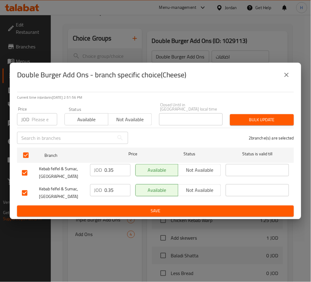
click at [46, 113] on input "number" at bounding box center [45, 119] width 26 height 12
type input "0.7"
click at [250, 114] on button "Bulk update" at bounding box center [262, 119] width 64 height 11
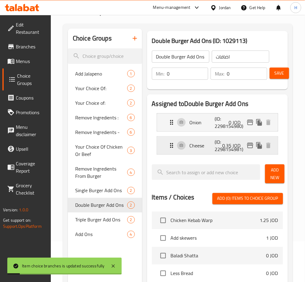
click at [249, 145] on icon "edit" at bounding box center [250, 145] width 6 height 5
click at [85, 226] on span "Triple Burger Add Ons" at bounding box center [93, 224] width 37 height 15
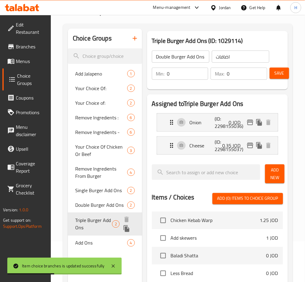
type input "Triple Burger Add Ons"
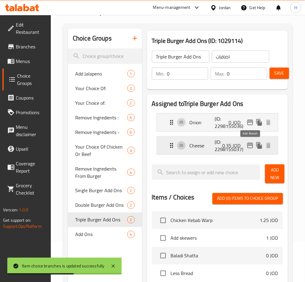
click at [251, 146] on icon "edit" at bounding box center [250, 145] width 6 height 5
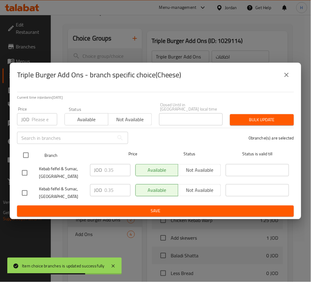
click at [27, 151] on input "checkbox" at bounding box center [25, 155] width 13 height 13
checkbox input "true"
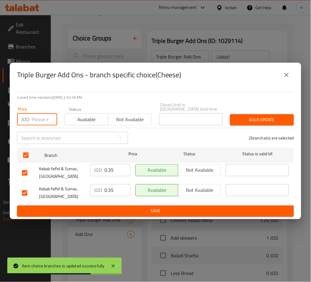
click at [36, 113] on input "number" at bounding box center [45, 119] width 26 height 12
type input "1.05"
click at [246, 121] on span "Bulk update" at bounding box center [262, 120] width 54 height 8
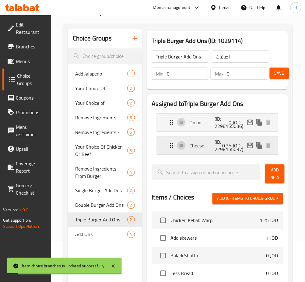
click at [251, 144] on icon "edit" at bounding box center [250, 145] width 6 height 5
click at [283, 70] on span "Save" at bounding box center [279, 73] width 10 height 8
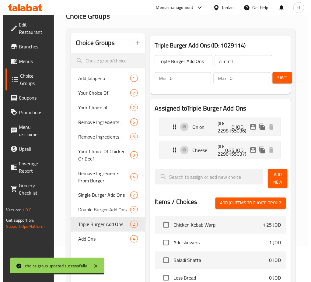
scroll to position [0, 0]
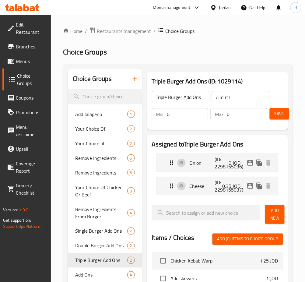
click at [21, 57] on span "Menus" at bounding box center [31, 60] width 30 height 7
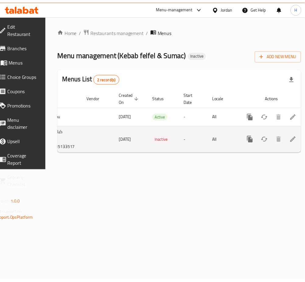
scroll to position [0, 67]
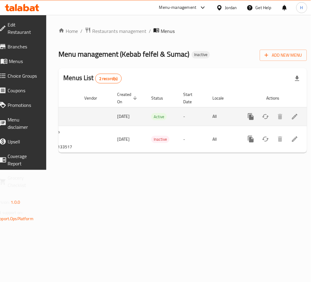
click at [290, 115] on link "enhanced table" at bounding box center [294, 116] width 15 height 15
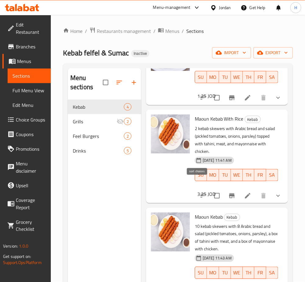
scroll to position [109, 0]
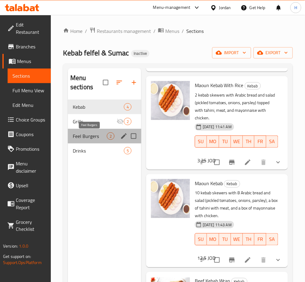
click at [91, 135] on span "Feel Burgers" at bounding box center [90, 135] width 34 height 7
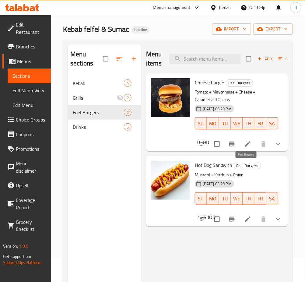
scroll to position [40, 0]
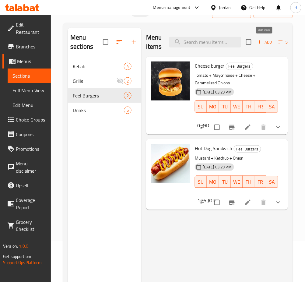
click at [265, 45] on span "Add" at bounding box center [264, 42] width 16 height 7
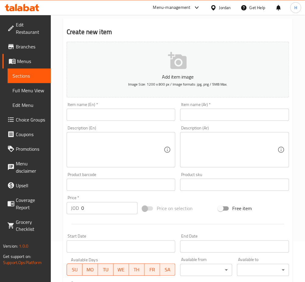
click at [140, 119] on input "text" at bounding box center [121, 115] width 109 height 12
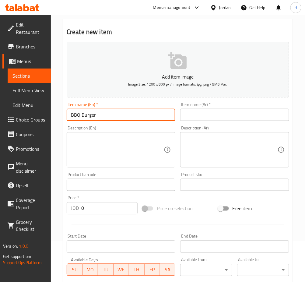
type input "BBQ Burger"
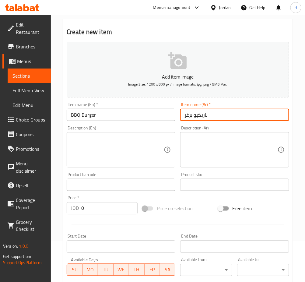
type input "باربكيو برغر"
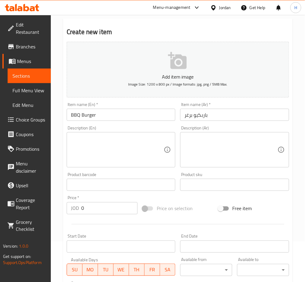
click at [220, 143] on textarea at bounding box center [230, 149] width 93 height 29
paste textarea "برغر مشوي طري مغطى بجبنة مذابة وصوص باربيكيو مدخن يعطيه نكهة غنية ولذيذة."
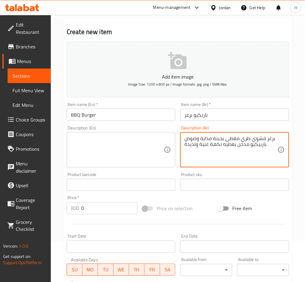
type textarea "برغر مشوي طري مغطى بجبنة مذابة وصوص باربيكيو مدخن يعطيه نكهة غنية ولذيذة."
click at [127, 145] on textarea at bounding box center [117, 149] width 93 height 29
paste textarea "A juicy grilled burger topped with melted cheese and smokey BBQ sauce giving it…"
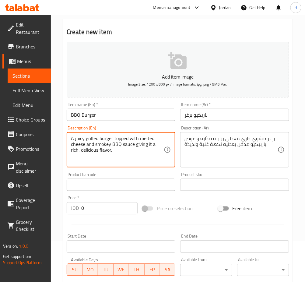
type textarea "A juicy grilled burger topped with melted cheese and smokey BBQ sauce giving it…"
click at [110, 204] on input "0" at bounding box center [109, 208] width 56 height 12
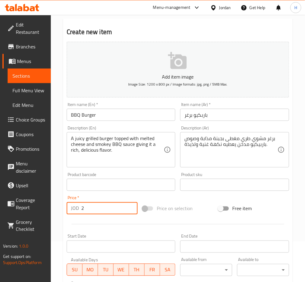
type input "2"
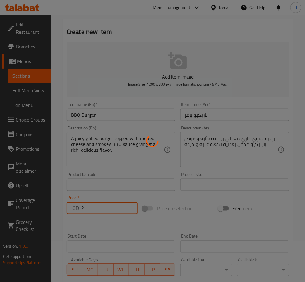
type input "0"
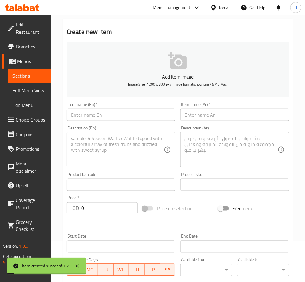
click at [217, 115] on input "text" at bounding box center [234, 115] width 109 height 12
paste input "كلاسيك برغر"
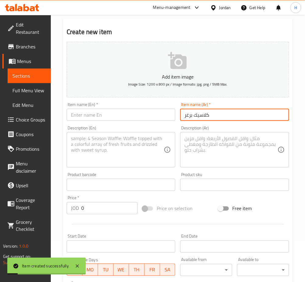
type input "كلاسيك برغر"
click at [162, 114] on input "text" at bounding box center [121, 115] width 109 height 12
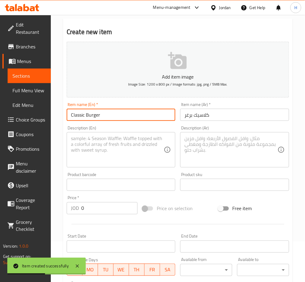
type input "Classic Burger"
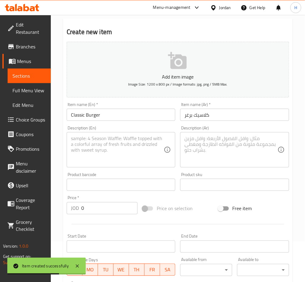
click at [224, 150] on textarea at bounding box center [230, 149] width 93 height 29
paste textarea "برغر بلحم طازج مع خس، طماطم، جبنة وصوص خاص يقدّم بمذاق تقليدي محبّب للجميع."
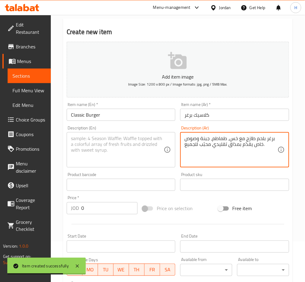
type textarea "برغر بلحم طازج مع خس، طماطم، جبنة وصوص خاص يقدّم بمذاق تقليدي محبّب للجميع."
click at [106, 164] on textarea at bounding box center [117, 149] width 93 height 29
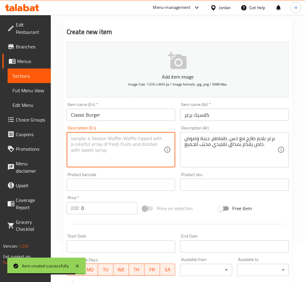
paste textarea "Fresh meat burger with lettuce, tomatoes, cheese and special sauce served with …"
type textarea "Fresh meat burger with lettuce, tomatoes, cheese and special sauce served with …"
click at [106, 208] on input "0" at bounding box center [109, 208] width 56 height 12
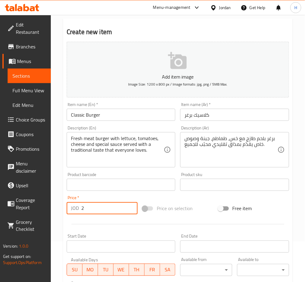
type input "2"
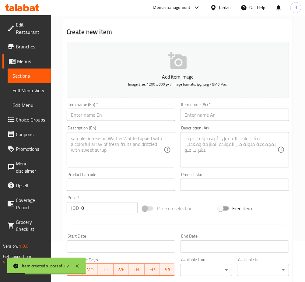
click at [245, 116] on input "text" at bounding box center [234, 115] width 109 height 12
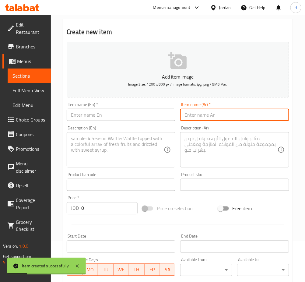
paste input "هاني ماسترد برغر"
click at [130, 114] on input "text" at bounding box center [121, 115] width 109 height 12
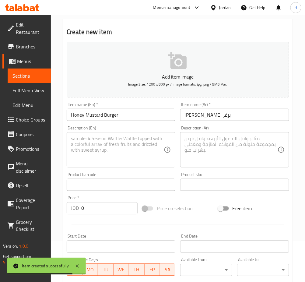
click at [250, 132] on div "Description (Ar)" at bounding box center [234, 149] width 109 height 35
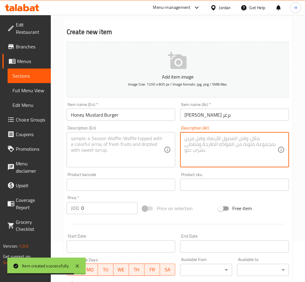
click at [242, 142] on textarea at bounding box center [230, 149] width 93 height 29
paste textarea "برغر شهي مع جبنة وصوص خردل بالعسل يوازن بين الحلاوة والحموضة."
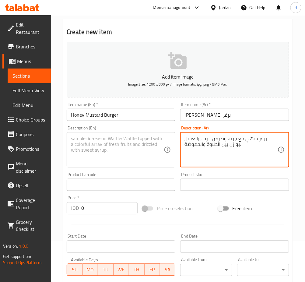
click at [125, 153] on textarea at bounding box center [117, 149] width 93 height 29
paste textarea "A delicious burger with cheese and honey mustard sauce that balances sweetness …"
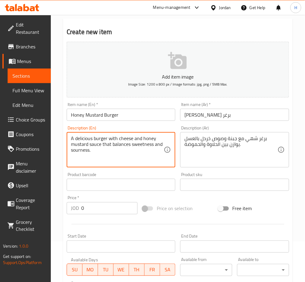
click at [103, 210] on input "0" at bounding box center [109, 208] width 56 height 12
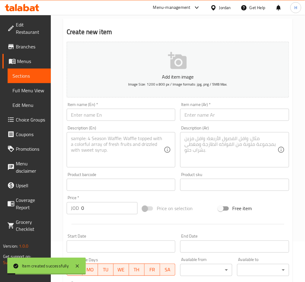
click at [206, 112] on input "text" at bounding box center [234, 115] width 109 height 12
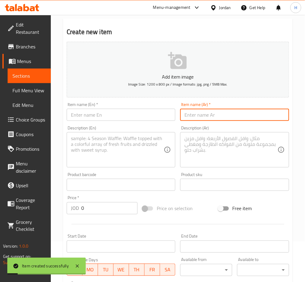
paste input "بافالو برغر"
click at [151, 112] on input "text" at bounding box center [121, 115] width 109 height 12
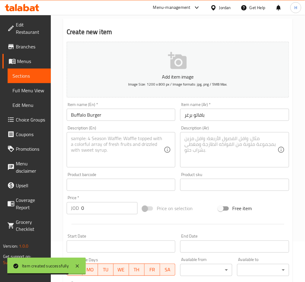
drag, startPoint x: 232, startPoint y: 156, endPoint x: 236, endPoint y: 148, distance: 8.3
click at [232, 156] on textarea at bounding box center [230, 149] width 93 height 29
paste textarea "برغر لذيذ بصلصة بافالو الحارة مع لمسة كريمية من صوص الرانش."
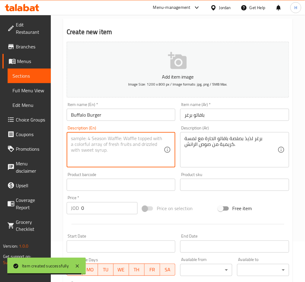
click at [130, 149] on textarea at bounding box center [117, 149] width 93 height 29
paste textarea "Delicious burger with hot buffalo sauce and a creamy touch of ranch sauce."
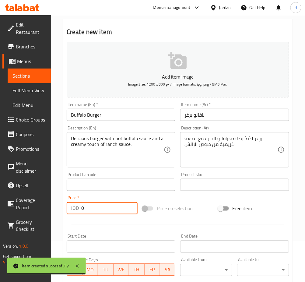
click at [102, 210] on input "0" at bounding box center [109, 208] width 56 height 12
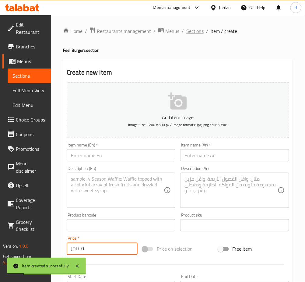
click at [196, 34] on span "Sections" at bounding box center [194, 30] width 17 height 7
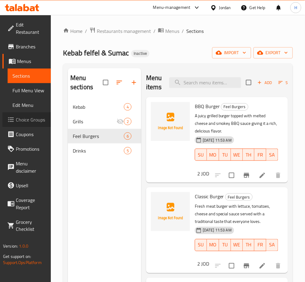
drag, startPoint x: 34, startPoint y: 116, endPoint x: 57, endPoint y: 118, distance: 22.6
click at [34, 116] on span "Choice Groups" at bounding box center [31, 119] width 30 height 7
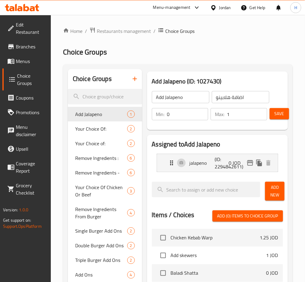
click at [133, 83] on button "button" at bounding box center [134, 78] width 15 height 15
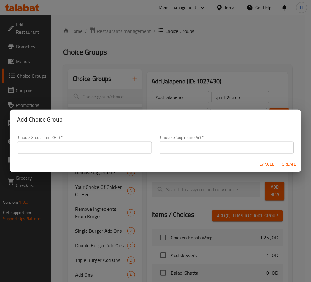
click at [134, 148] on input "text" at bounding box center [84, 147] width 135 height 12
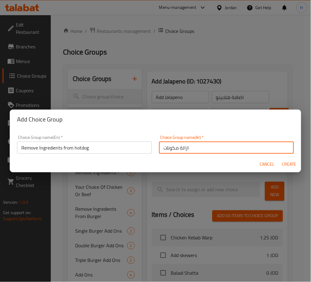
click at [288, 166] on span "Create" at bounding box center [289, 164] width 15 height 8
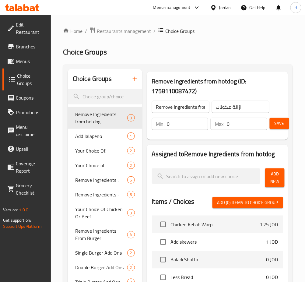
click at [280, 170] on button "Add New" at bounding box center [274, 177] width 19 height 19
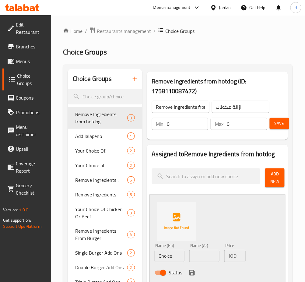
click at [176, 251] on input "Choice" at bounding box center [170, 256] width 30 height 12
click at [192, 271] on icon "save" at bounding box center [191, 272] width 7 height 7
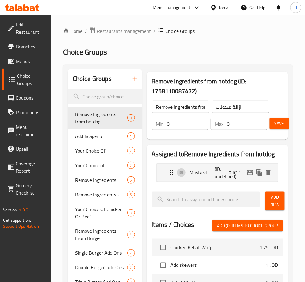
click at [277, 198] on span "Add New" at bounding box center [275, 200] width 10 height 15
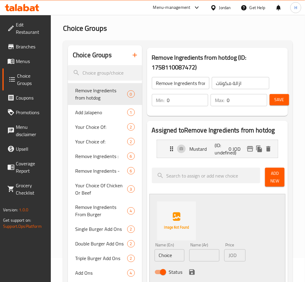
scroll to position [40, 0]
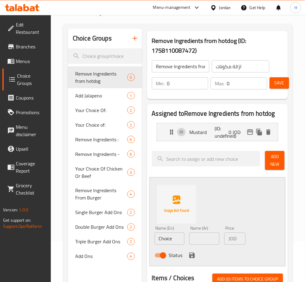
click at [170, 241] on input "Choice" at bounding box center [170, 238] width 30 height 12
click at [192, 259] on button "save" at bounding box center [191, 255] width 9 height 9
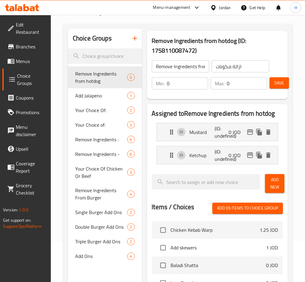
click at [278, 186] on span "Add New" at bounding box center [275, 183] width 10 height 15
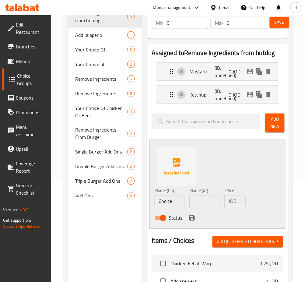
scroll to position [162, 0]
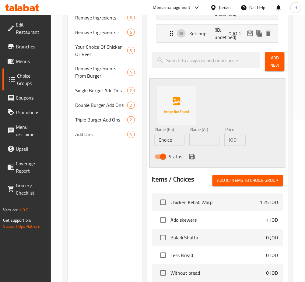
click at [178, 143] on input "Choice" at bounding box center [170, 140] width 30 height 12
click at [195, 153] on icon "save" at bounding box center [191, 156] width 7 height 7
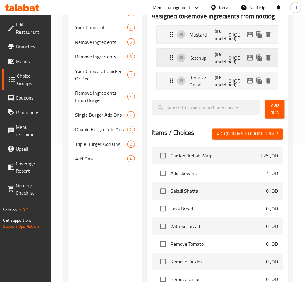
scroll to position [122, 0]
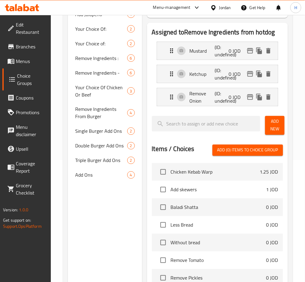
click at [221, 73] on p "(ID: undefined)" at bounding box center [223, 74] width 17 height 15
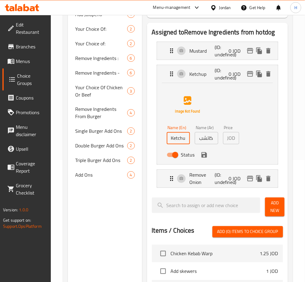
click at [169, 141] on input "Ketchup" at bounding box center [178, 138] width 23 height 12
click at [198, 144] on input "كاتشب" at bounding box center [206, 138] width 23 height 12
click at [202, 157] on icon "save" at bounding box center [203, 154] width 5 height 5
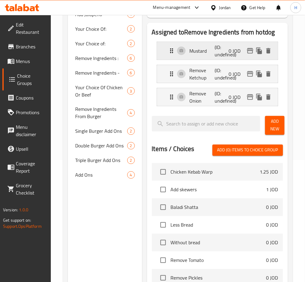
click at [224, 56] on p "(ID: undefined)" at bounding box center [223, 50] width 17 height 15
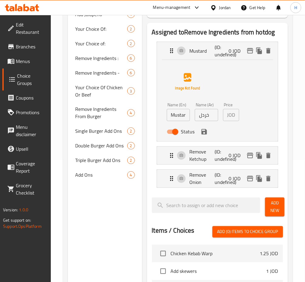
click at [171, 117] on input "Mustard" at bounding box center [178, 115] width 23 height 12
click at [193, 121] on div "Name (Ar) خردل Name (Ar)" at bounding box center [206, 111] width 28 height 23
click at [199, 116] on input "خردل" at bounding box center [206, 115] width 23 height 12
click at [204, 134] on icon "save" at bounding box center [203, 131] width 7 height 7
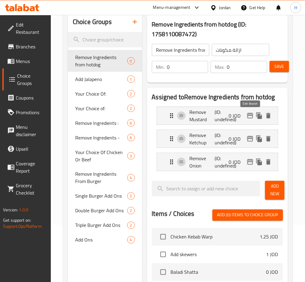
scroll to position [40, 0]
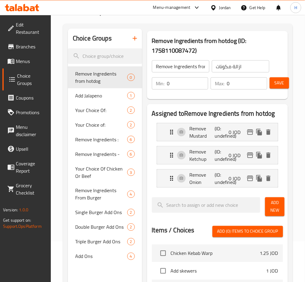
click at [276, 88] on button "Save" at bounding box center [278, 82] width 19 height 11
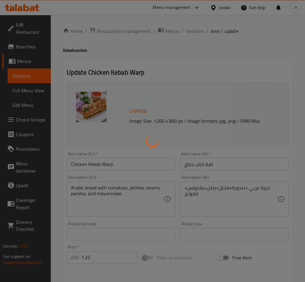
type input "اضافة سيخ"
type input "0"
type input "1"
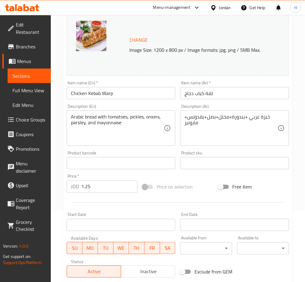
scroll to position [167, 0]
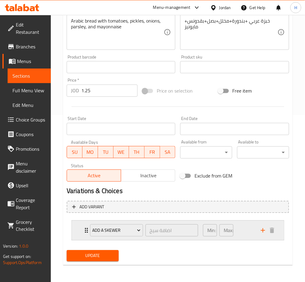
click at [81, 228] on div "Add a skewer اضافة سيخ ​ Min: 0 ​ Max: 1 ​" at bounding box center [178, 230] width 212 height 19
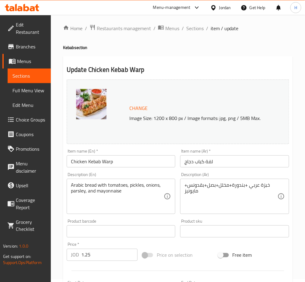
scroll to position [2, 0]
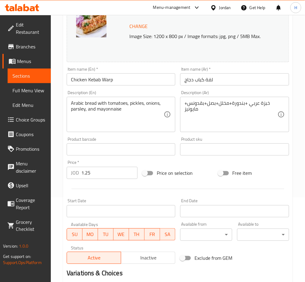
scroll to position [167, 0]
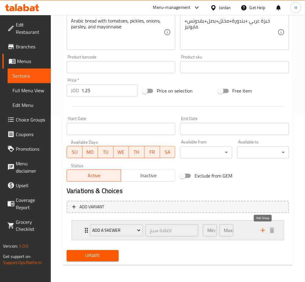
click at [252, 232] on div "Min: 0 ​ Max: 1 ​" at bounding box center [228, 230] width 58 height 19
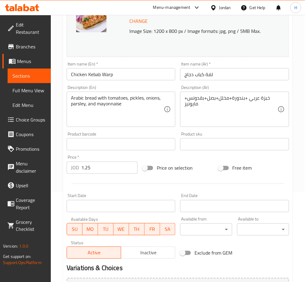
scroll to position [0, 0]
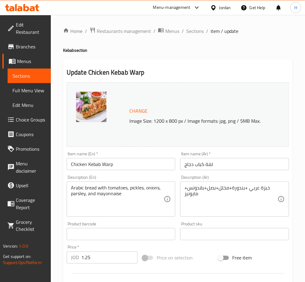
scroll to position [167, 0]
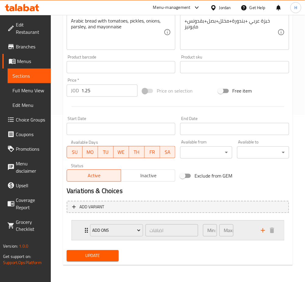
click at [83, 230] on icon "Expand" at bounding box center [86, 230] width 7 height 7
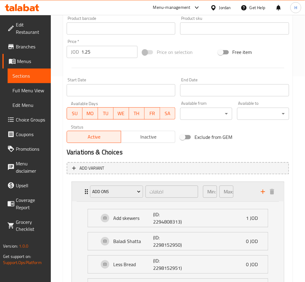
scroll to position [248, 0]
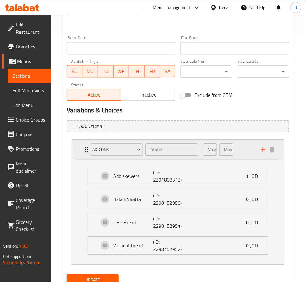
click at [80, 149] on div "Add Ons اضافات ​ Min: 0 ​ Max: 0 ​" at bounding box center [178, 149] width 212 height 19
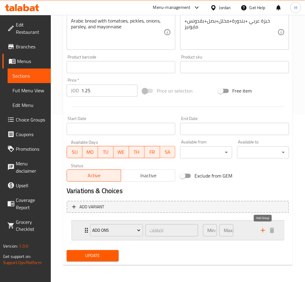
click at [261, 230] on icon "add" at bounding box center [262, 230] width 7 height 7
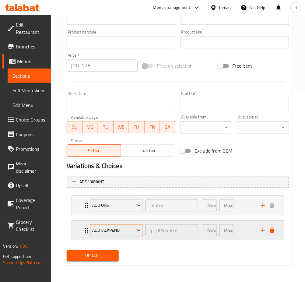
click at [112, 228] on span "Add Jalapeno" at bounding box center [116, 231] width 48 height 8
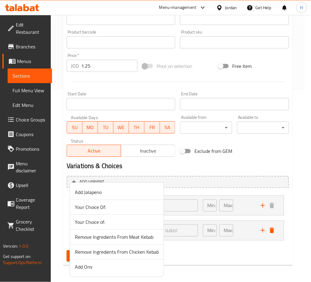
click at [140, 234] on span "Remove Ingredients From Meat Kebab" at bounding box center [117, 236] width 84 height 7
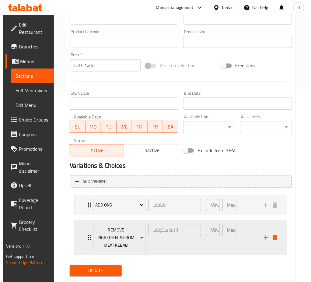
scroll to position [207, 0]
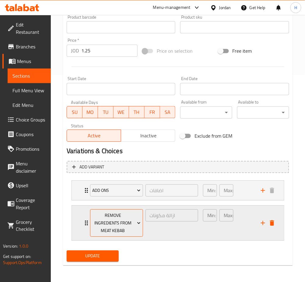
click at [123, 227] on span "Remove Ingredients From Meat Kebab" at bounding box center [116, 223] width 48 height 23
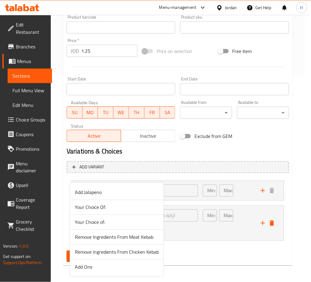
click at [123, 249] on span "Remove Ingredients From Chicken Kebab" at bounding box center [117, 251] width 84 height 7
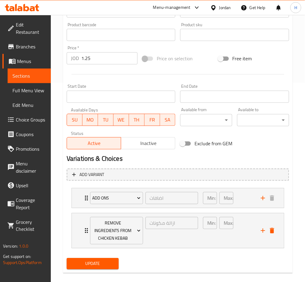
click at [96, 266] on span "Update" at bounding box center [92, 264] width 42 height 8
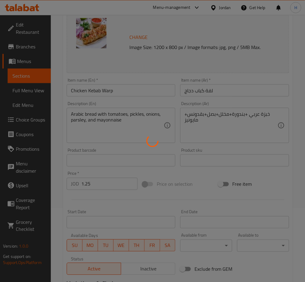
scroll to position [0, 0]
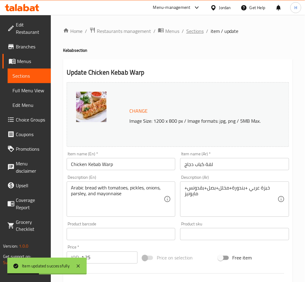
click at [190, 31] on span "Sections" at bounding box center [194, 30] width 17 height 7
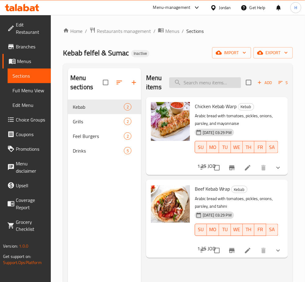
click at [221, 87] on input "search" at bounding box center [205, 82] width 72 height 11
click at [193, 85] on input "search" at bounding box center [205, 82] width 72 height 11
type input "ماع"
click at [262, 86] on span "Add" at bounding box center [264, 82] width 16 height 7
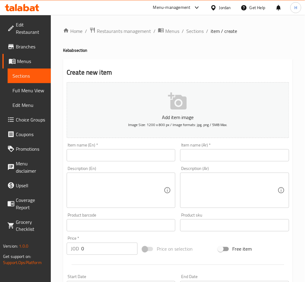
click at [113, 154] on input "text" at bounding box center [121, 155] width 109 height 12
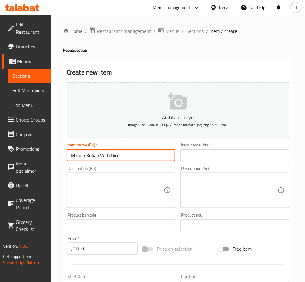
type input "Maoun Kebab With Rice"
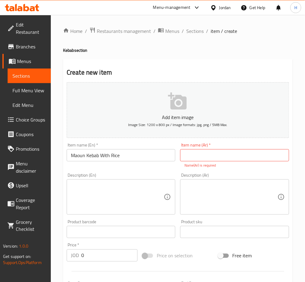
click at [227, 156] on input "text" at bounding box center [234, 155] width 109 height 12
paste input "ماعون كباب على الرز"
type input "ماعون كباب على الرز"
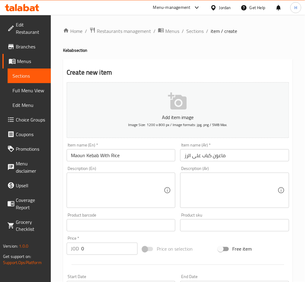
click at [241, 189] on textarea at bounding box center [230, 190] width 93 height 29
paste textarea "2أسياخ كباب مع خبزة عربي و سلطة (بندورة مخلل بصل بقدونس ) عليها طحينة مع اللحم …"
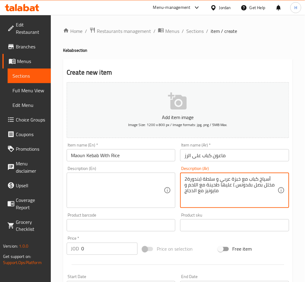
type textarea "2أسياخ كباب مع خبزة عربي و سلطة (بندورة مخلل بصل بقدونس ) عليها طحينة مع اللحم …"
click at [132, 193] on textarea at bounding box center [117, 190] width 93 height 29
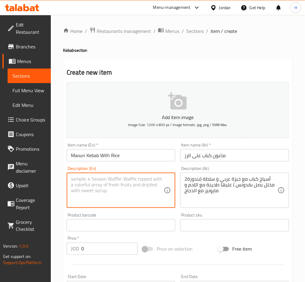
paste textarea "2 kebab skewers with Arabic bread and salad (pickled tomatoes, onions, parsley)…"
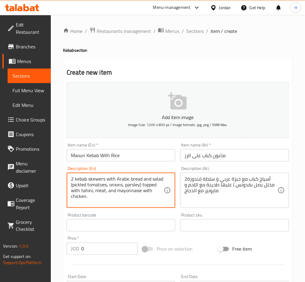
type textarea "2 kebab skewers with Arabic bread and salad (pickled tomatoes, onions, parsley)…"
drag, startPoint x: 86, startPoint y: 243, endPoint x: 89, endPoint y: 245, distance: 3.5
click at [86, 243] on input "0" at bounding box center [109, 248] width 56 height 12
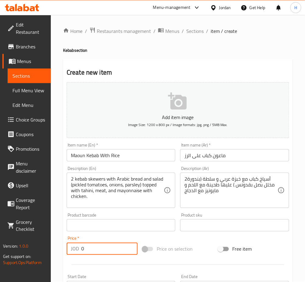
paste input "3.25"
type input "3.25"
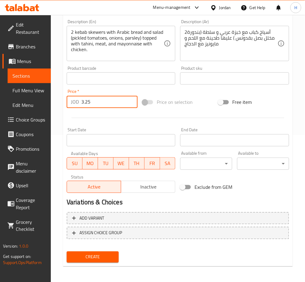
scroll to position [147, 0]
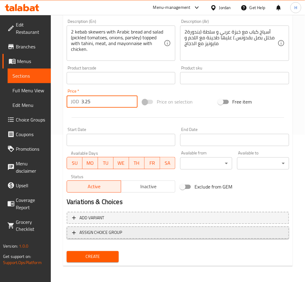
click at [115, 234] on span "ASSIGN CHOICE GROUP" at bounding box center [100, 233] width 43 height 8
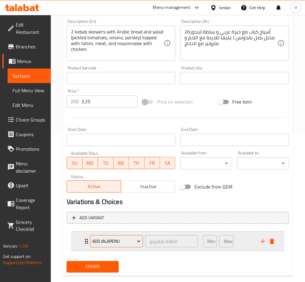
click at [105, 243] on span "Add Jalapeno" at bounding box center [116, 242] width 48 height 8
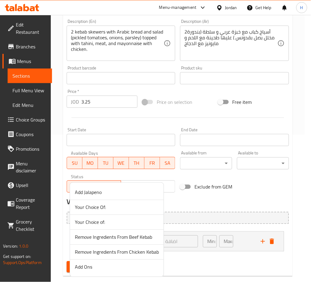
click at [138, 252] on span "Remove Ingredients From Chicken Kebab" at bounding box center [117, 251] width 84 height 7
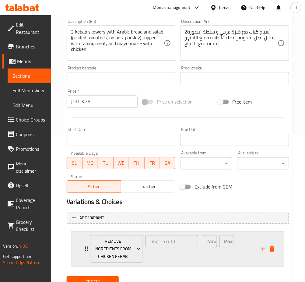
click at [82, 250] on div "Remove Ingredients From Chicken Kebab ازالة مكونات ​ Min: 0 ​ Max: 0 ​" at bounding box center [178, 248] width 212 height 35
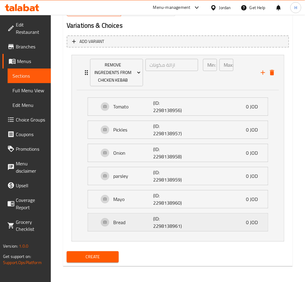
scroll to position [324, 0]
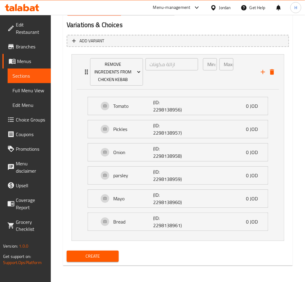
click at [100, 259] on button "Create" at bounding box center [93, 255] width 52 height 11
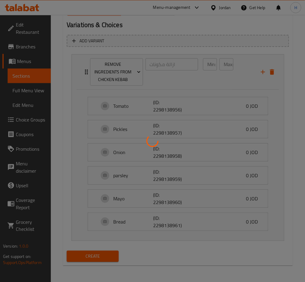
scroll to position [81, 0]
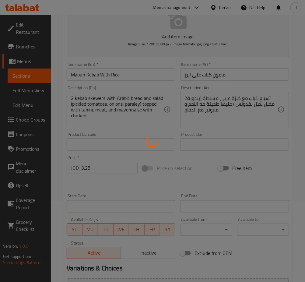
type input "0"
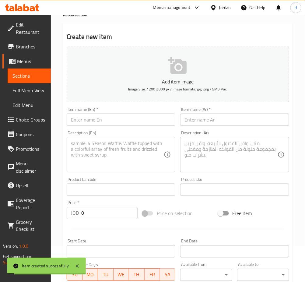
scroll to position [0, 0]
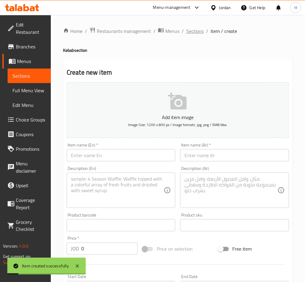
click at [196, 31] on span "Sections" at bounding box center [194, 30] width 17 height 7
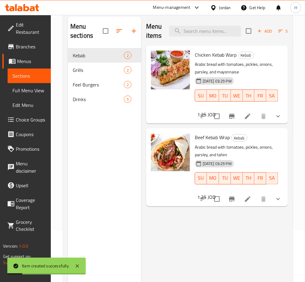
scroll to position [85, 0]
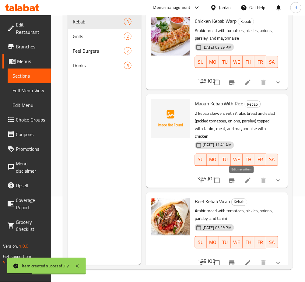
click at [244, 182] on icon at bounding box center [247, 180] width 7 height 7
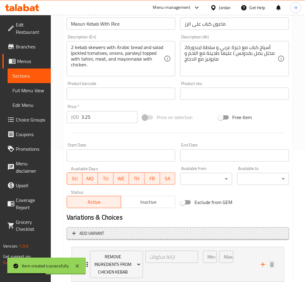
scroll to position [172, 0]
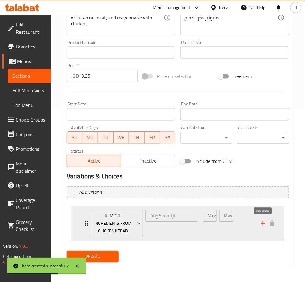
click at [262, 224] on icon "add" at bounding box center [262, 223] width 7 height 7
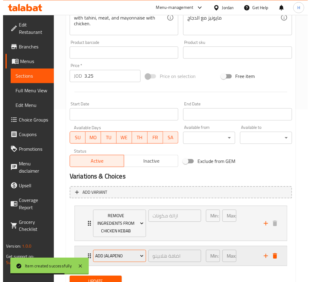
scroll to position [197, 0]
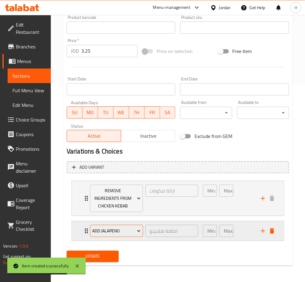
click at [119, 232] on span "Add Jalapeno" at bounding box center [116, 231] width 48 height 8
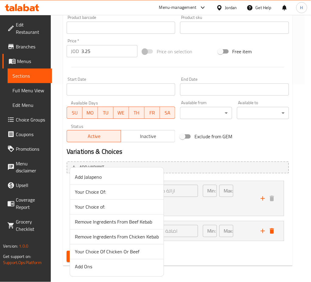
click at [134, 253] on span "Your Choice Of Chicken Or Beef" at bounding box center [117, 251] width 84 height 7
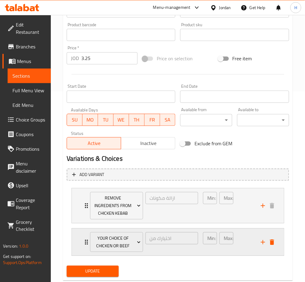
click at [83, 240] on div "Your Choice Of Chicken Or Beef اختيارك من ​ Min: 1 ​ Max: 1 ​" at bounding box center [178, 241] width 212 height 27
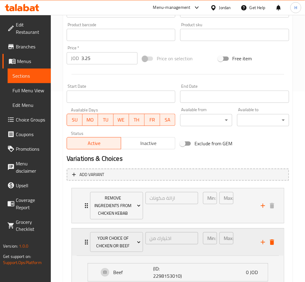
scroll to position [287, 0]
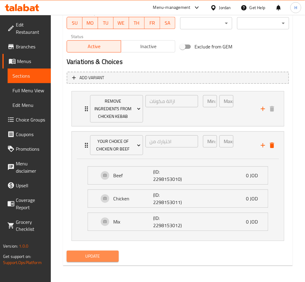
click at [84, 253] on span "Update" at bounding box center [92, 256] width 42 height 8
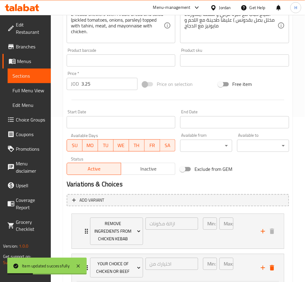
scroll to position [84, 0]
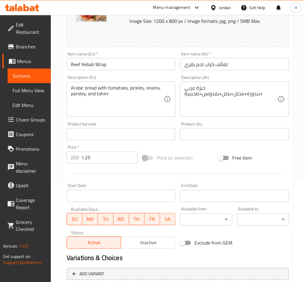
scroll to position [167, 0]
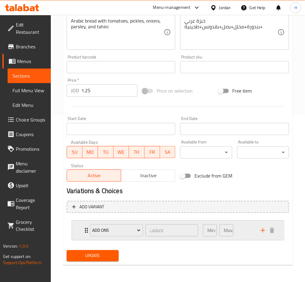
click at [82, 231] on div "Add Ons اضافات ​ Min: 0 ​ Max: 0 ​" at bounding box center [178, 230] width 212 height 19
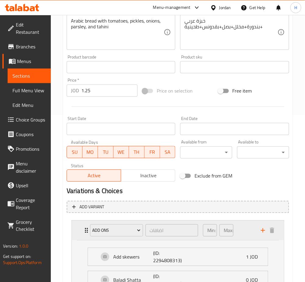
click at [79, 230] on div "Add Ons اضافات ​ Min: 0 ​ Max: 0 ​" at bounding box center [178, 230] width 212 height 19
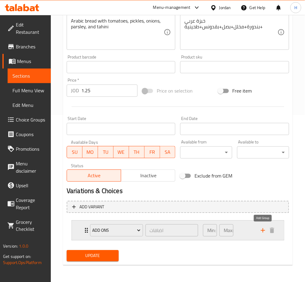
click at [262, 230] on icon "add" at bounding box center [263, 230] width 4 height 4
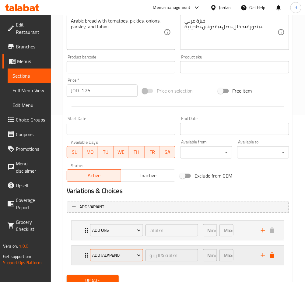
click at [124, 252] on span "Add Jalapeno" at bounding box center [116, 256] width 48 height 8
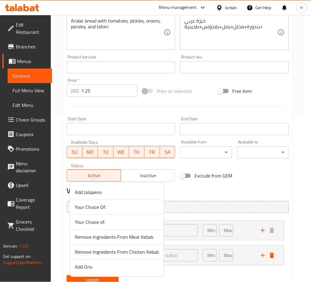
click at [134, 238] on span "Remove Ingredients From Meat Kebab" at bounding box center [117, 236] width 84 height 7
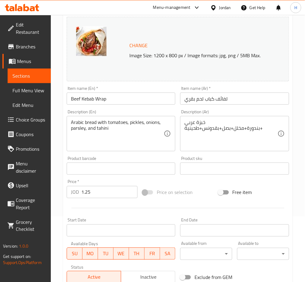
scroll to position [207, 0]
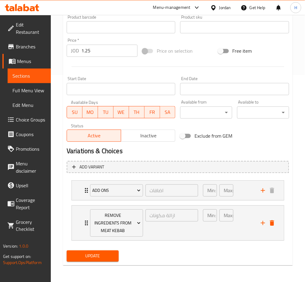
click at [100, 253] on span "Update" at bounding box center [92, 256] width 42 height 8
click at [105, 256] on span "Update" at bounding box center [92, 256] width 42 height 8
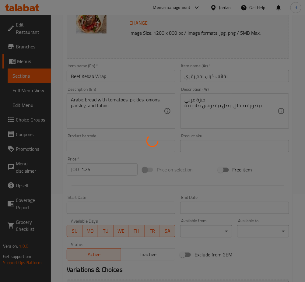
scroll to position [4, 0]
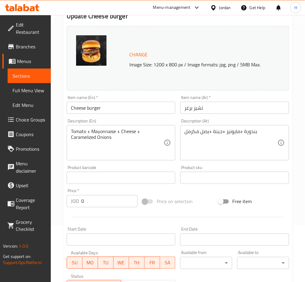
scroll to position [198, 0]
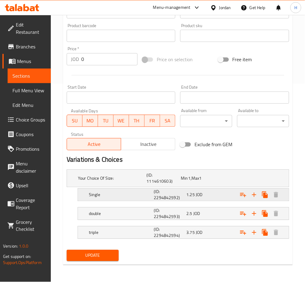
drag, startPoint x: 240, startPoint y: 193, endPoint x: 240, endPoint y: 196, distance: 3.4
click at [240, 193] on icon "Expand" at bounding box center [242, 194] width 7 height 7
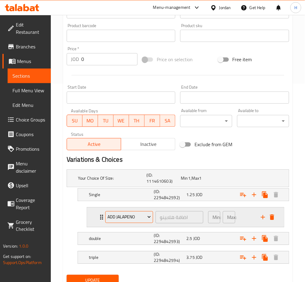
click at [129, 216] on span "Add Jalapeno" at bounding box center [128, 217] width 43 height 8
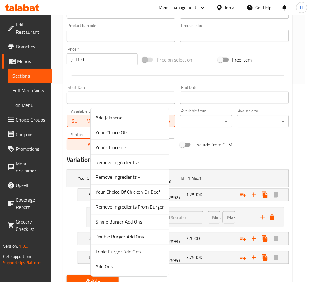
click at [136, 206] on span "Remove Ingredients From Burger" at bounding box center [130, 206] width 68 height 7
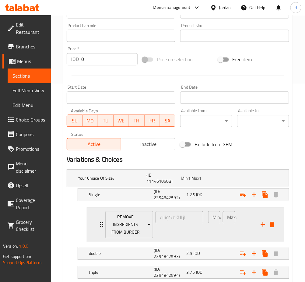
click at [98, 219] on div "Remove Ingredients From Burger ازالة مكونات ​ Min: 0 ​ Max: 0 ​" at bounding box center [185, 224] width 197 height 35
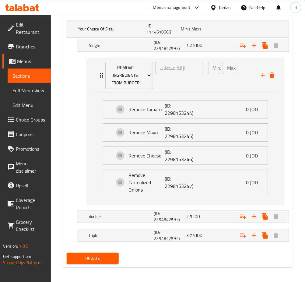
scroll to position [351, 0]
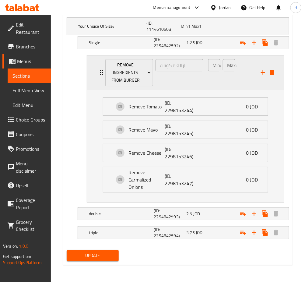
click at [99, 78] on div "Remove Ingredients From Burger ازالة مكونات ​ Min: 0 ​ Max: 0 ​" at bounding box center [187, 72] width 179 height 35
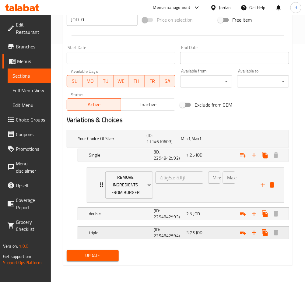
scroll to position [238, 0]
click at [238, 212] on button "Expand" at bounding box center [243, 213] width 11 height 11
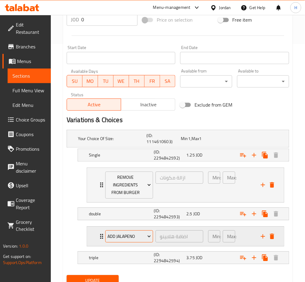
click at [123, 238] on span "Add Jalapeno" at bounding box center [128, 236] width 43 height 8
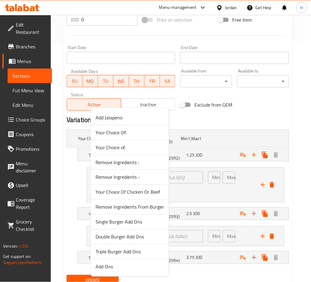
click at [129, 205] on span "Remove Ingredients From Burger" at bounding box center [130, 206] width 68 height 7
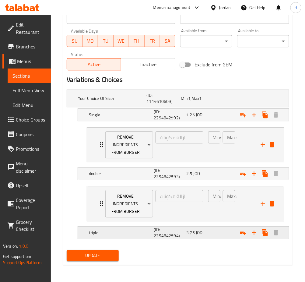
scroll to position [278, 0]
click at [244, 232] on icon "Expand" at bounding box center [243, 233] width 6 height 4
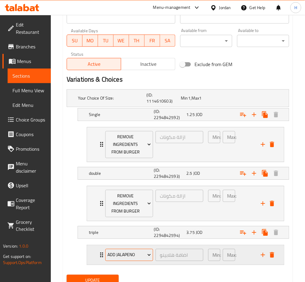
click at [127, 256] on span "Add Jalapeno" at bounding box center [128, 255] width 43 height 8
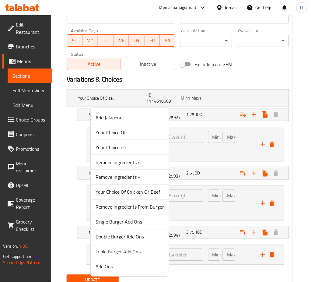
click at [134, 210] on span "Remove Ingredients From Burger" at bounding box center [130, 206] width 68 height 7
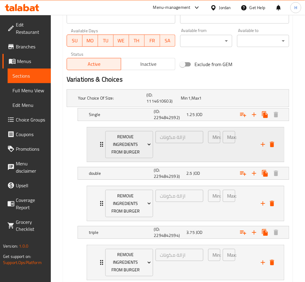
click at [261, 144] on icon "add" at bounding box center [262, 144] width 7 height 7
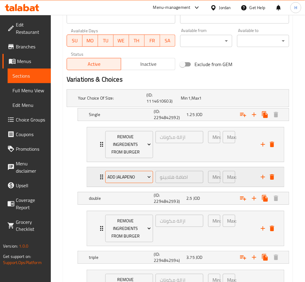
click at [137, 178] on span "Add Jalapeno" at bounding box center [128, 177] width 43 height 8
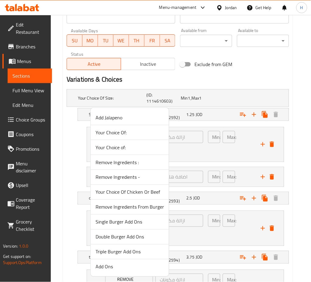
click at [142, 224] on span "Single Burger Add Ons" at bounding box center [130, 221] width 68 height 7
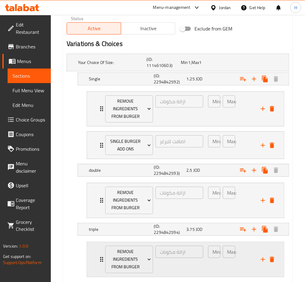
scroll to position [351, 0]
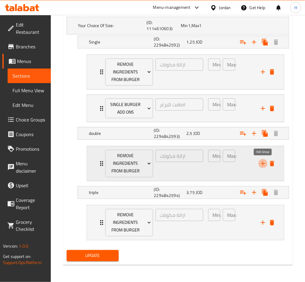
click at [263, 163] on icon "add" at bounding box center [263, 163] width 4 height 4
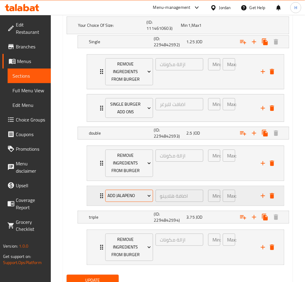
click at [125, 195] on span "Add Jalapeno" at bounding box center [128, 196] width 43 height 8
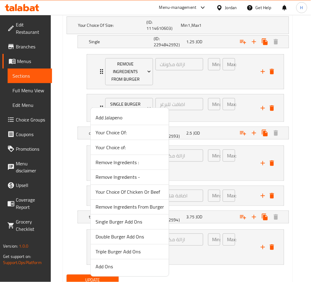
click at [133, 238] on span "Double Burger Add Ons" at bounding box center [130, 236] width 68 height 7
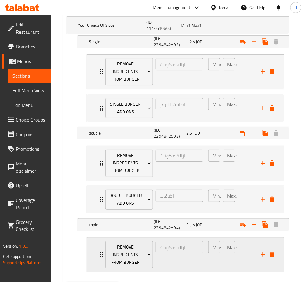
click at [262, 256] on icon "add" at bounding box center [262, 254] width 7 height 7
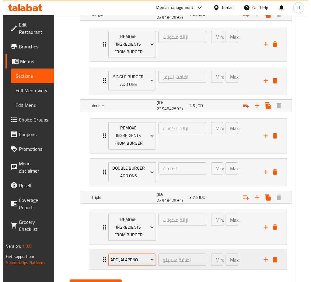
scroll to position [409, 0]
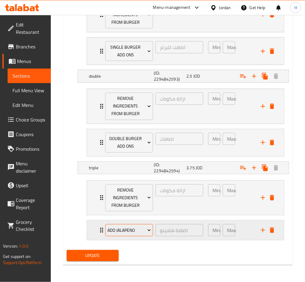
click at [123, 227] on span "Add Jalapeno" at bounding box center [128, 230] width 43 height 8
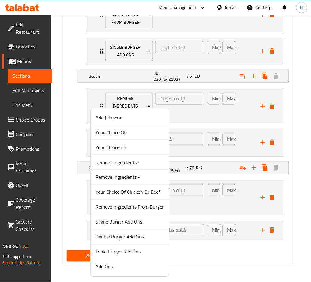
click at [124, 248] on span "Triple Burger Add Ons" at bounding box center [130, 251] width 68 height 7
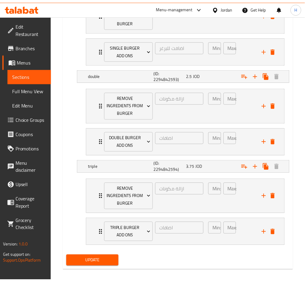
scroll to position [402, 0]
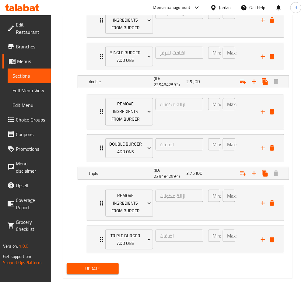
click at [93, 266] on span "Update" at bounding box center [92, 269] width 42 height 8
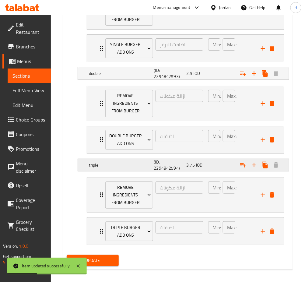
scroll to position [416, 0]
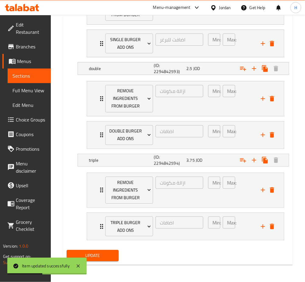
click at [89, 254] on span "Update" at bounding box center [92, 256] width 42 height 8
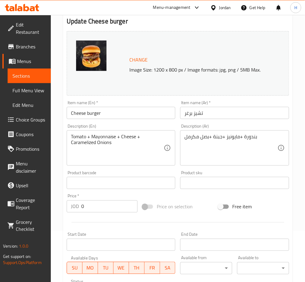
scroll to position [0, 0]
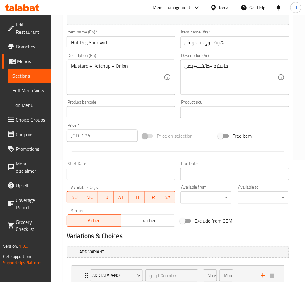
scroll to position [167, 0]
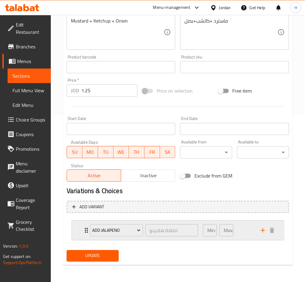
drag, startPoint x: 242, startPoint y: 223, endPoint x: 240, endPoint y: 226, distance: 3.5
click at [242, 223] on div "Min: 0 ​ Max: 1 ​" at bounding box center [228, 230] width 58 height 19
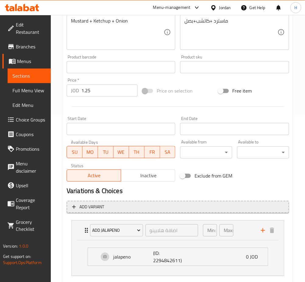
scroll to position [202, 0]
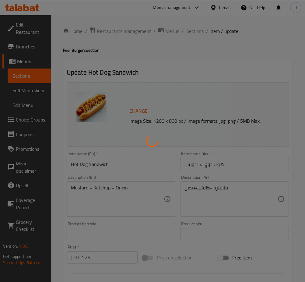
type input "اضافة هلابينو"
type input "0"
type input "1"
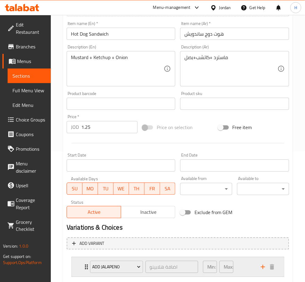
scroll to position [167, 0]
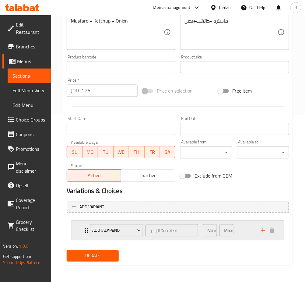
click at [264, 231] on icon "add" at bounding box center [262, 230] width 7 height 7
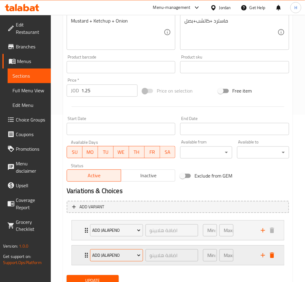
click at [129, 255] on span "Add Jalapeno" at bounding box center [116, 256] width 48 height 8
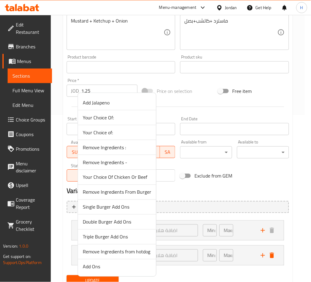
click at [127, 253] on span "Remove Ingredients from hotdog" at bounding box center [117, 251] width 68 height 7
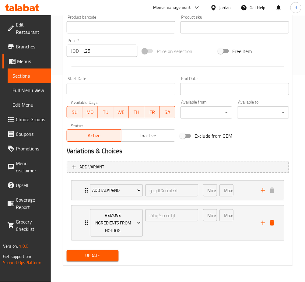
scroll to position [192, 0]
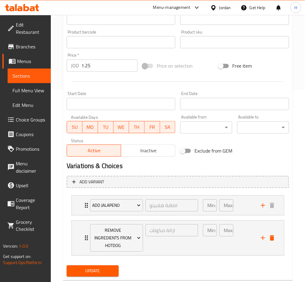
click at [95, 270] on span "Update" at bounding box center [92, 271] width 42 height 8
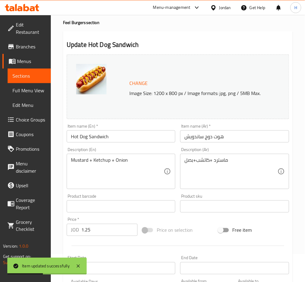
scroll to position [0, 0]
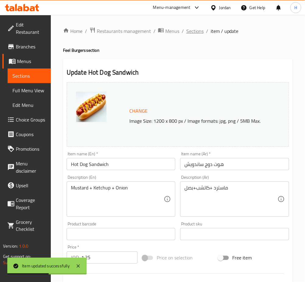
click at [194, 33] on span "Sections" at bounding box center [194, 30] width 17 height 7
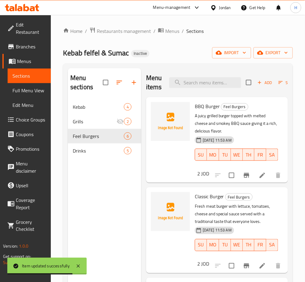
click at [90, 156] on div "Drinks 5" at bounding box center [104, 150] width 73 height 15
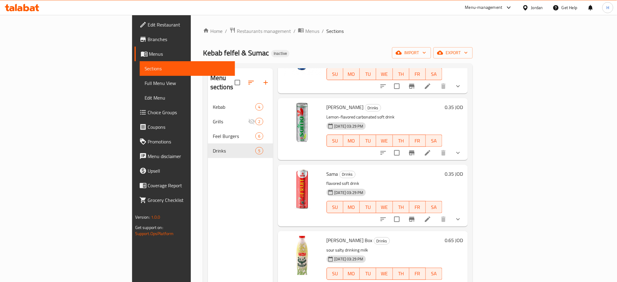
click at [208, 202] on div "Menu sections Kebab 4 Grills 2 Feel Burgers 6 Drinks 5" at bounding box center [240, 209] width 65 height 282
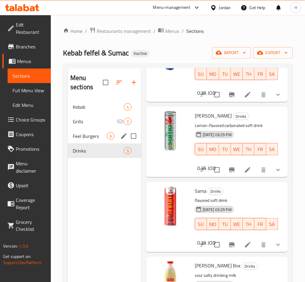
click at [89, 132] on span "Feel Burgers" at bounding box center [90, 135] width 34 height 7
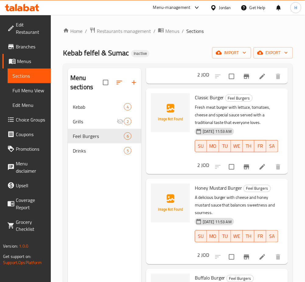
scroll to position [97, 0]
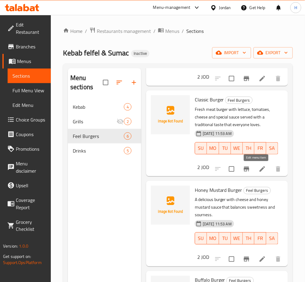
drag, startPoint x: 256, startPoint y: 168, endPoint x: 253, endPoint y: 171, distance: 4.3
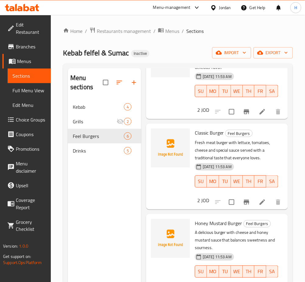
scroll to position [0, 0]
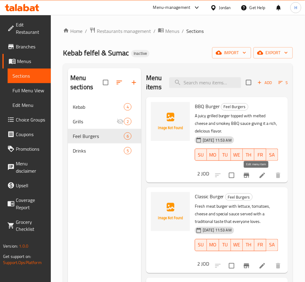
drag, startPoint x: 253, startPoint y: 175, endPoint x: 235, endPoint y: 102, distance: 76.0
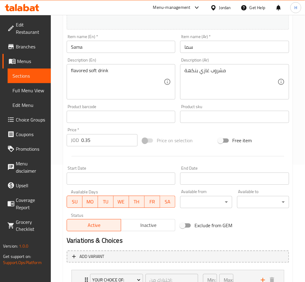
scroll to position [167, 0]
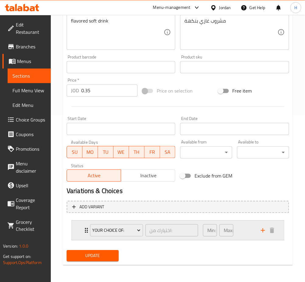
click at [79, 227] on div "Your Choice of: اختيارك من: ​ Min: 1 ​ Max: 1 ​" at bounding box center [178, 230] width 212 height 19
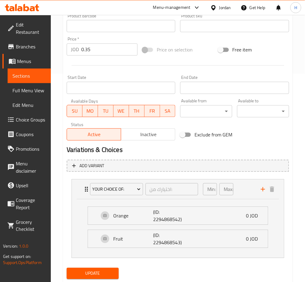
scroll to position [0, 0]
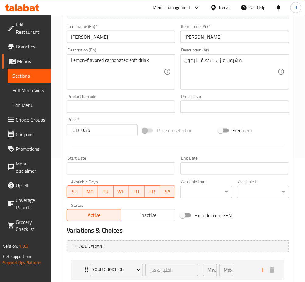
scroll to position [162, 0]
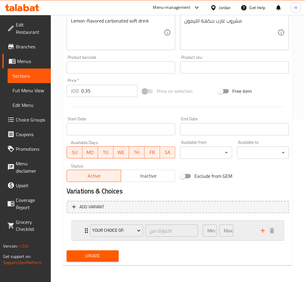
click at [81, 228] on div "Your Choice Of: اختيارك من: ​ Min: 1 ​ Max: 1 ​" at bounding box center [178, 230] width 212 height 19
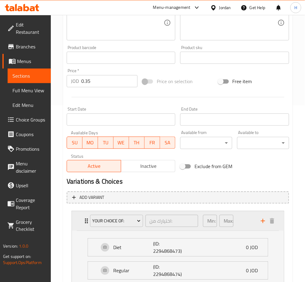
scroll to position [224, 0]
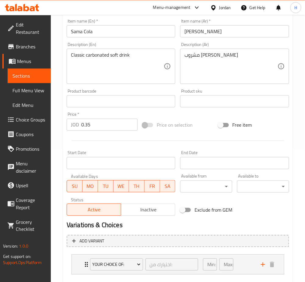
scroll to position [167, 0]
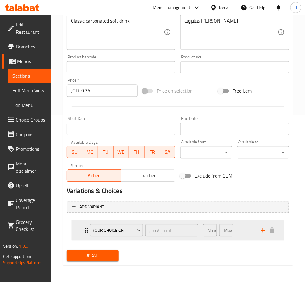
click at [83, 232] on icon "Expand" at bounding box center [86, 230] width 7 height 7
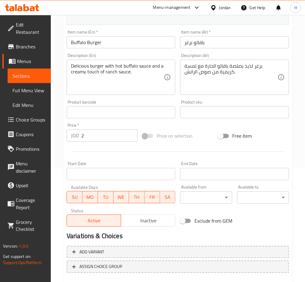
scroll to position [147, 0]
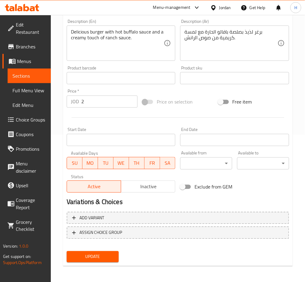
drag, startPoint x: 155, startPoint y: 190, endPoint x: 152, endPoint y: 193, distance: 3.7
click at [155, 190] on span "Inactive" at bounding box center [147, 186] width 49 height 9
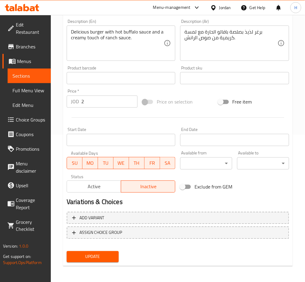
click at [95, 253] on span "Update" at bounding box center [92, 257] width 42 height 8
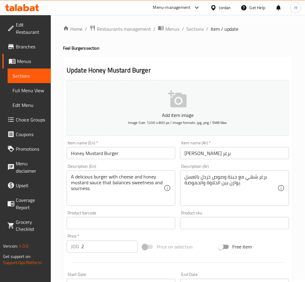
scroll to position [147, 0]
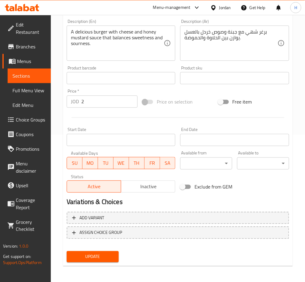
click at [147, 186] on span "Inactive" at bounding box center [147, 186] width 49 height 9
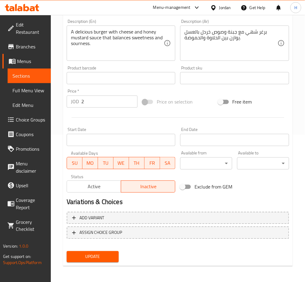
drag, startPoint x: 100, startPoint y: 252, endPoint x: 102, endPoint y: 248, distance: 5.2
click at [100, 253] on span "Update" at bounding box center [92, 257] width 42 height 8
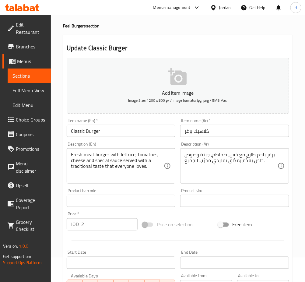
scroll to position [147, 0]
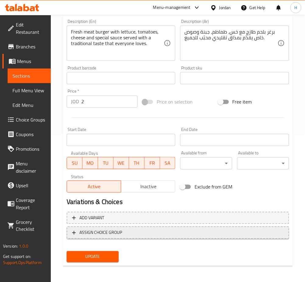
drag, startPoint x: 135, startPoint y: 188, endPoint x: 122, endPoint y: 227, distance: 41.2
click at [136, 188] on span "Inactive" at bounding box center [147, 186] width 49 height 9
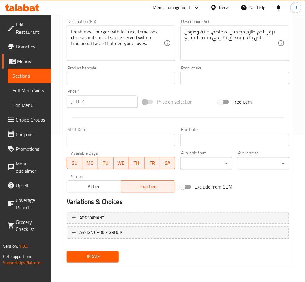
drag, startPoint x: 104, startPoint y: 249, endPoint x: 103, endPoint y: 254, distance: 5.0
click at [103, 249] on div "Update" at bounding box center [92, 257] width 57 height 16
click at [103, 254] on span "Update" at bounding box center [92, 257] width 42 height 8
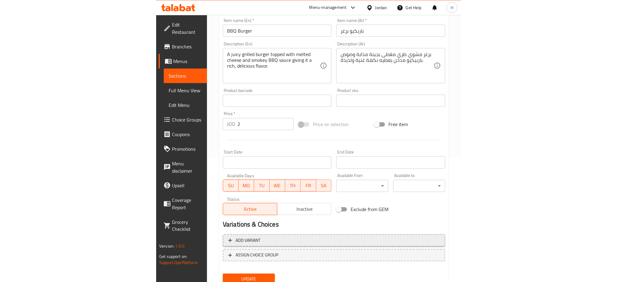
scroll to position [147, 0]
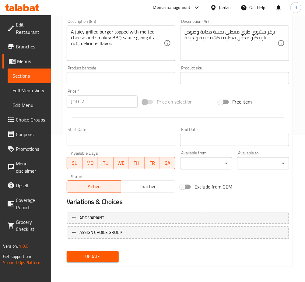
click at [142, 184] on span "Inactive" at bounding box center [147, 186] width 49 height 9
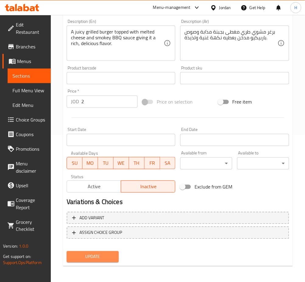
click at [87, 251] on button "Update" at bounding box center [93, 256] width 52 height 11
